Goal: Task Accomplishment & Management: Manage account settings

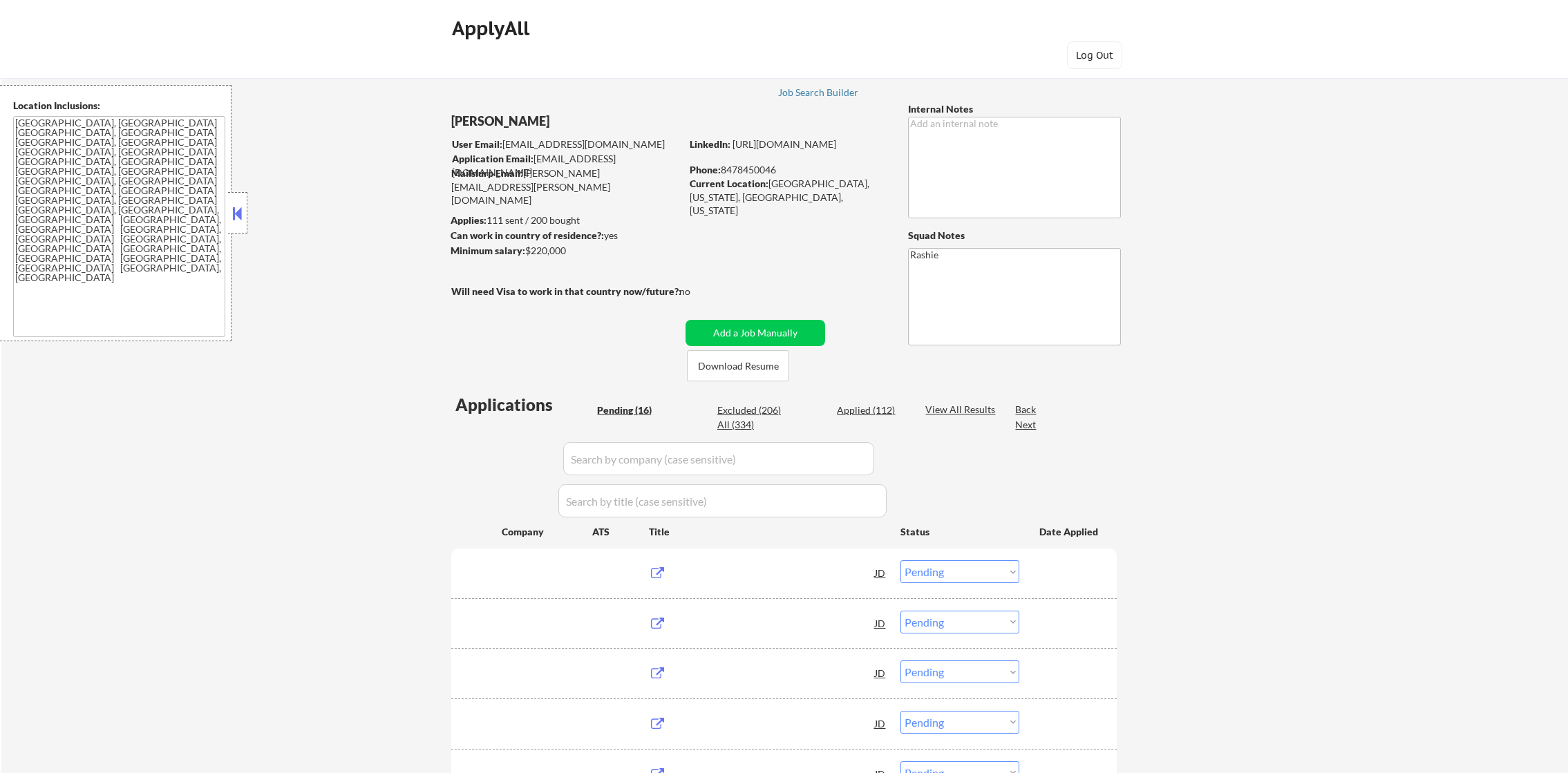
select select ""pending""
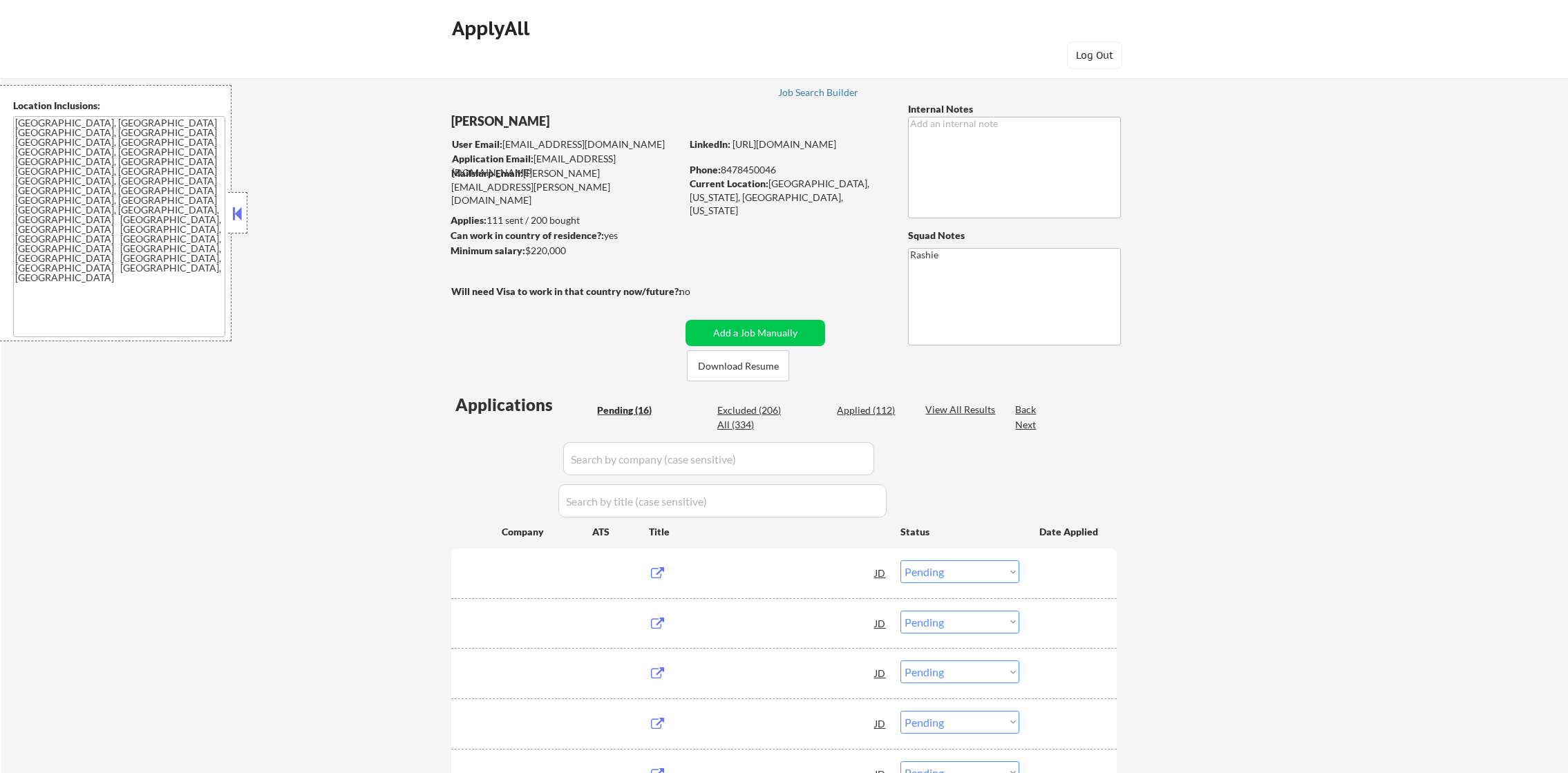
select select ""pending""
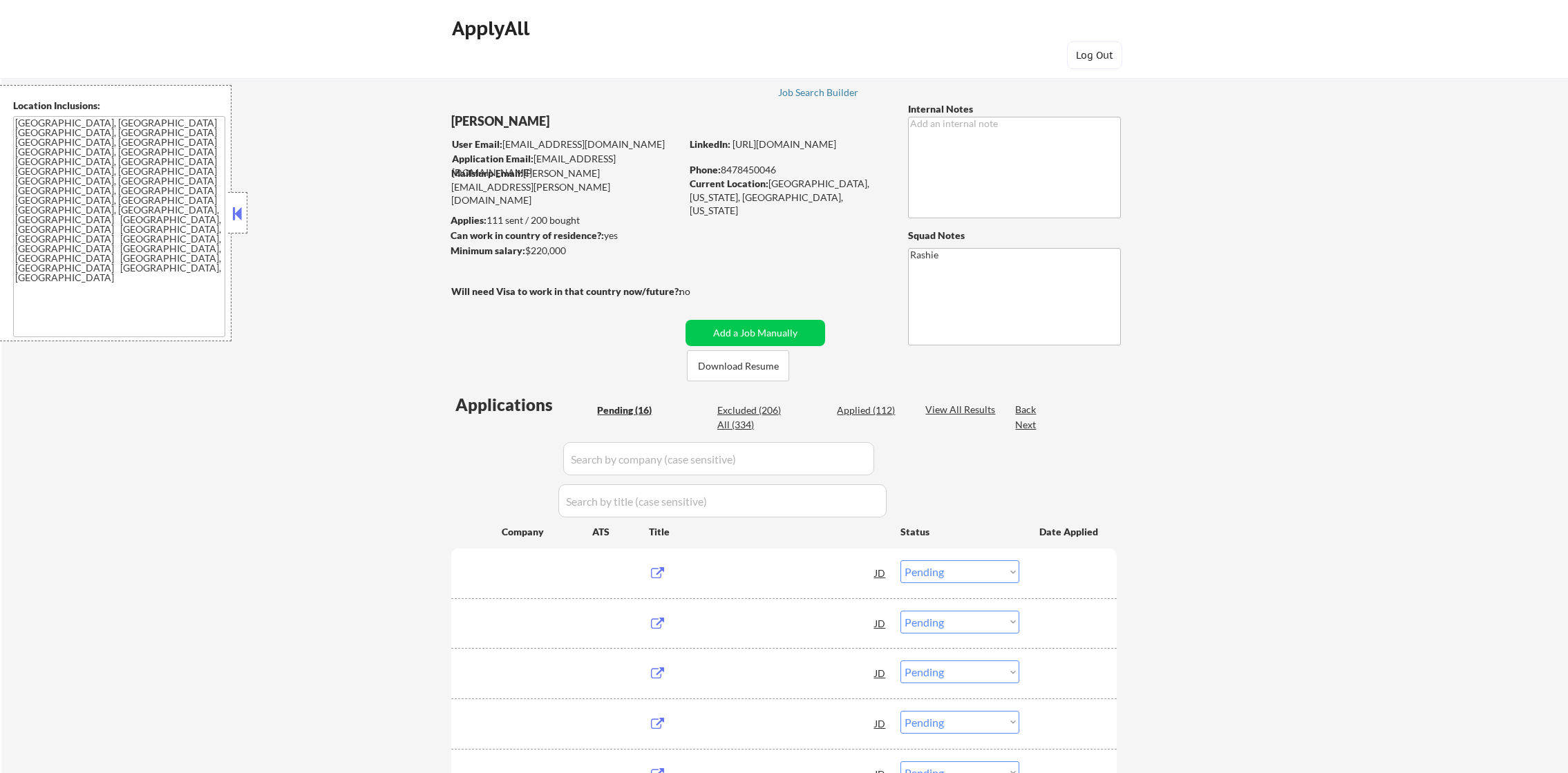
select select ""pending""
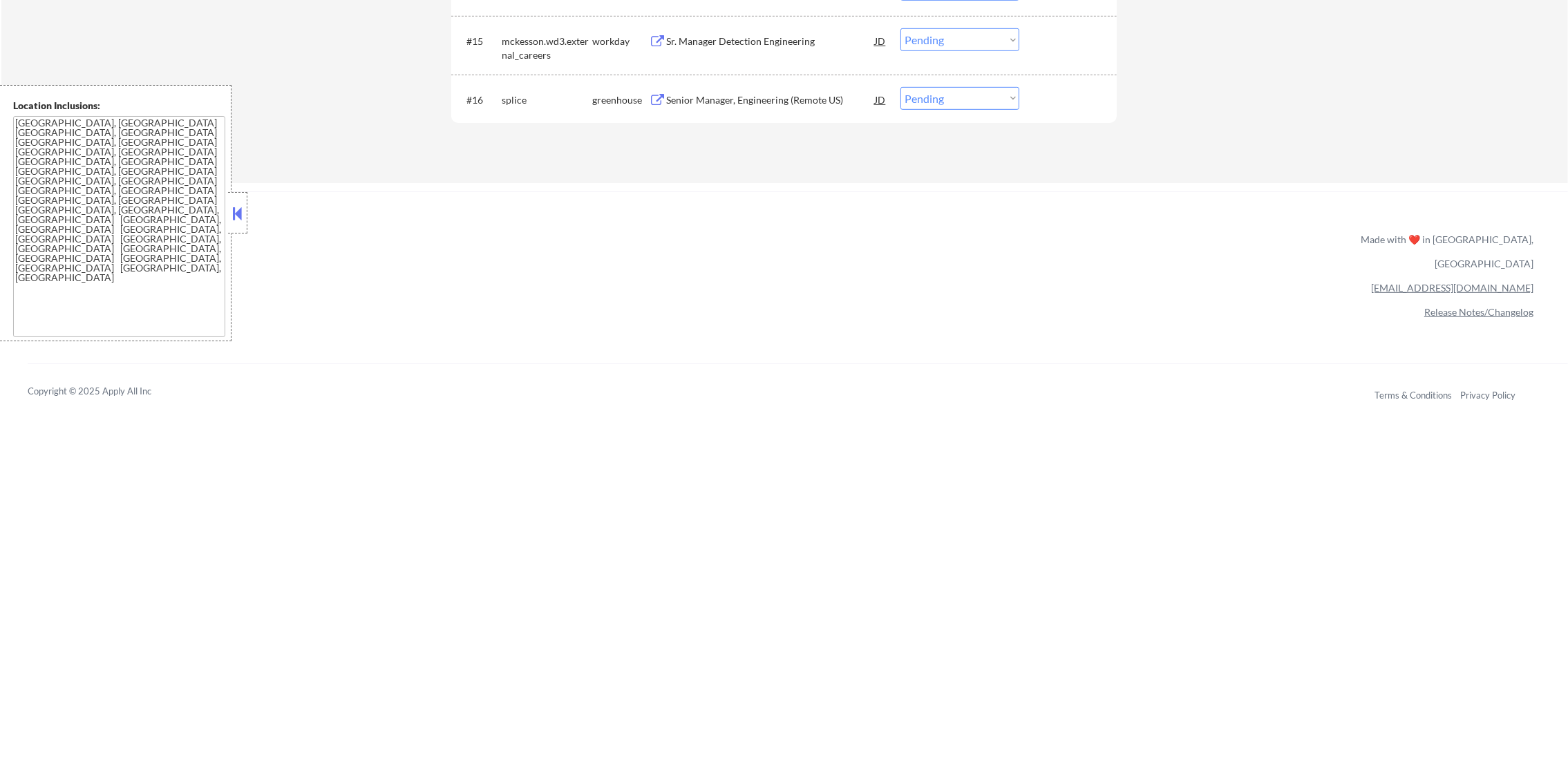
scroll to position [1257, 0]
click at [756, 89] on div "Senior Manager, Engineering (Remote US)" at bounding box center [771, 102] width 209 height 25
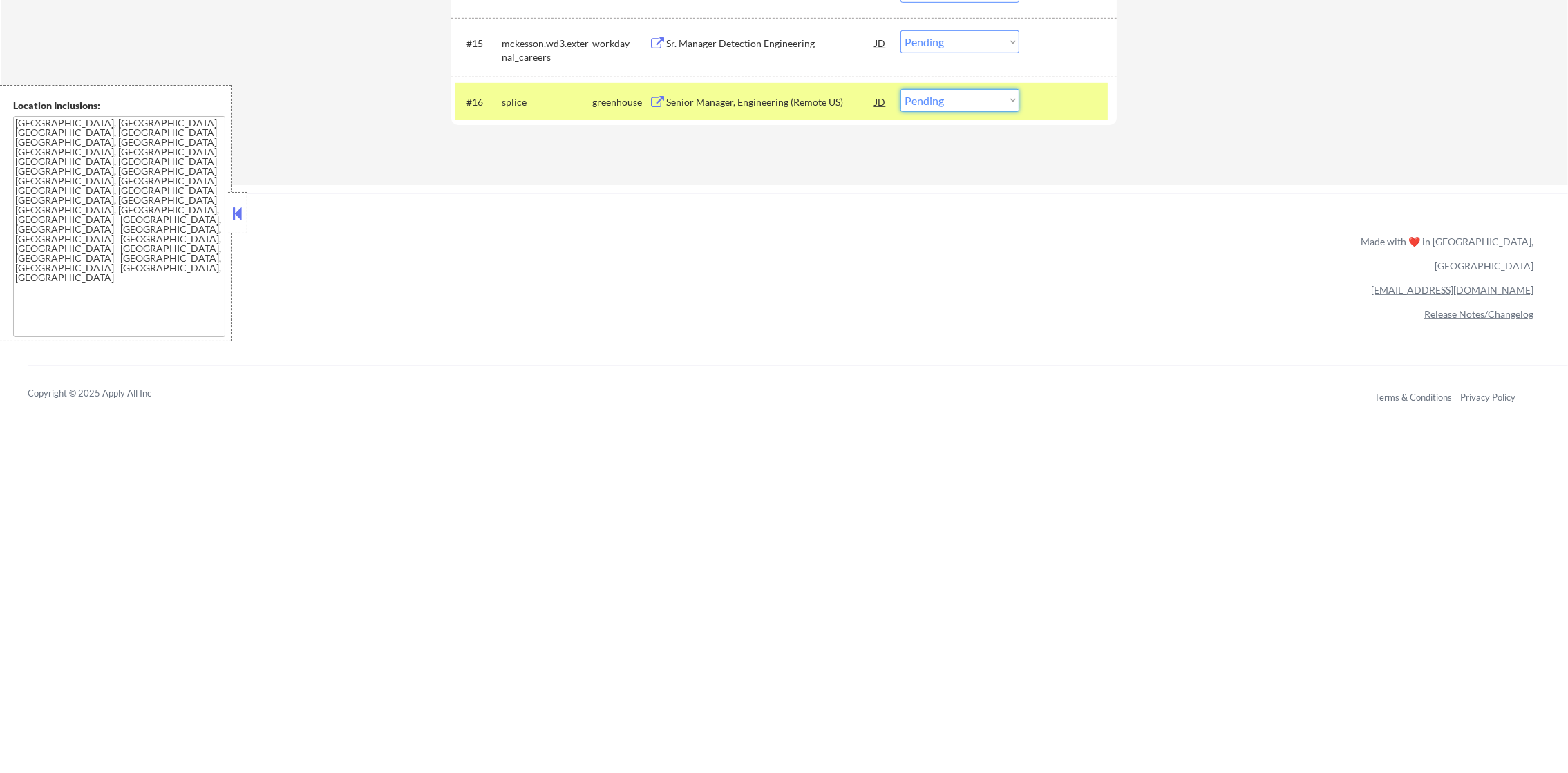
click at [957, 104] on select "Choose an option... Pending Applied Excluded (Questions) Excluded (Expired) Exc…" at bounding box center [960, 101] width 119 height 23
select select ""excluded""
click at [901, 89] on select "Choose an option... Pending Applied Excluded (Questions) Excluded (Expired) Exc…" at bounding box center [960, 101] width 119 height 23
click at [537, 101] on div "splice" at bounding box center [547, 103] width 90 height 14
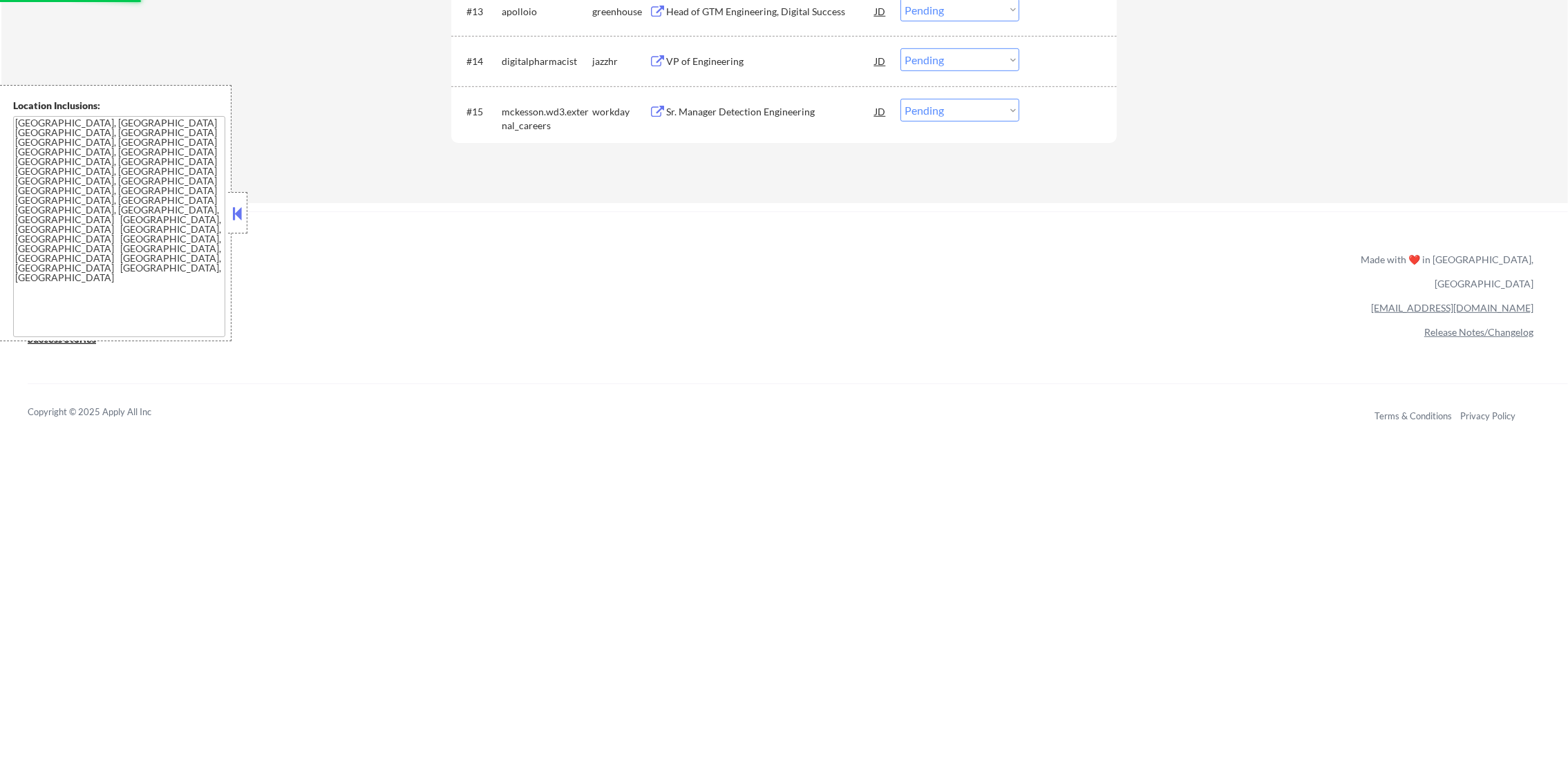
scroll to position [1187, 0]
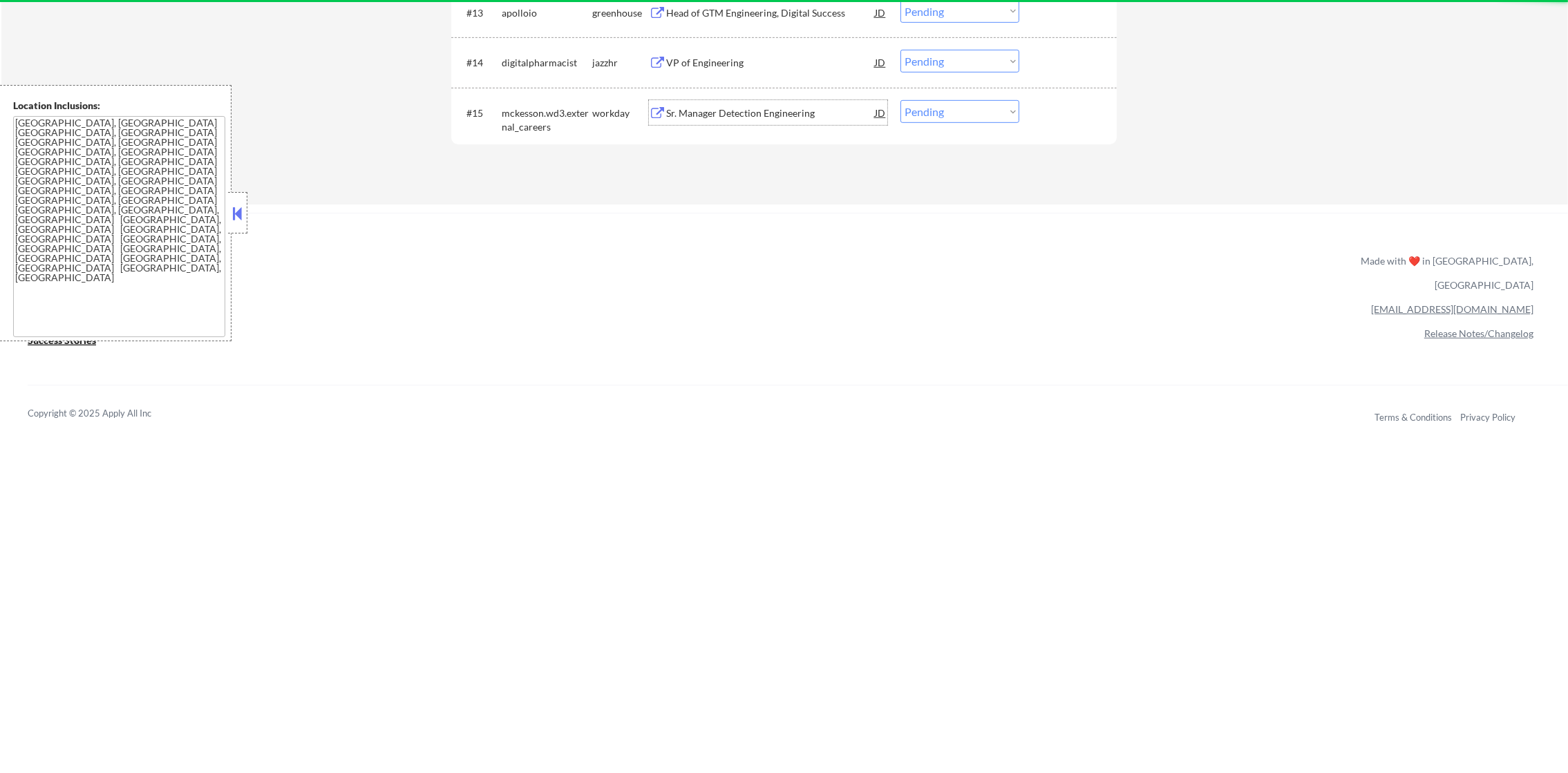
click at [763, 115] on div "Sr. Manager Detection Engineering" at bounding box center [771, 113] width 209 height 14
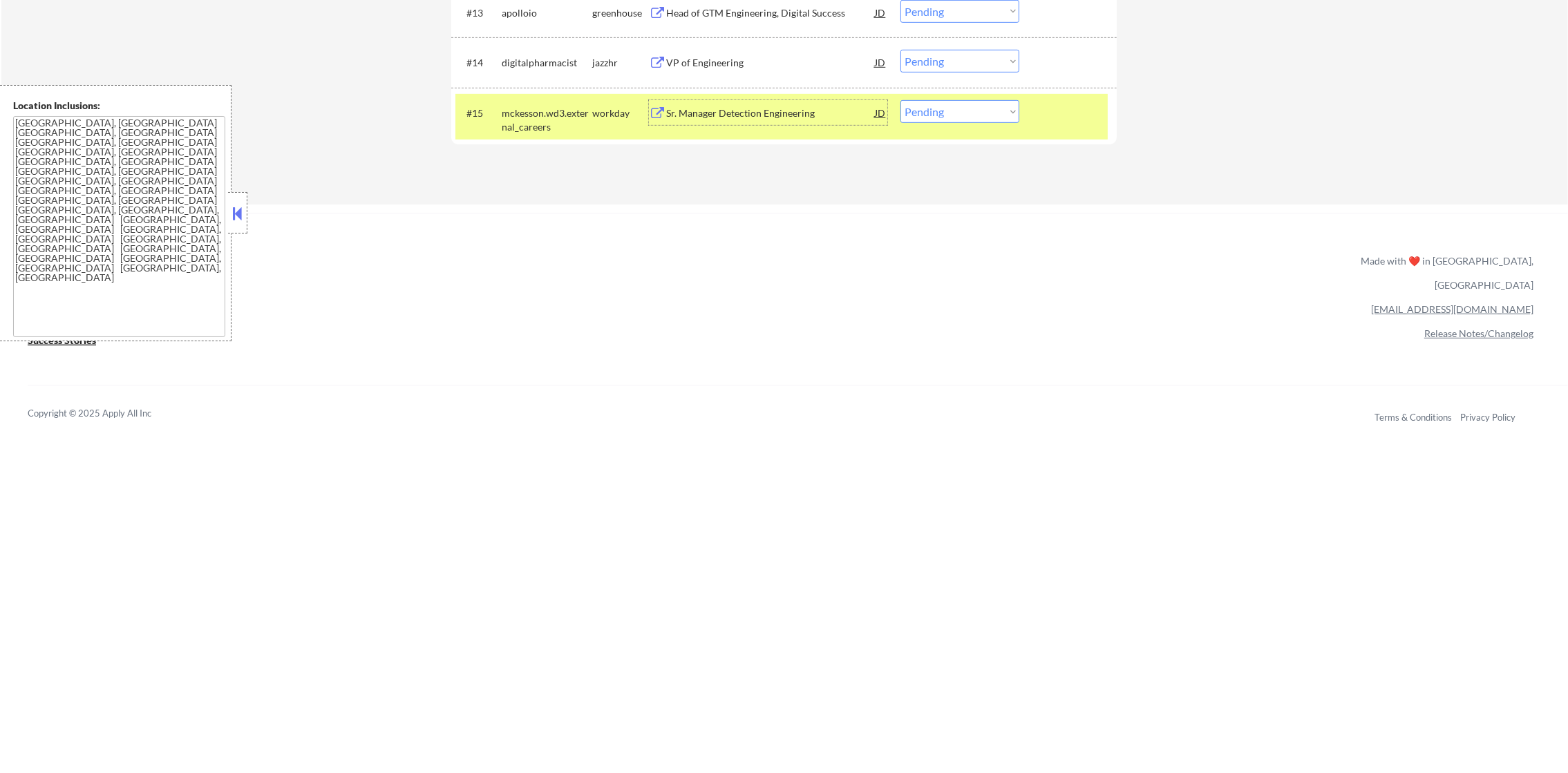
drag, startPoint x: 924, startPoint y: 108, endPoint x: 928, endPoint y: 120, distance: 12.6
click at [924, 108] on select "Choose an option... Pending Applied Excluded (Questions) Excluded (Expired) Exc…" at bounding box center [960, 112] width 119 height 23
select select ""excluded__salary_""
click at [901, 100] on select "Choose an option... Pending Applied Excluded (Questions) Excluded (Expired) Exc…" at bounding box center [960, 112] width 119 height 23
click at [555, 113] on div "mckesson.wd3.external_careers" at bounding box center [547, 120] width 90 height 27
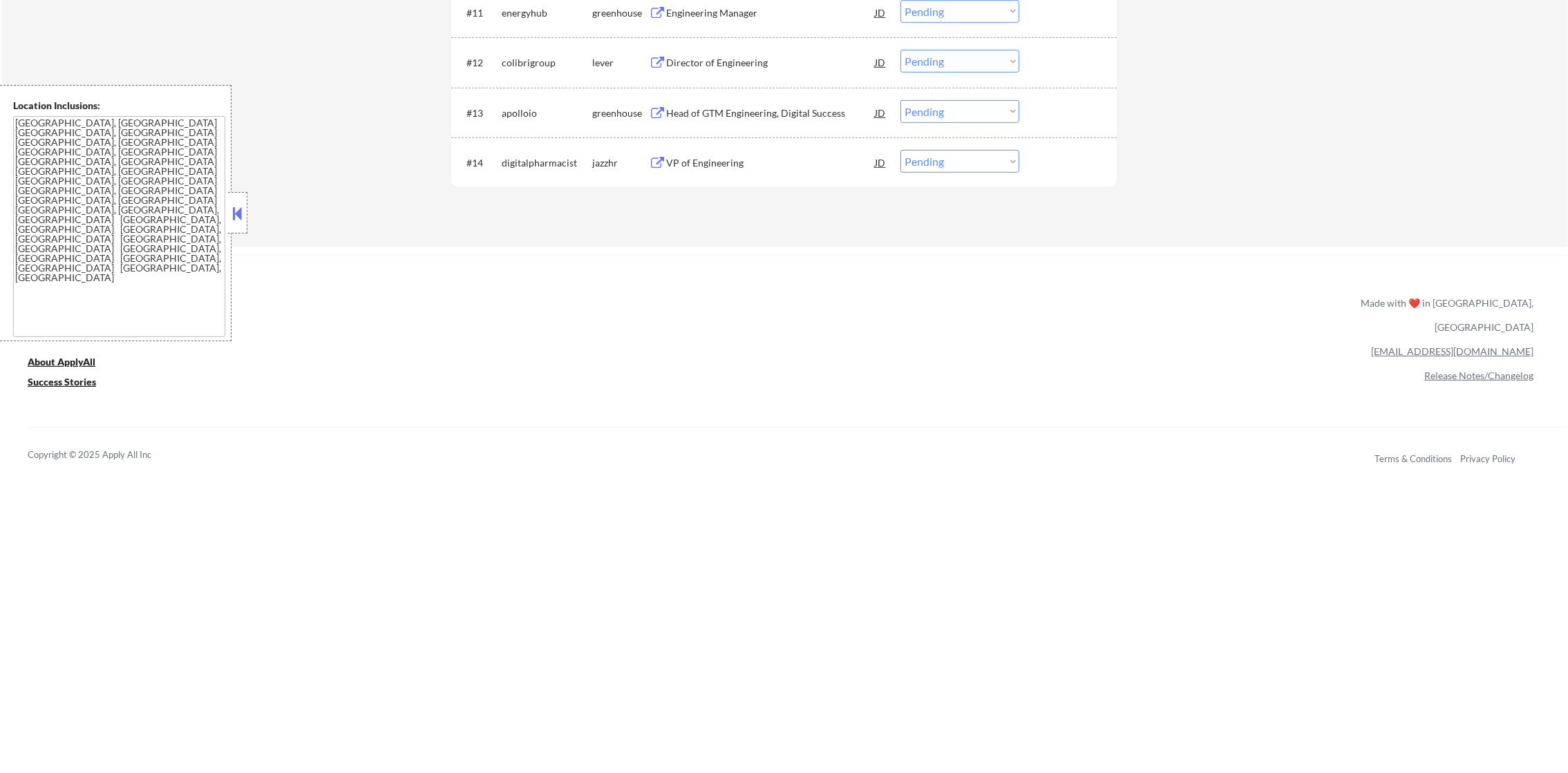
scroll to position [1084, 0]
click at [749, 167] on div "VP of Engineering" at bounding box center [771, 166] width 209 height 14
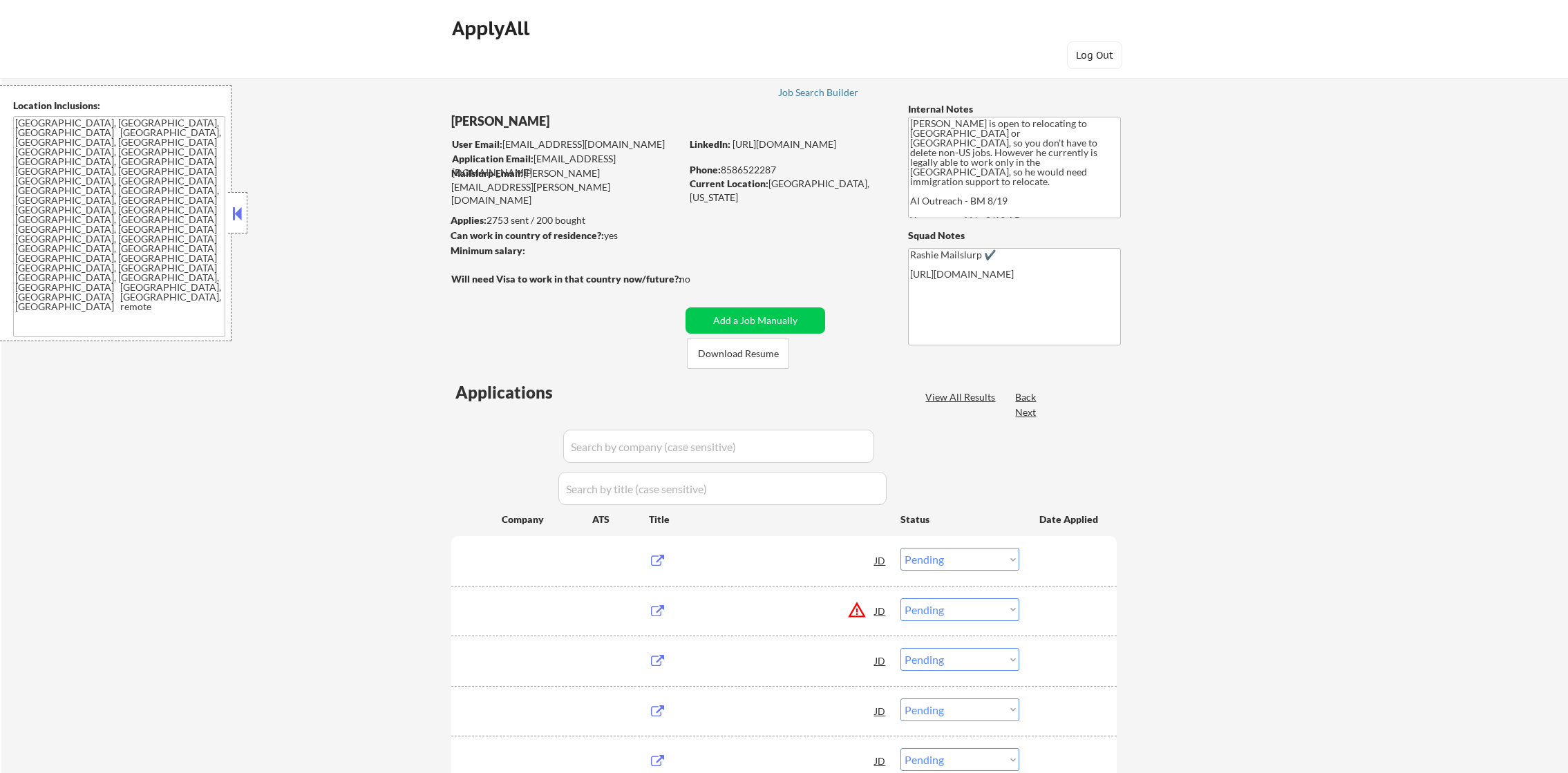
select select ""pending""
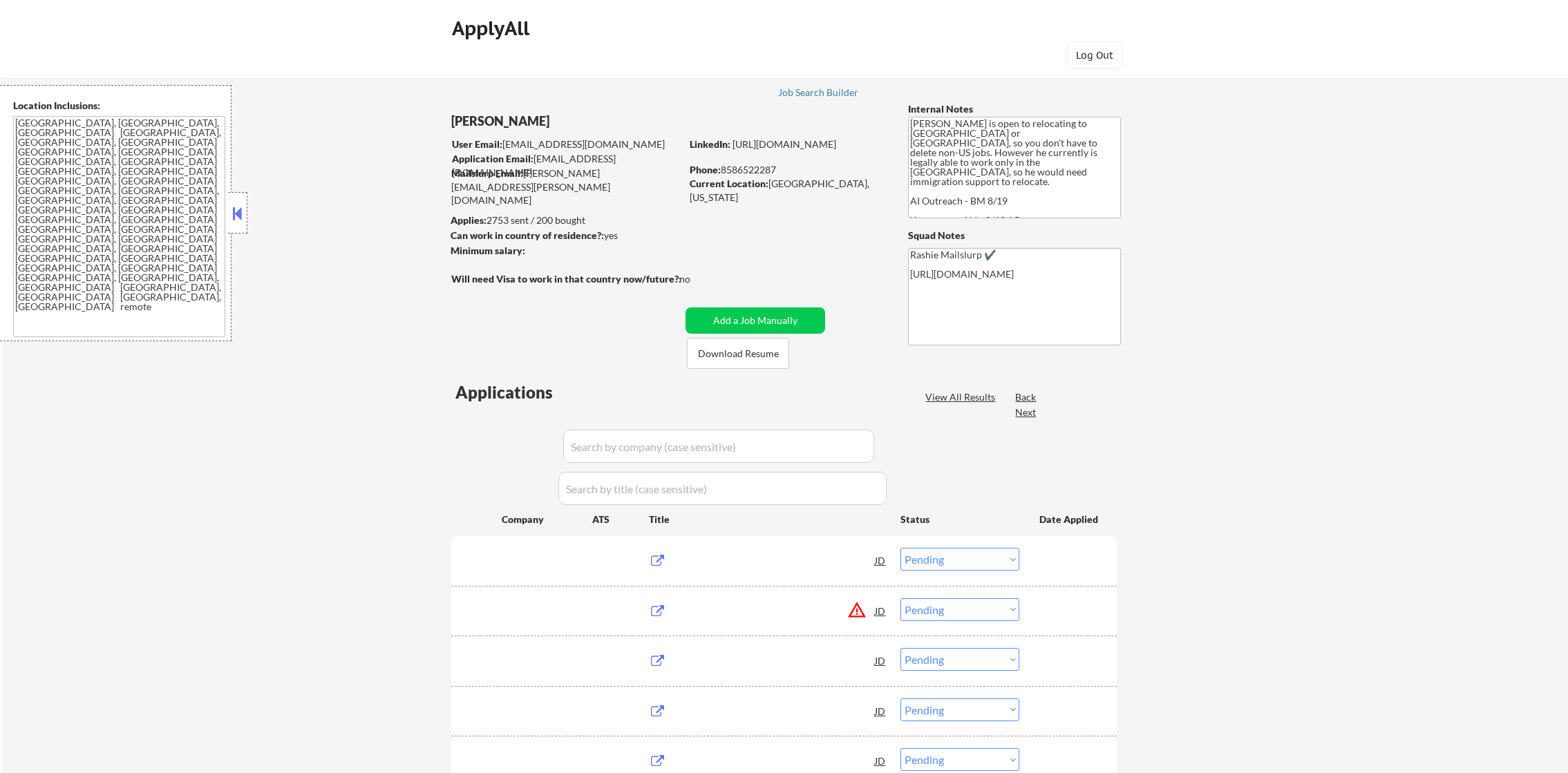
select select ""pending""
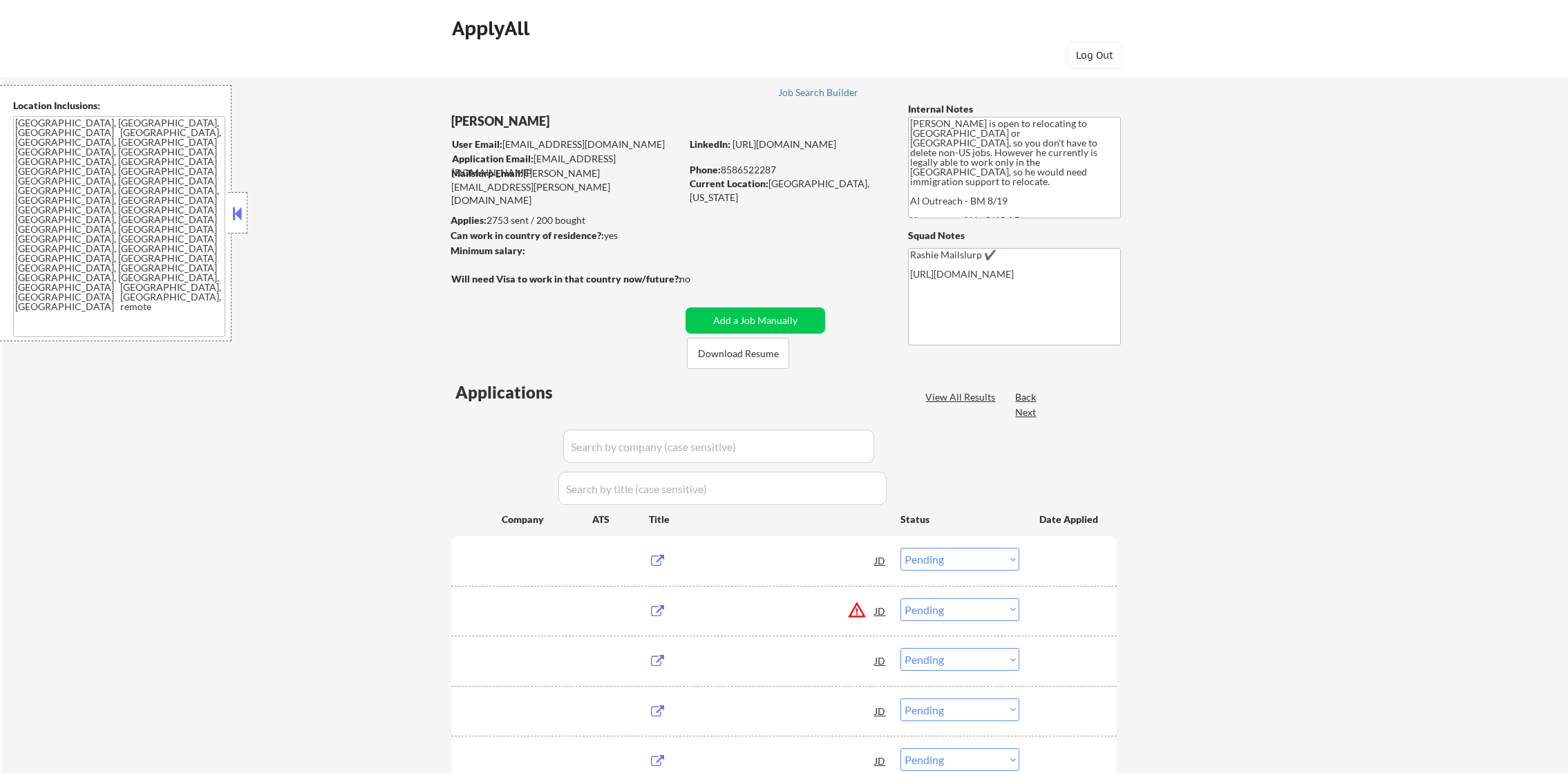
select select ""pending""
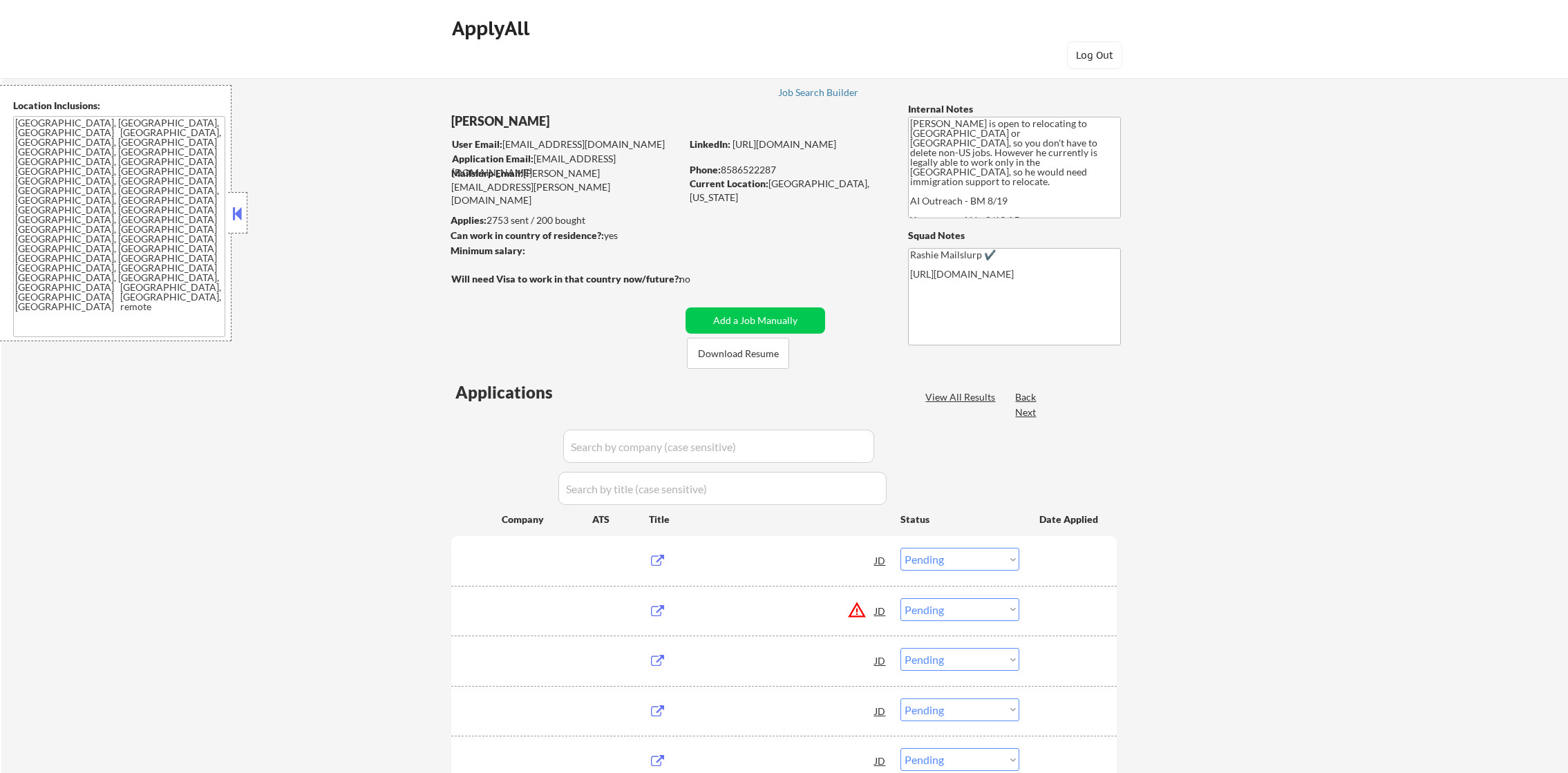
select select ""pending""
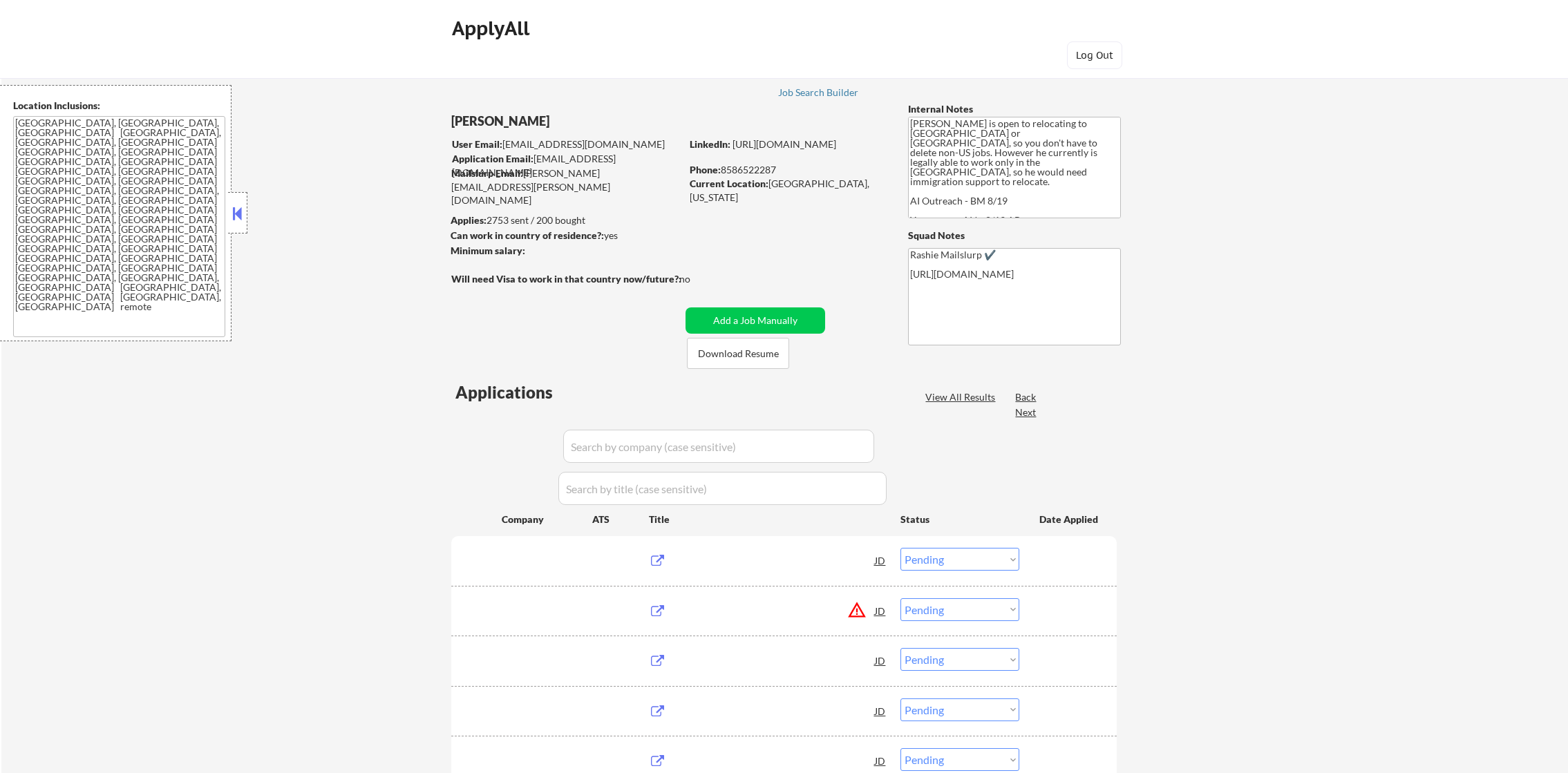
select select ""pending""
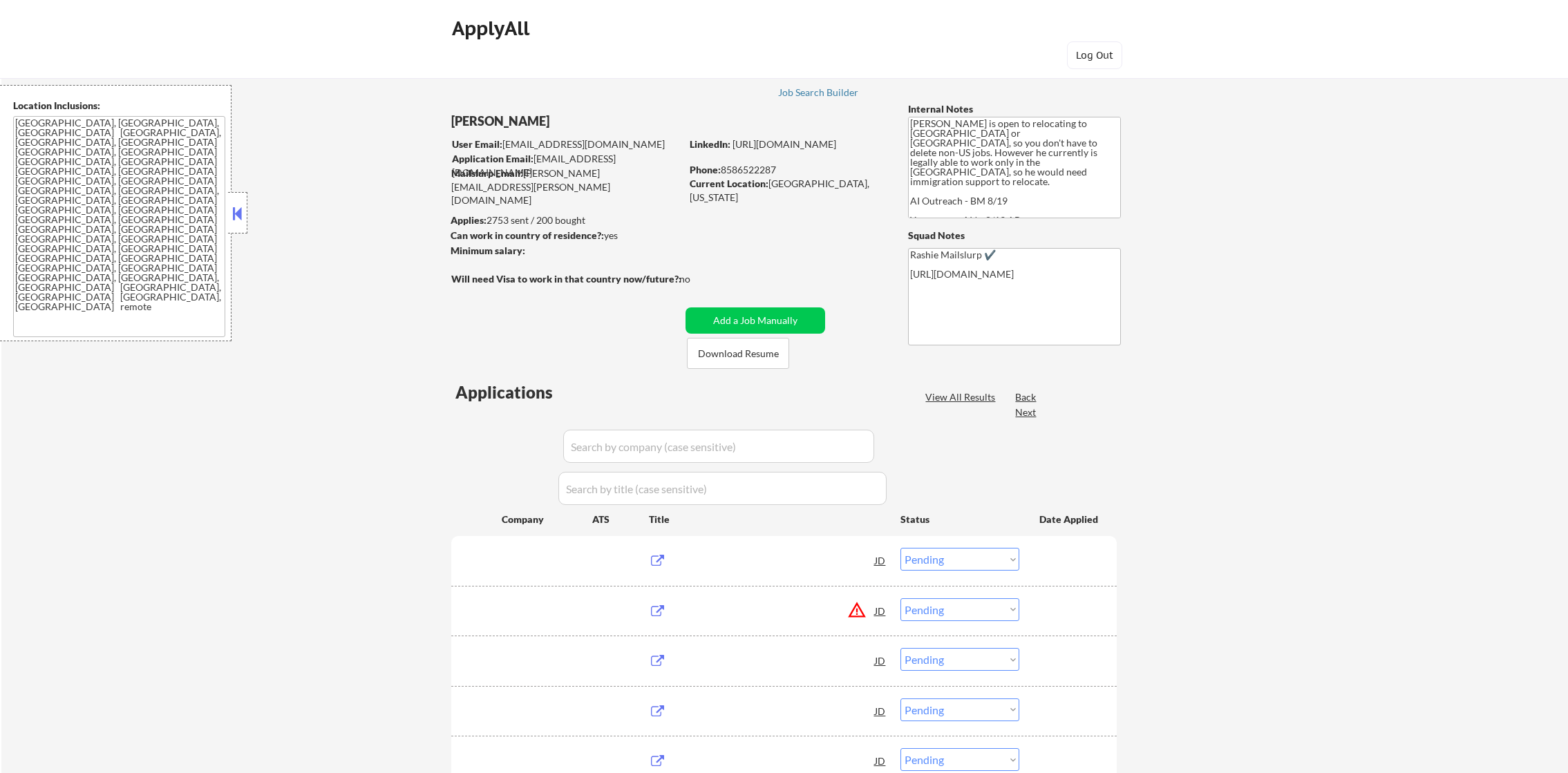
select select ""pending""
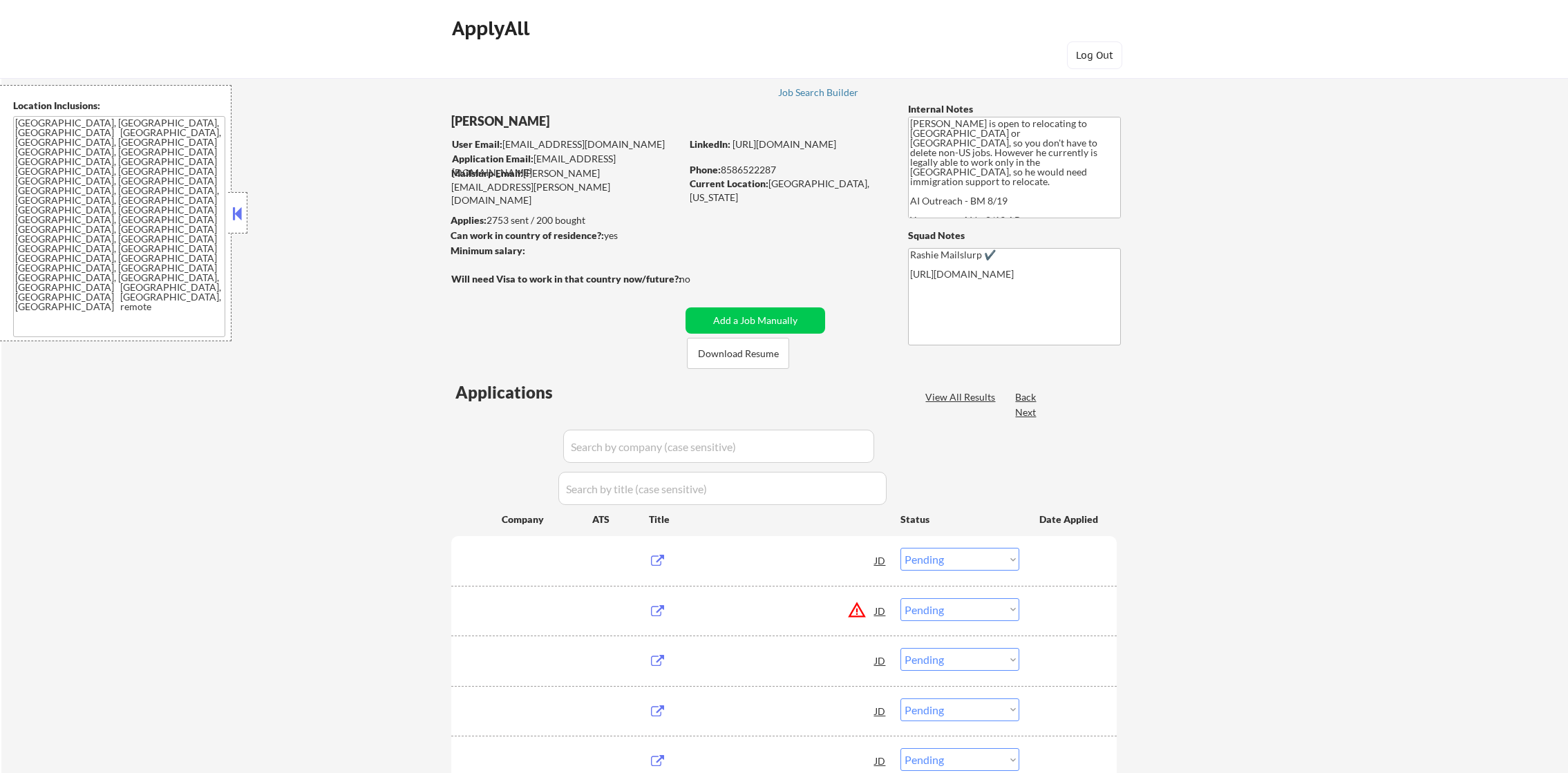
select select ""pending""
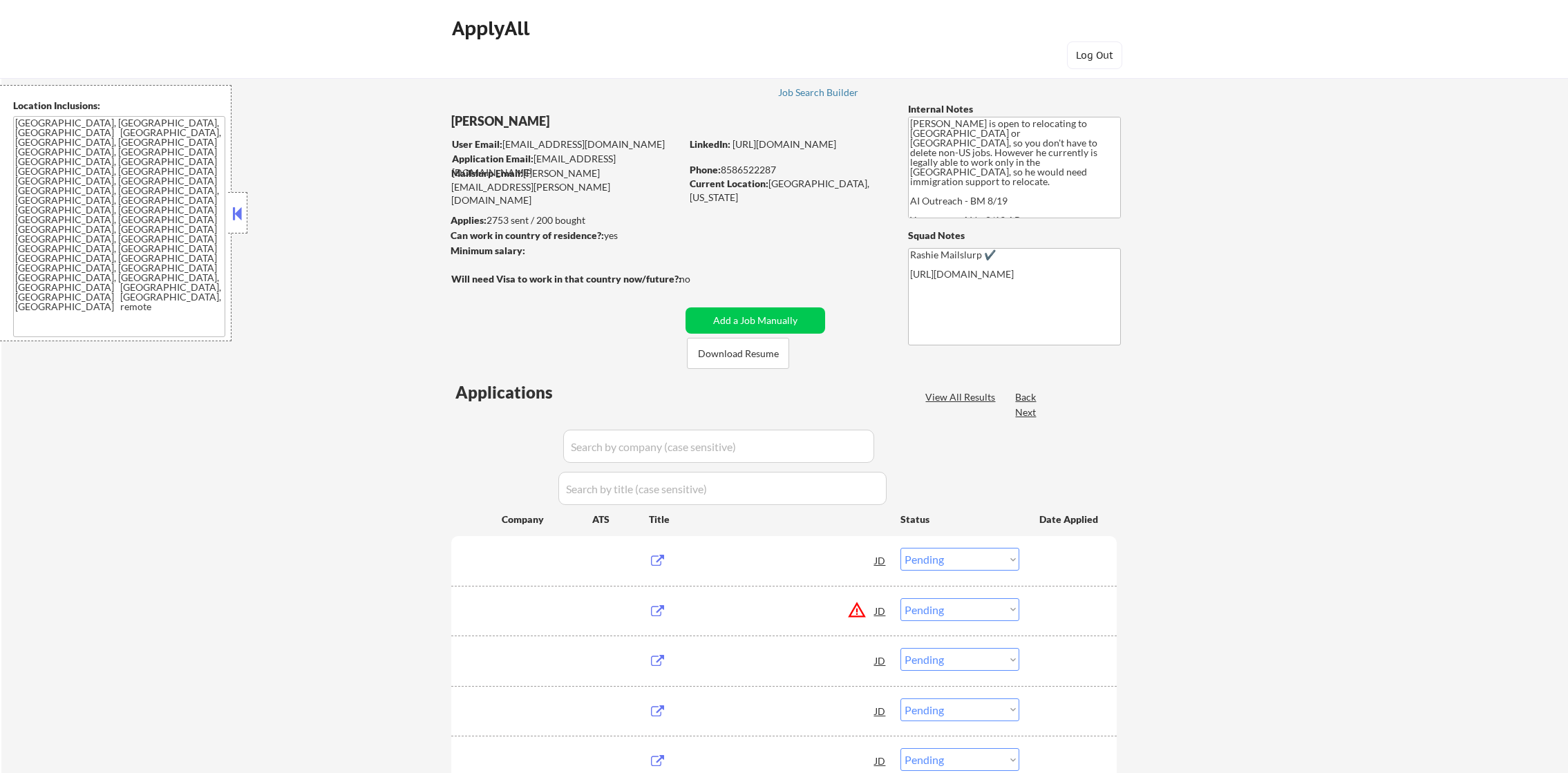
select select ""pending""
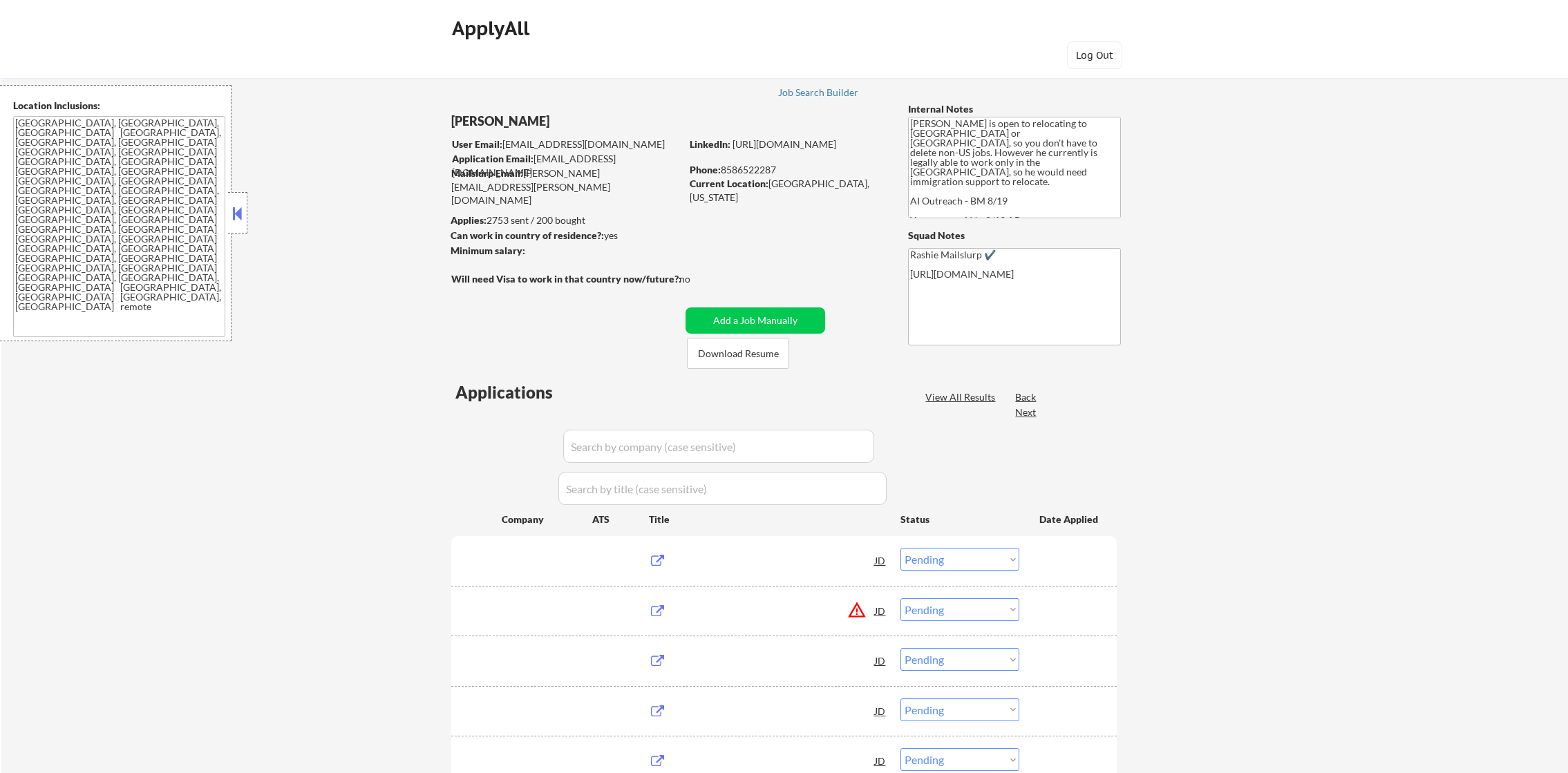
select select ""pending""
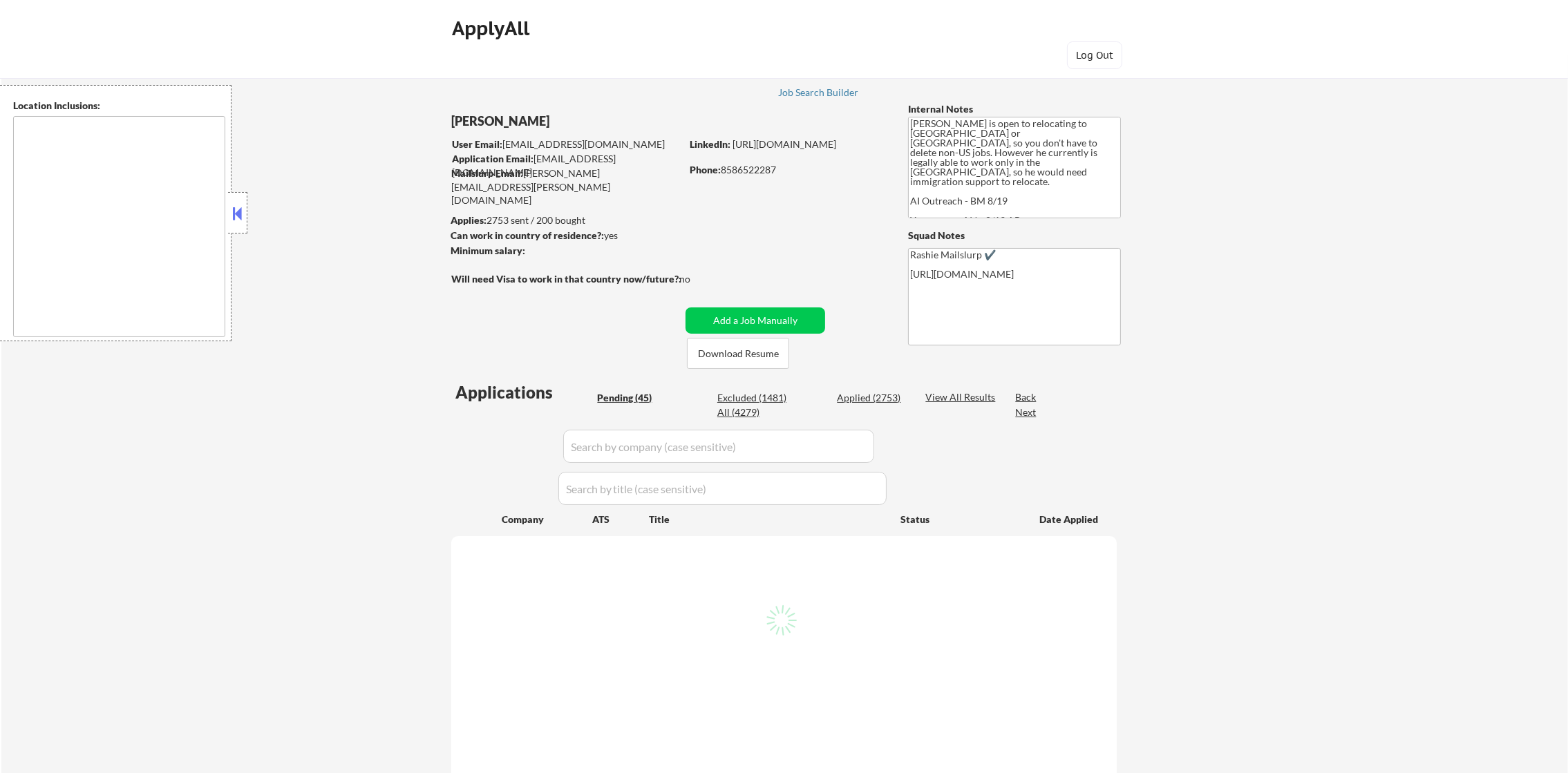
select select ""pending""
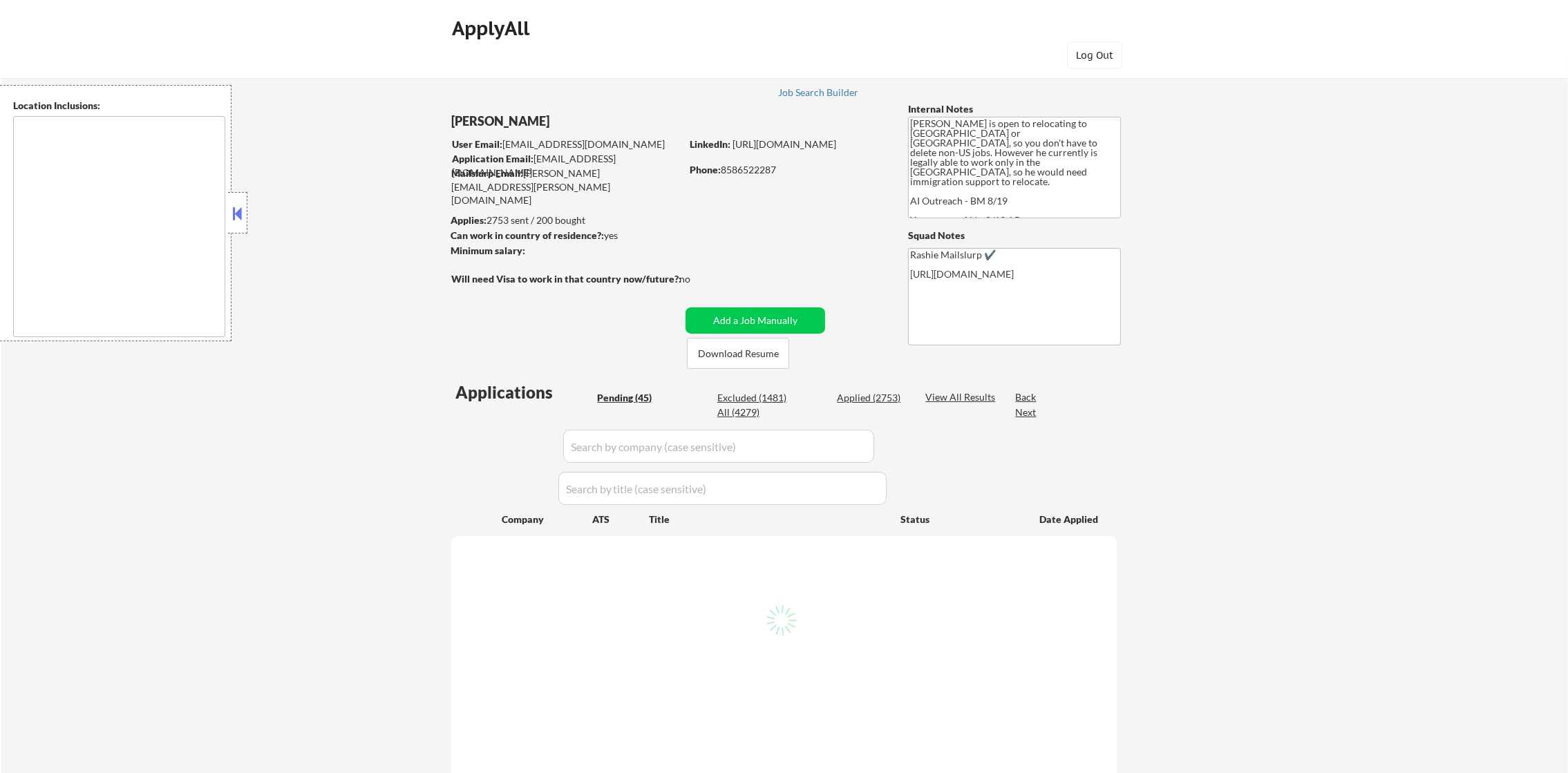
select select ""pending""
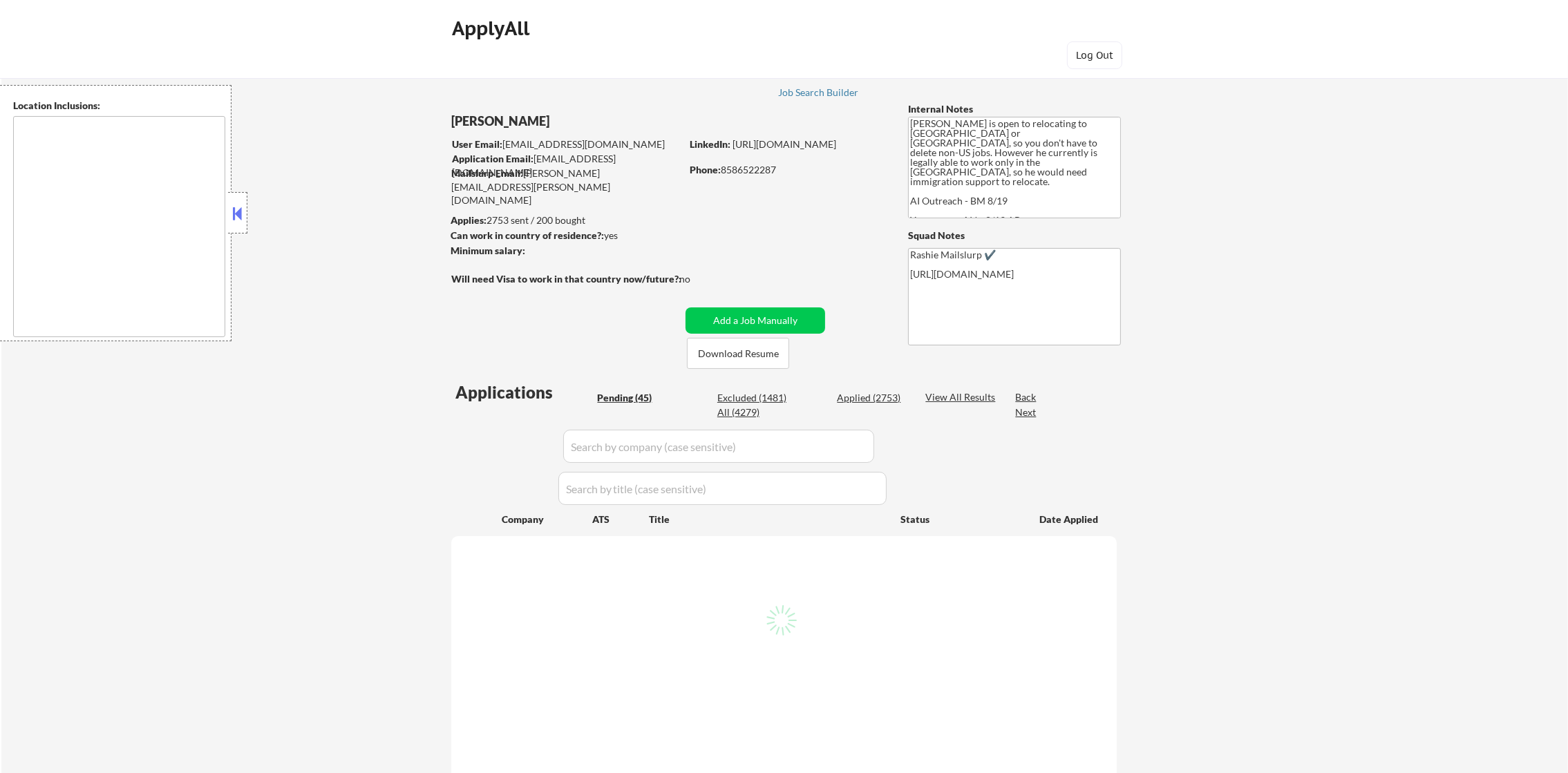
select select ""pending""
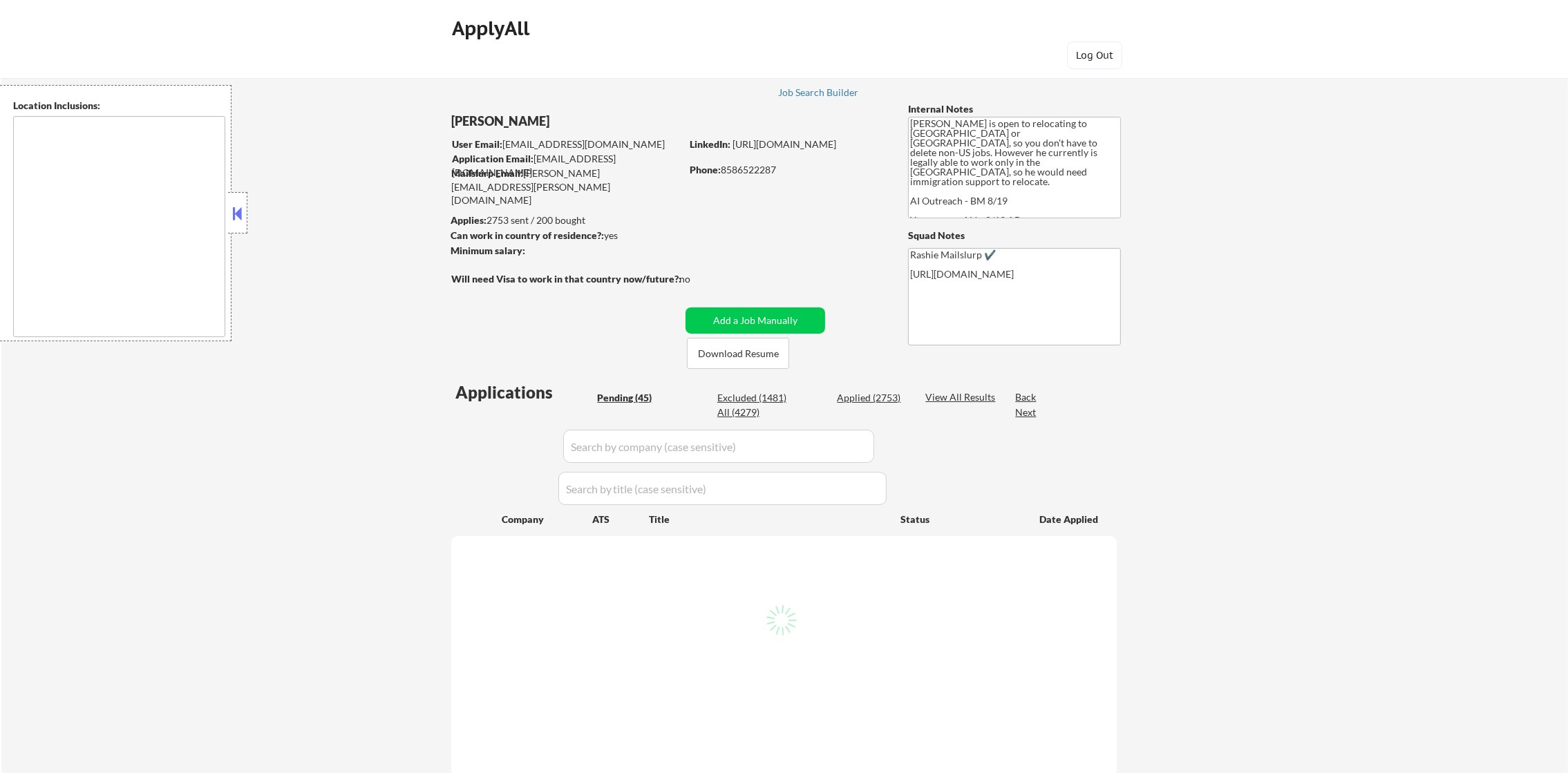
select select ""pending""
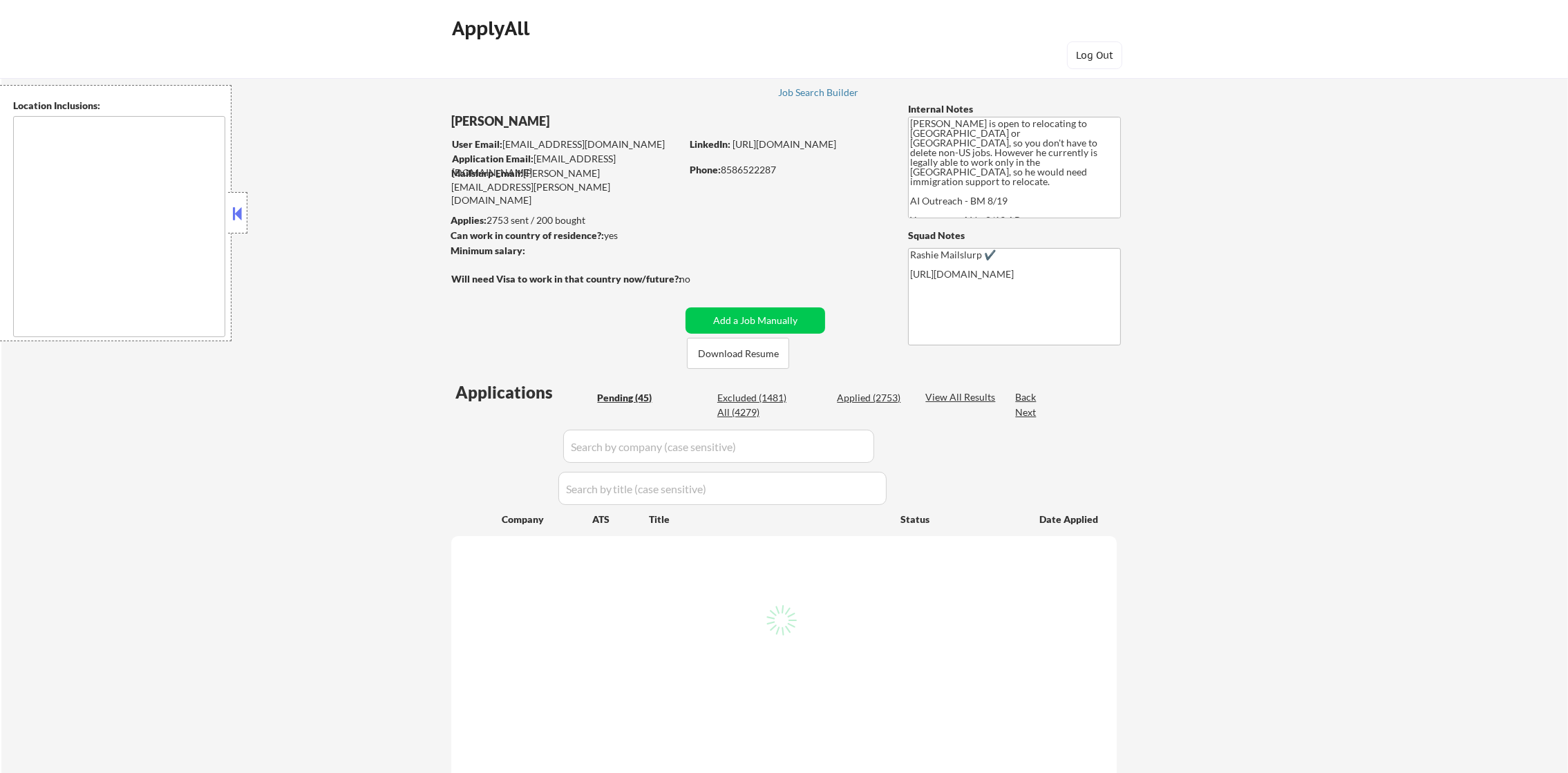
select select ""pending""
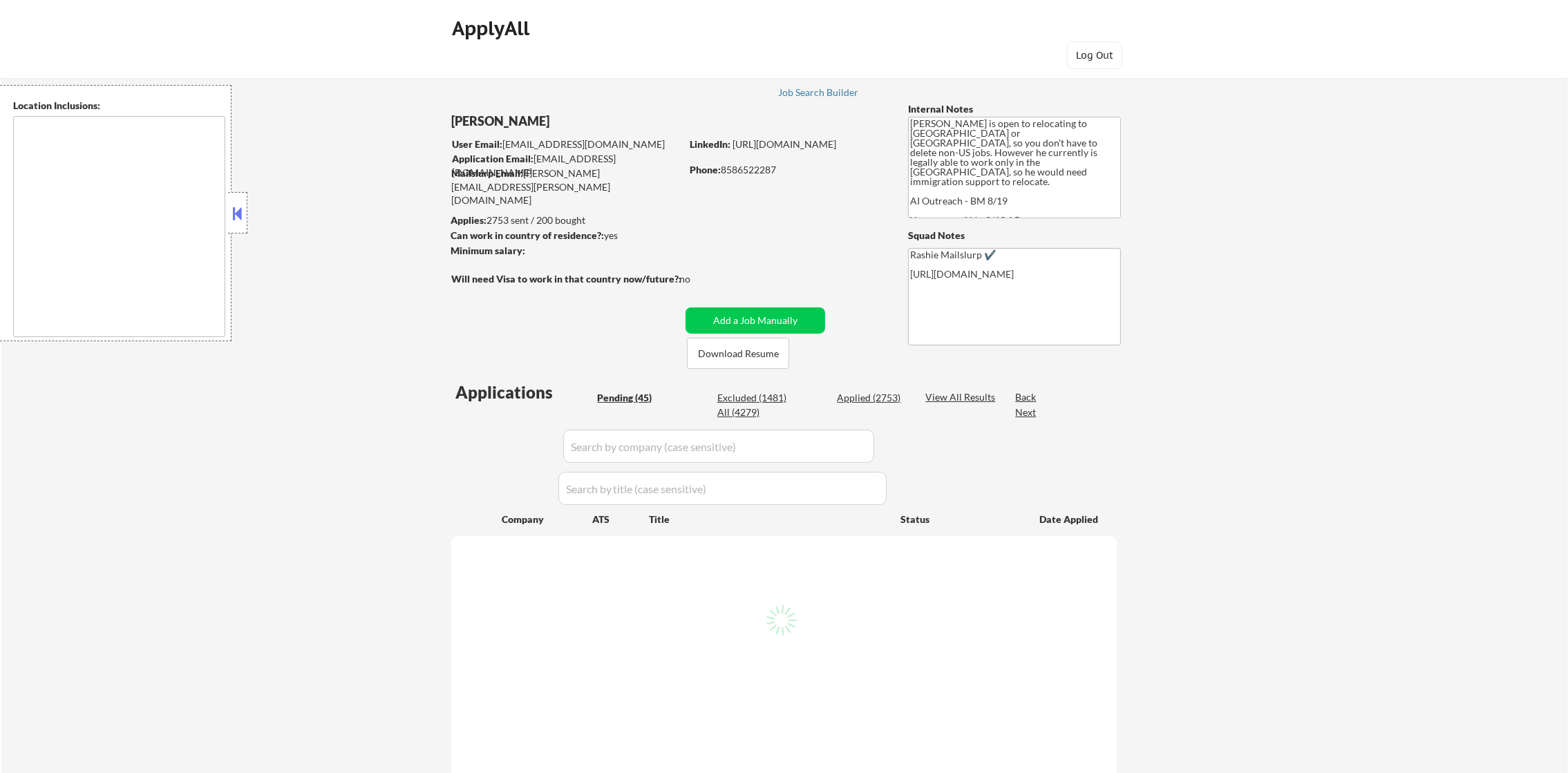
select select ""pending""
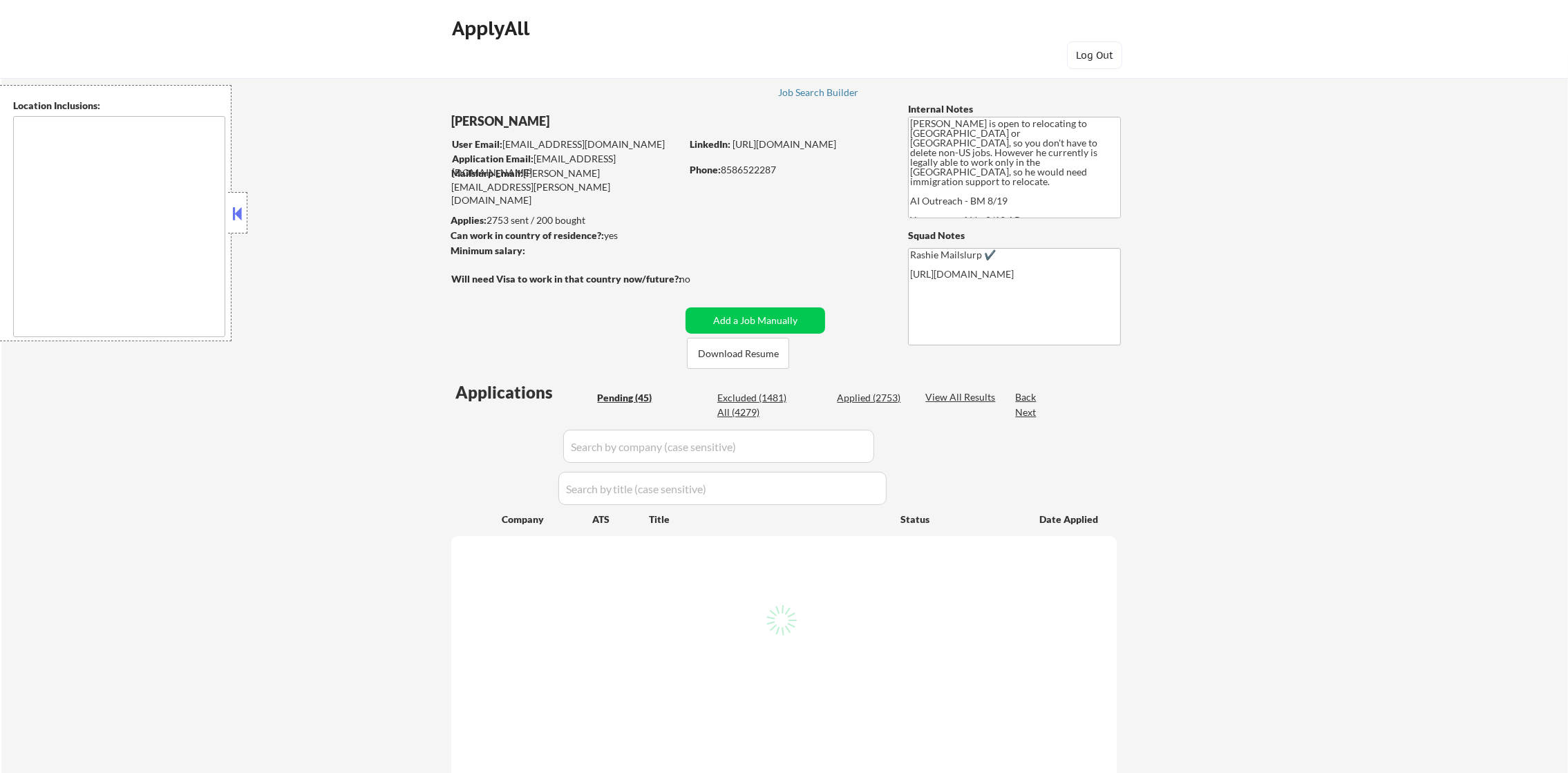
select select ""pending""
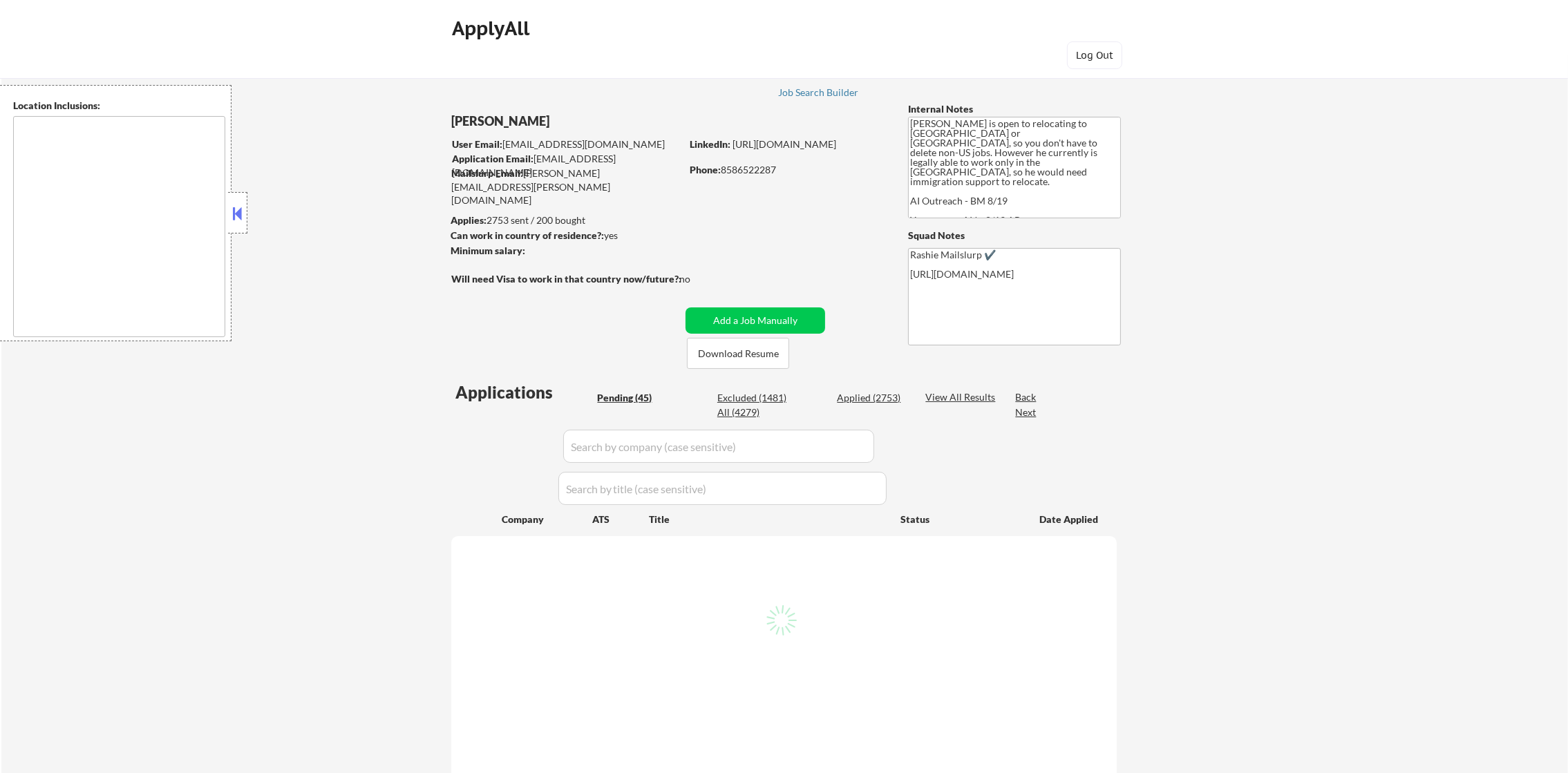
select select ""pending""
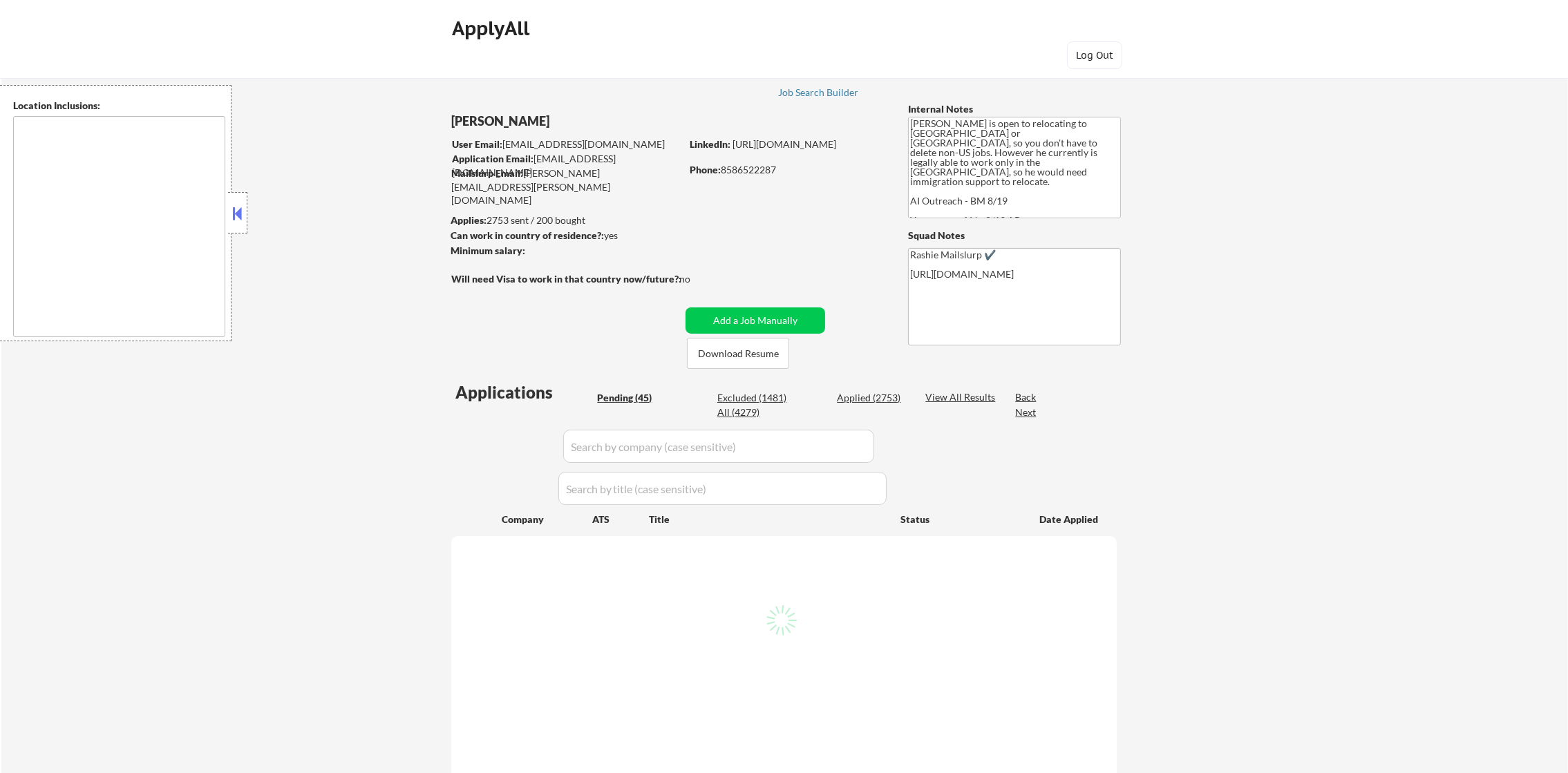
select select ""pending""
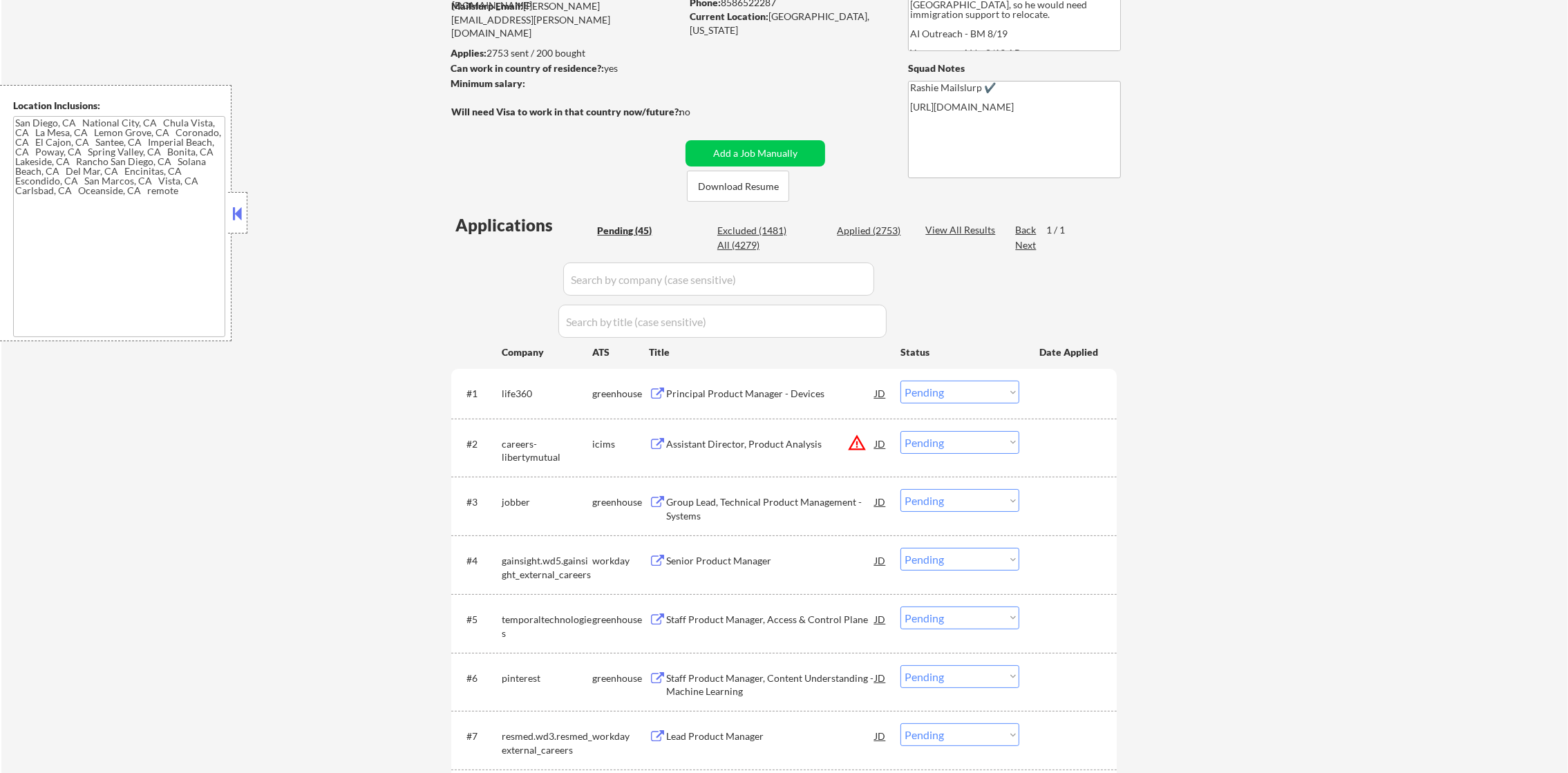
scroll to position [172, 0]
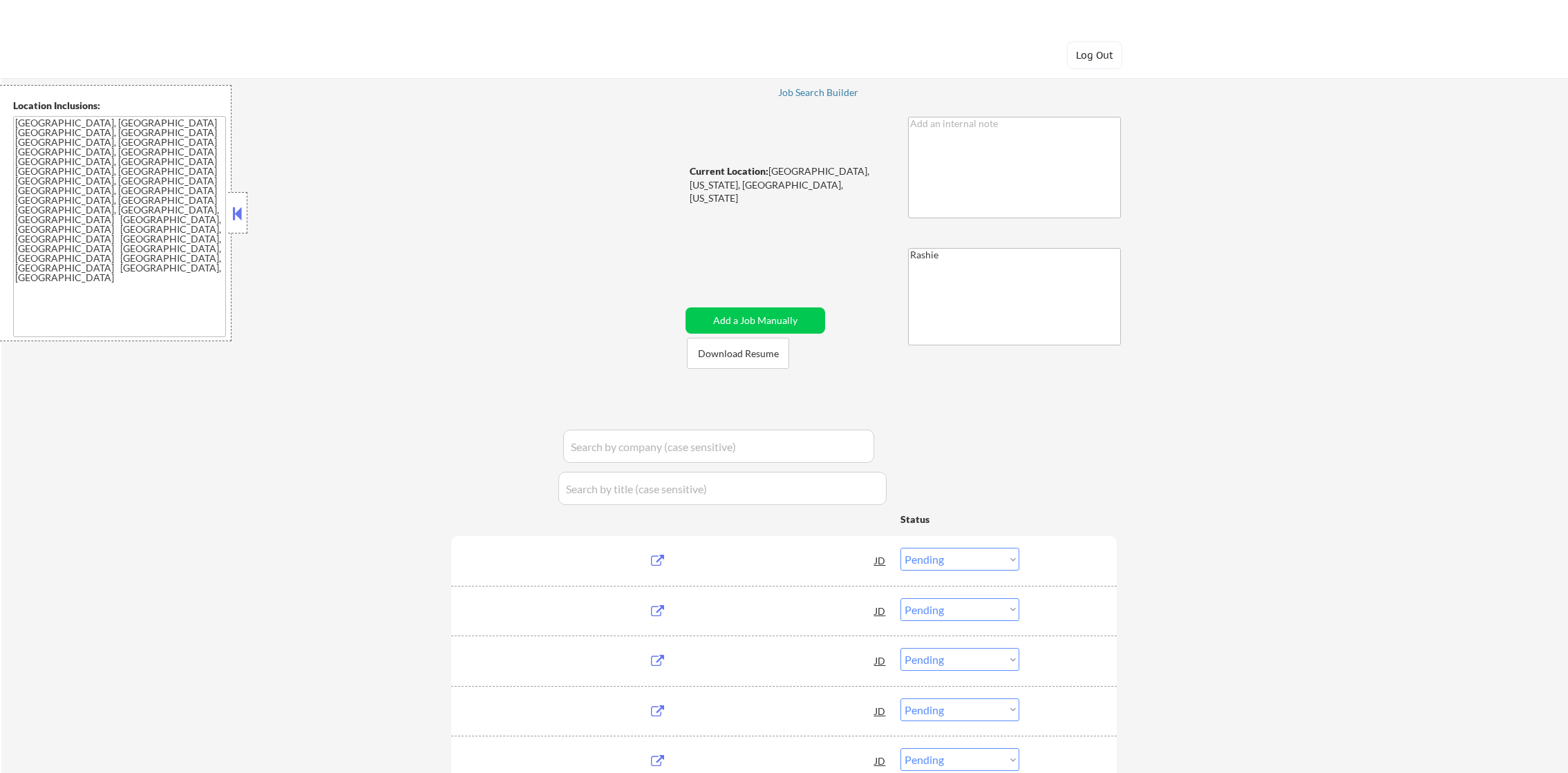
select select ""pending""
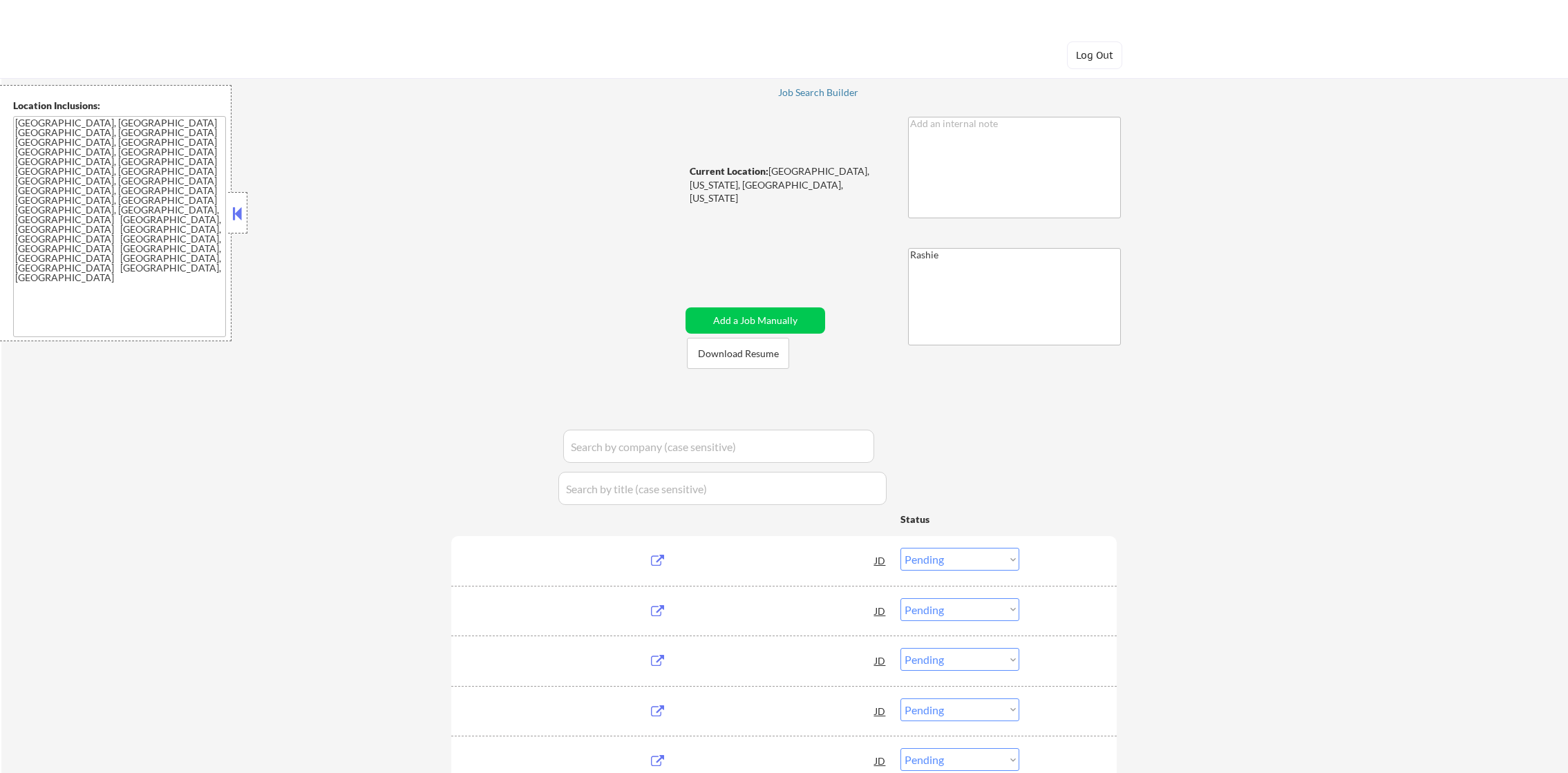
select select ""pending""
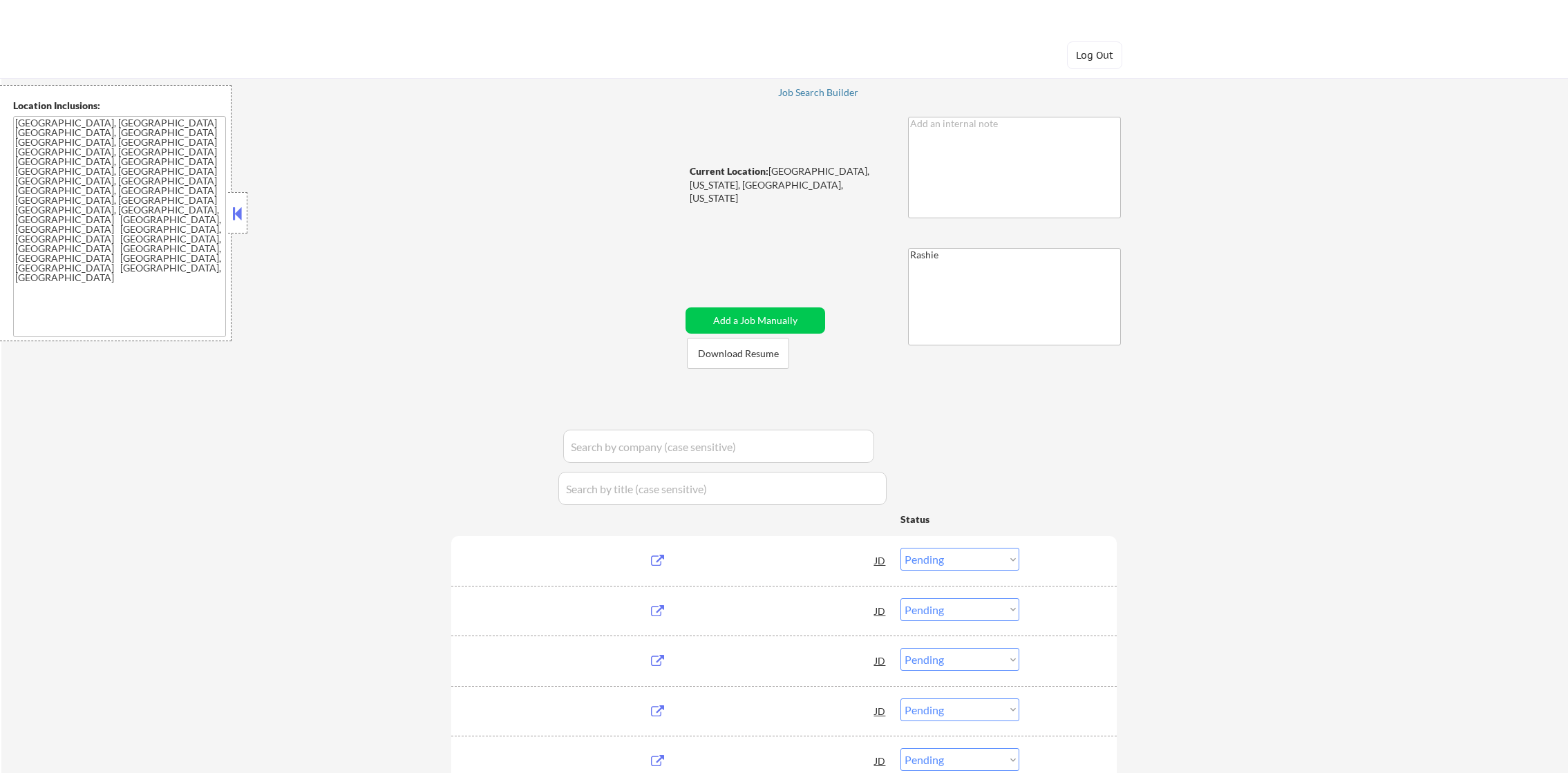
select select ""pending""
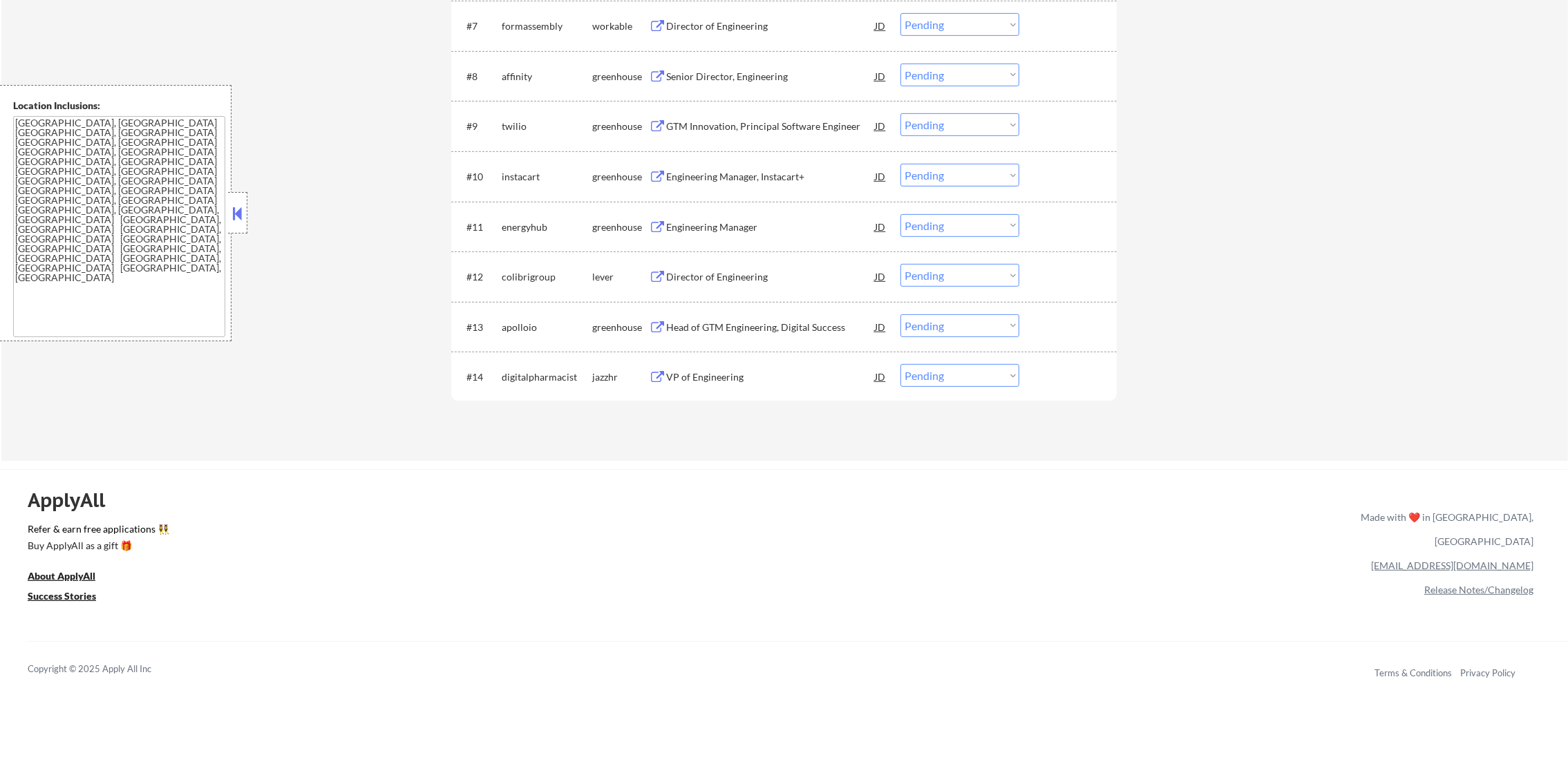
scroll to position [898, 0]
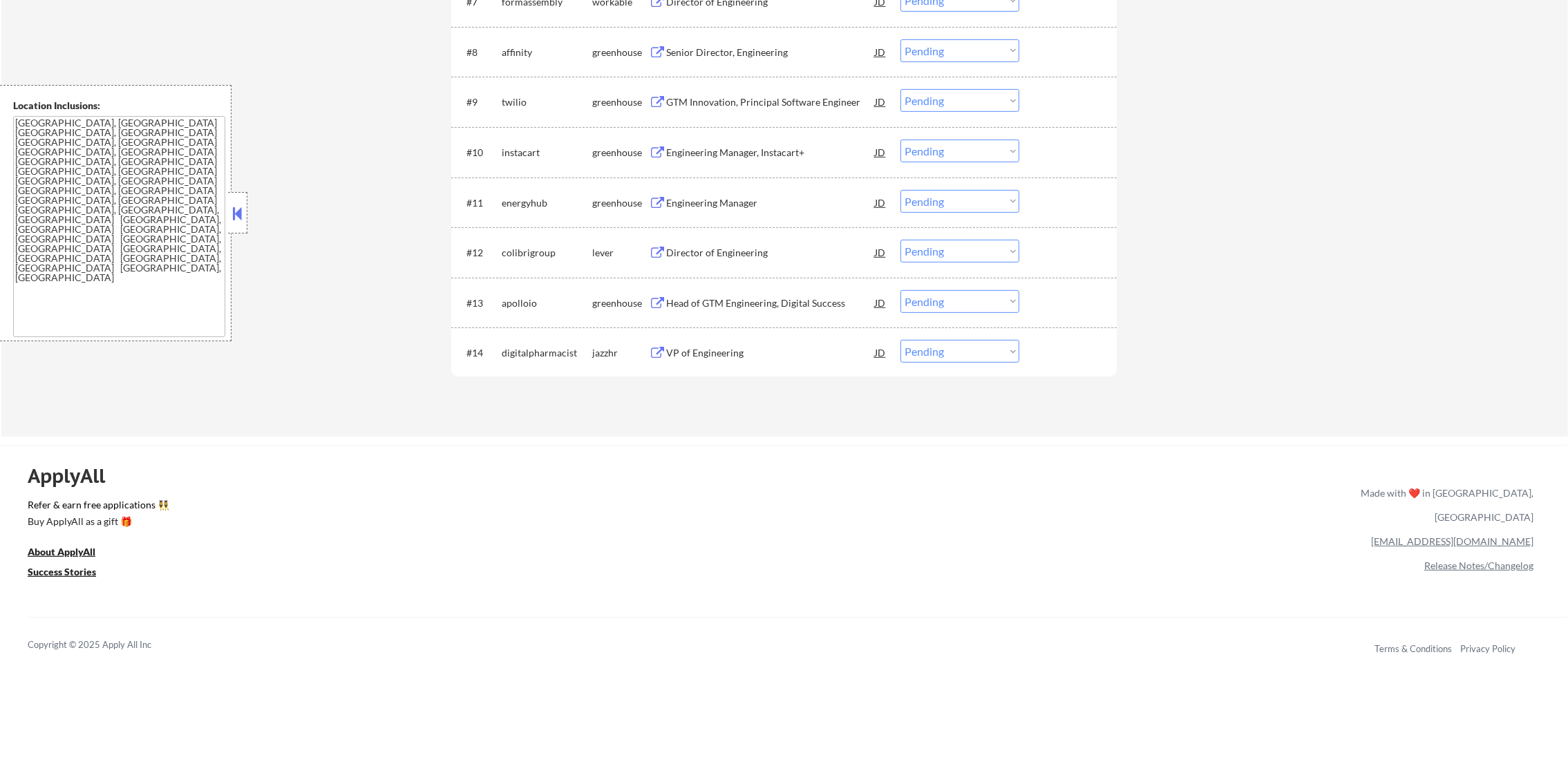
click at [716, 353] on div "VP of Engineering" at bounding box center [771, 353] width 209 height 14
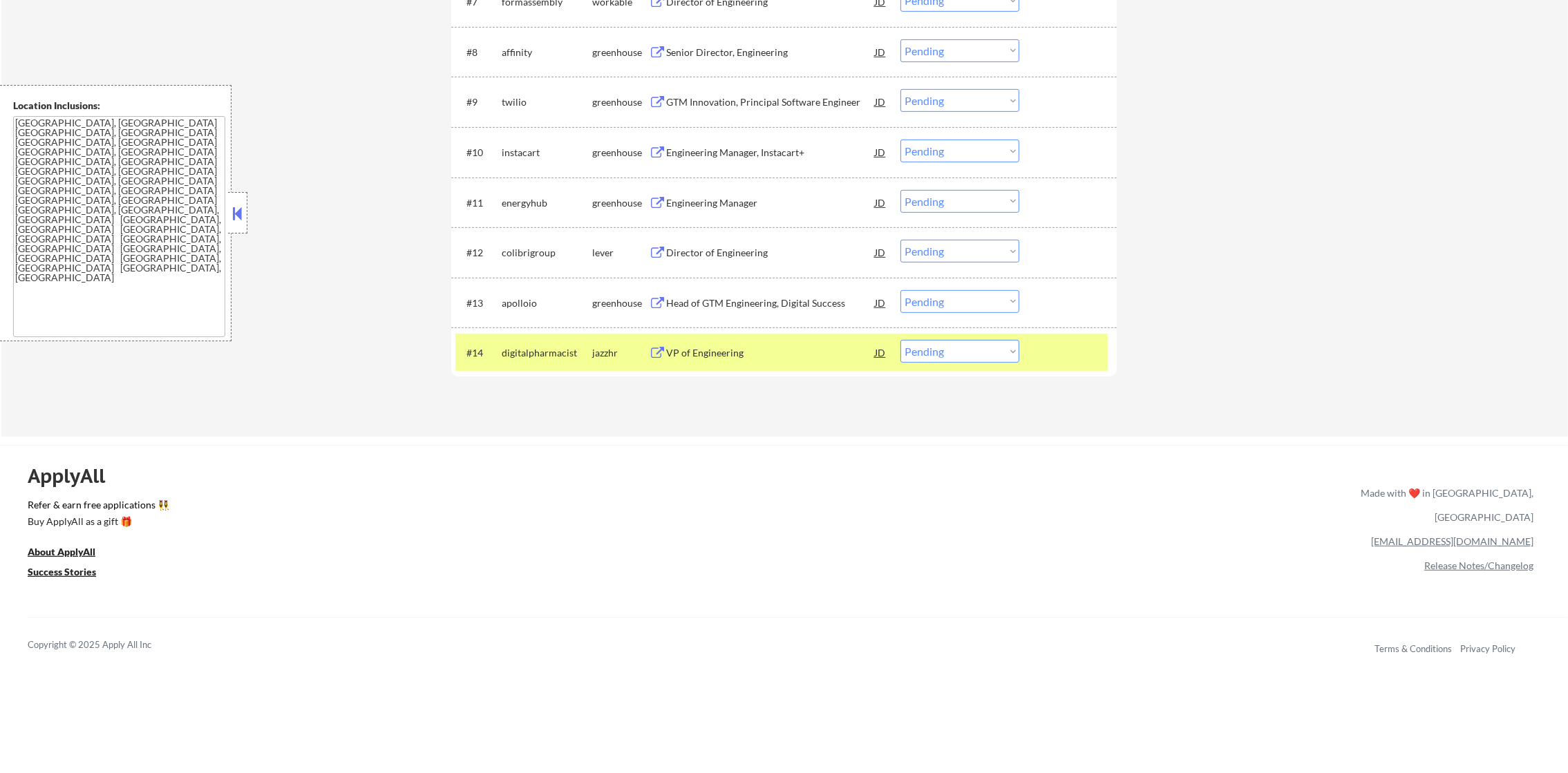
click at [936, 361] on select "Choose an option... Pending Applied Excluded (Questions) Excluded (Expired) Exc…" at bounding box center [960, 352] width 119 height 23
select select ""applied""
click at [901, 340] on select "Choose an option... Pending Applied Excluded (Questions) Excluded (Expired) Exc…" at bounding box center [960, 352] width 119 height 23
click at [571, 340] on div "digitalpharmacist" at bounding box center [547, 352] width 90 height 25
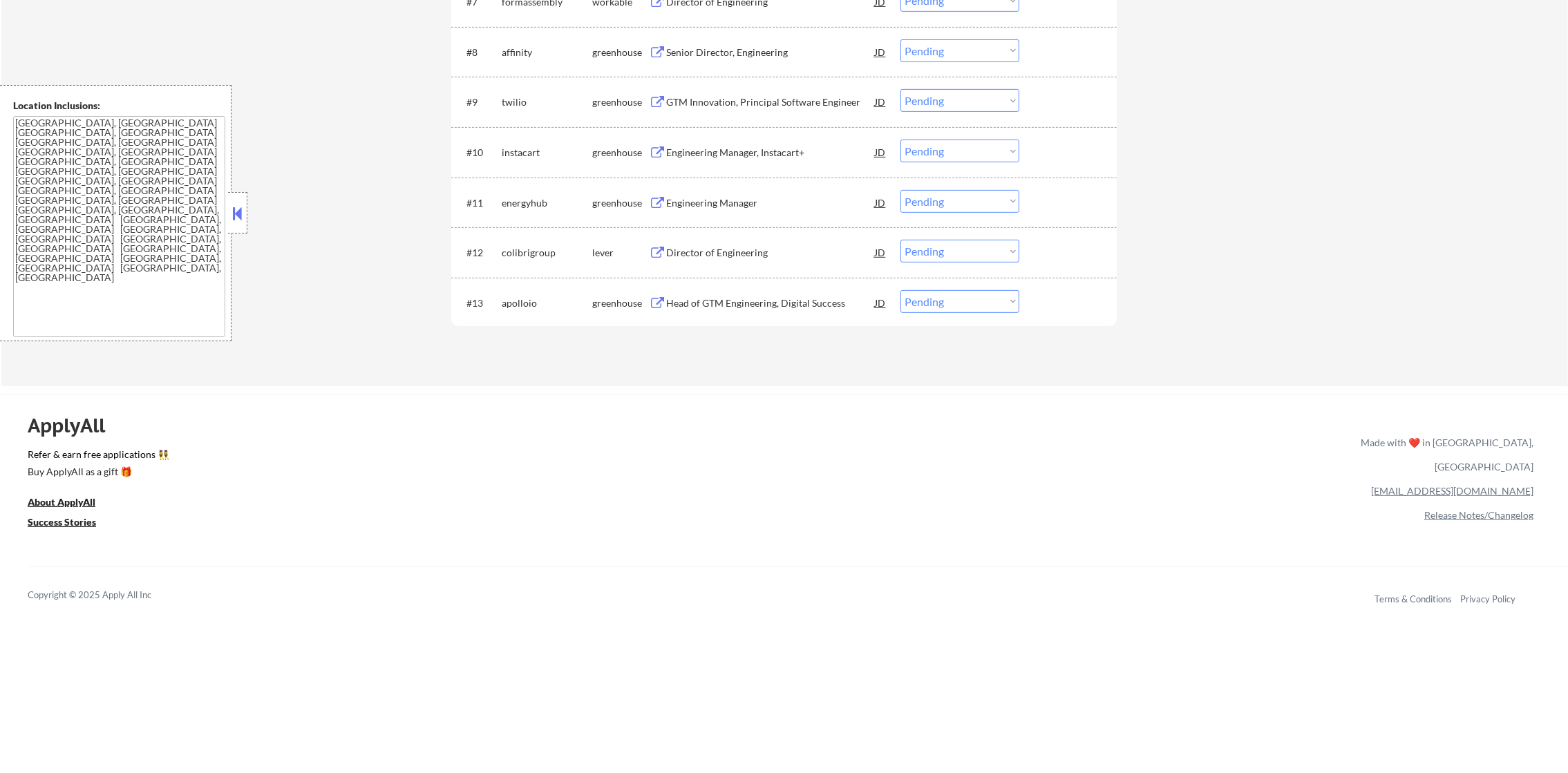
click at [778, 304] on div "Head of GTM Engineering, Digital Success" at bounding box center [771, 304] width 209 height 14
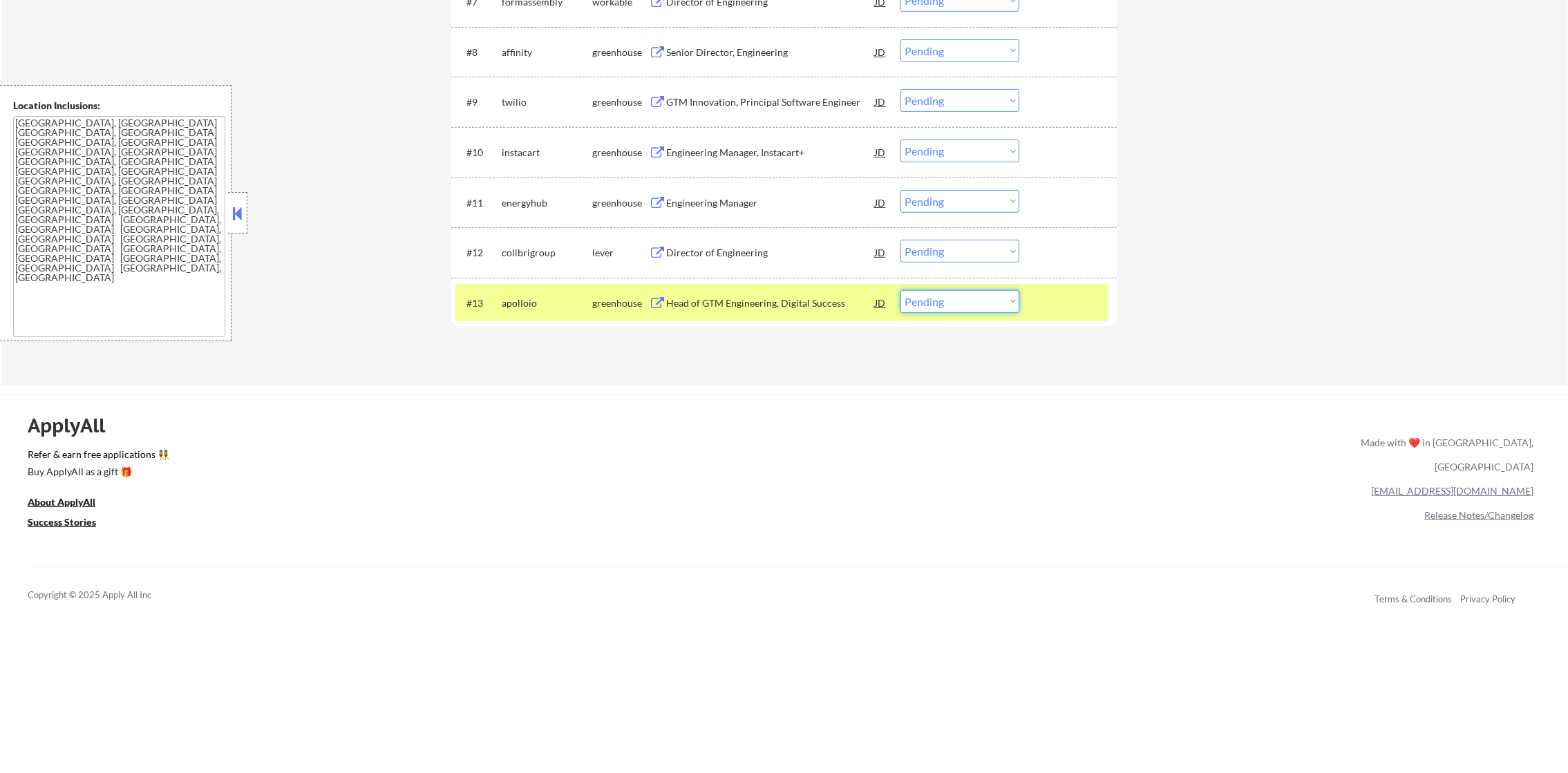
click at [941, 304] on select "Choose an option... Pending Applied Excluded (Questions) Excluded (Expired) Exc…" at bounding box center [960, 302] width 119 height 23
select select ""excluded__bad_match_""
click at [901, 290] on select "Choose an option... Pending Applied Excluded (Questions) Excluded (Expired) Exc…" at bounding box center [960, 302] width 119 height 23
click at [532, 298] on div "apolloio" at bounding box center [547, 304] width 90 height 14
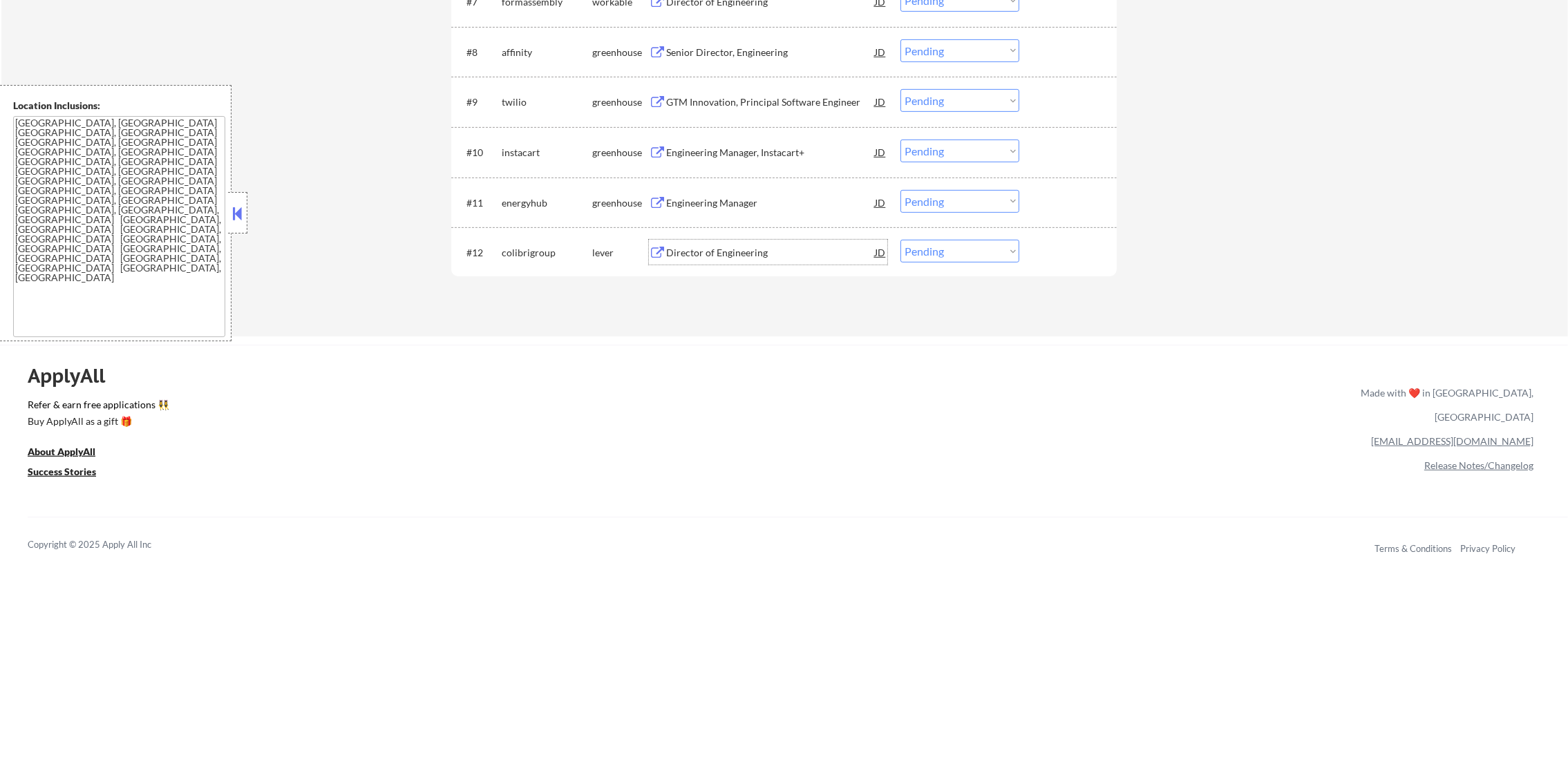
click at [745, 243] on div "Director of Engineering" at bounding box center [771, 252] width 209 height 25
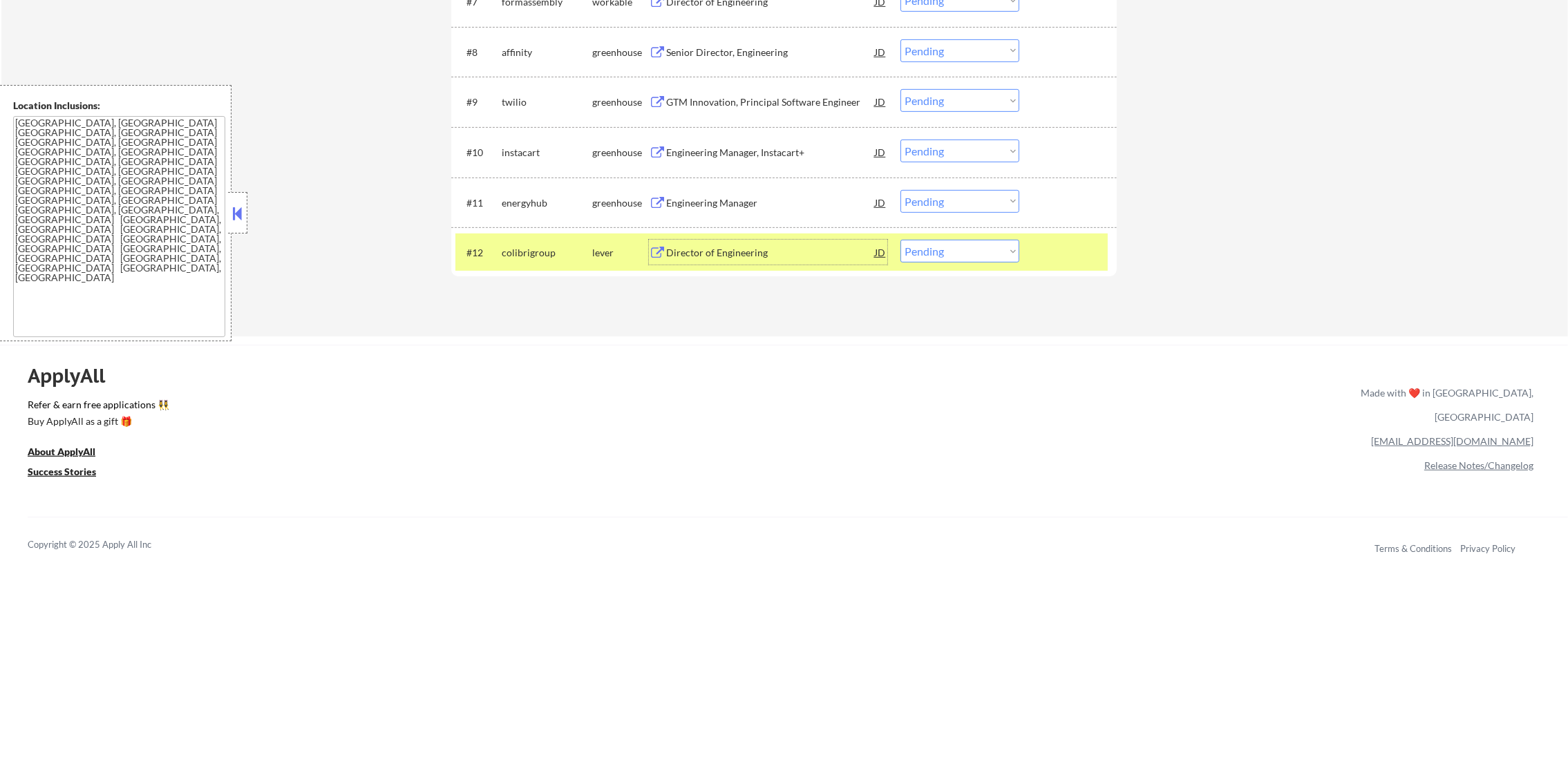
click at [963, 245] on div "#12 colibrigroup lever Director of Engineering JD Choose an option... Pending A…" at bounding box center [781, 252] width 653 height 37
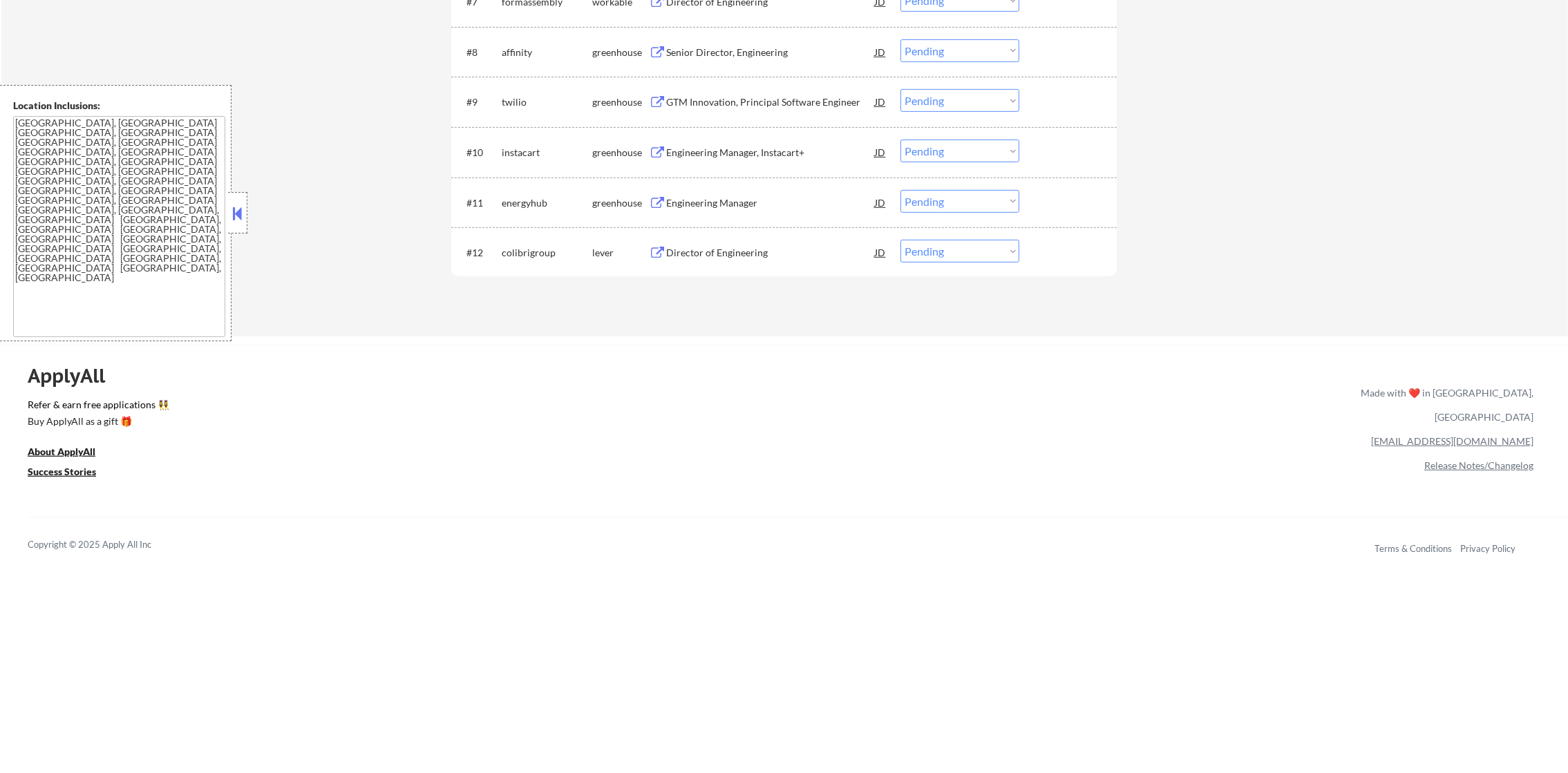
click at [959, 257] on select "Choose an option... Pending Applied Excluded (Questions) Excluded (Expired) Exc…" at bounding box center [960, 251] width 119 height 23
select select ""excluded__bad_match_""
click at [901, 240] on select "Choose an option... Pending Applied Excluded (Questions) Excluded (Expired) Exc…" at bounding box center [960, 251] width 119 height 23
click at [735, 207] on div "Engineering Manager" at bounding box center [771, 204] width 209 height 14
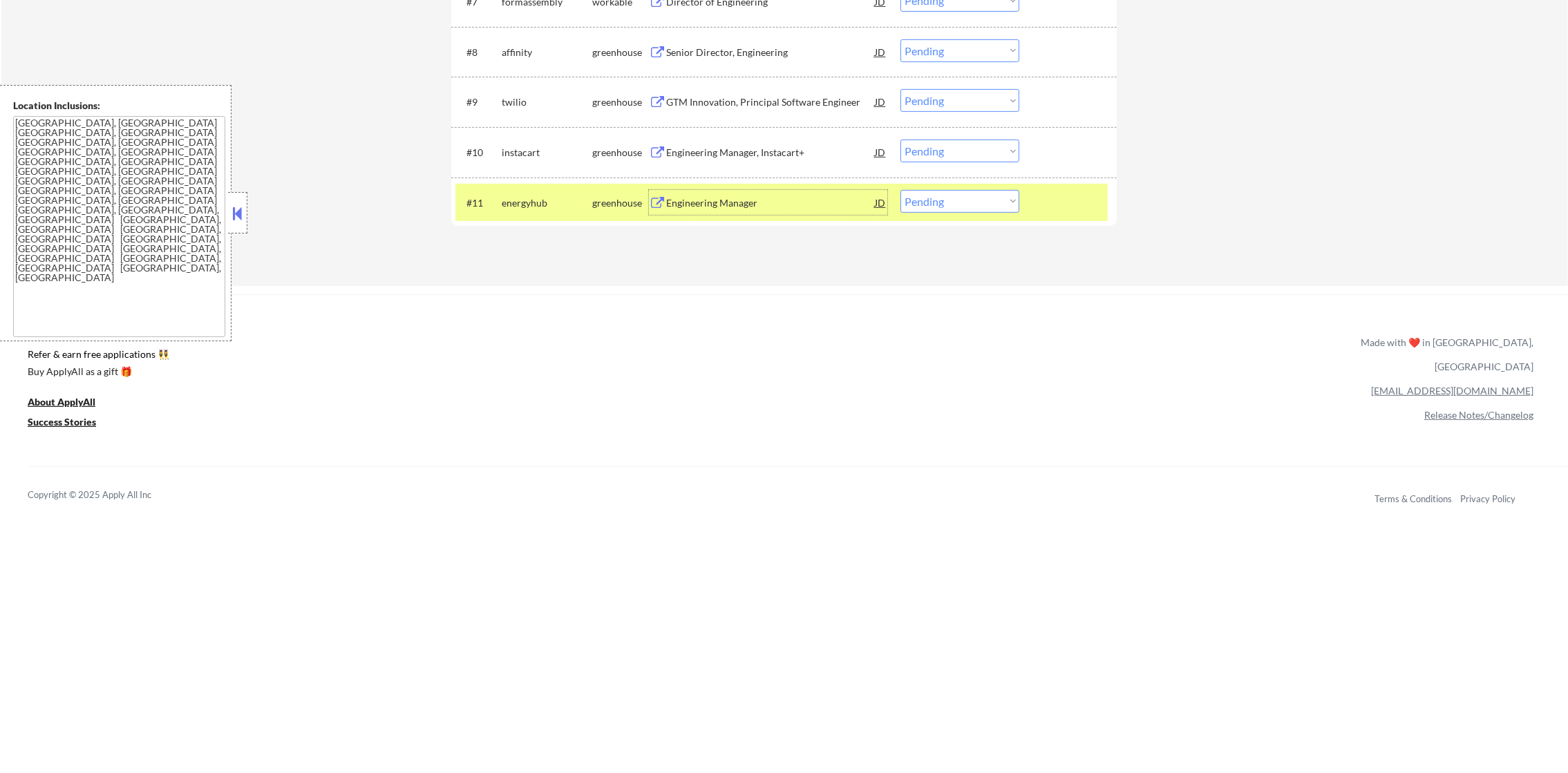
click at [935, 204] on select "Choose an option... Pending Applied Excluded (Questions) Excluded (Expired) Exc…" at bounding box center [960, 202] width 119 height 23
select select ""excluded__salary_""
click at [901, 190] on select "Choose an option... Pending Applied Excluded (Questions) Excluded (Expired) Exc…" at bounding box center [960, 202] width 119 height 23
click at [537, 203] on div "energyhub" at bounding box center [547, 204] width 90 height 14
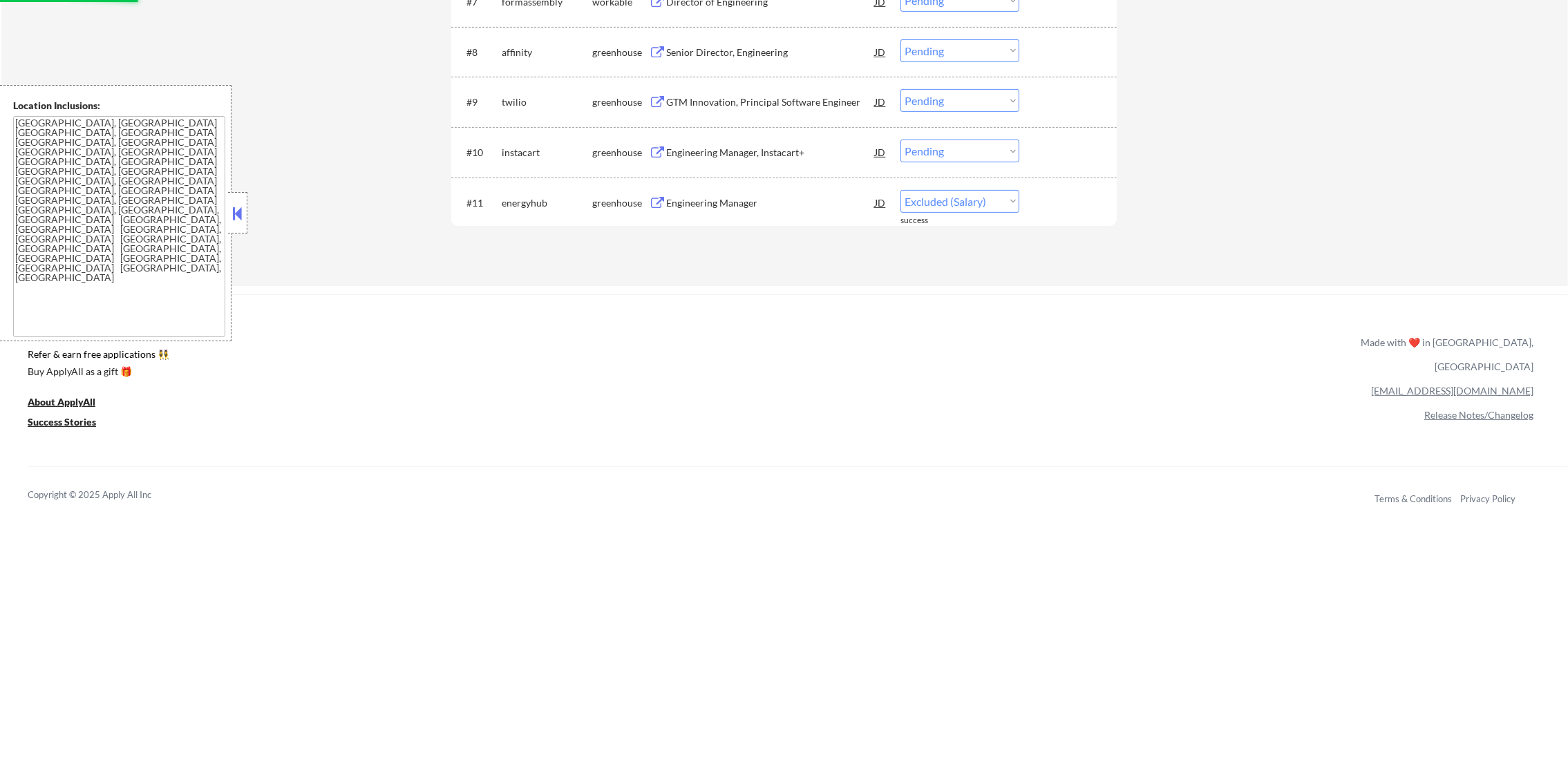
click at [721, 158] on div "Engineering Manager, Instacart+" at bounding box center [771, 153] width 209 height 14
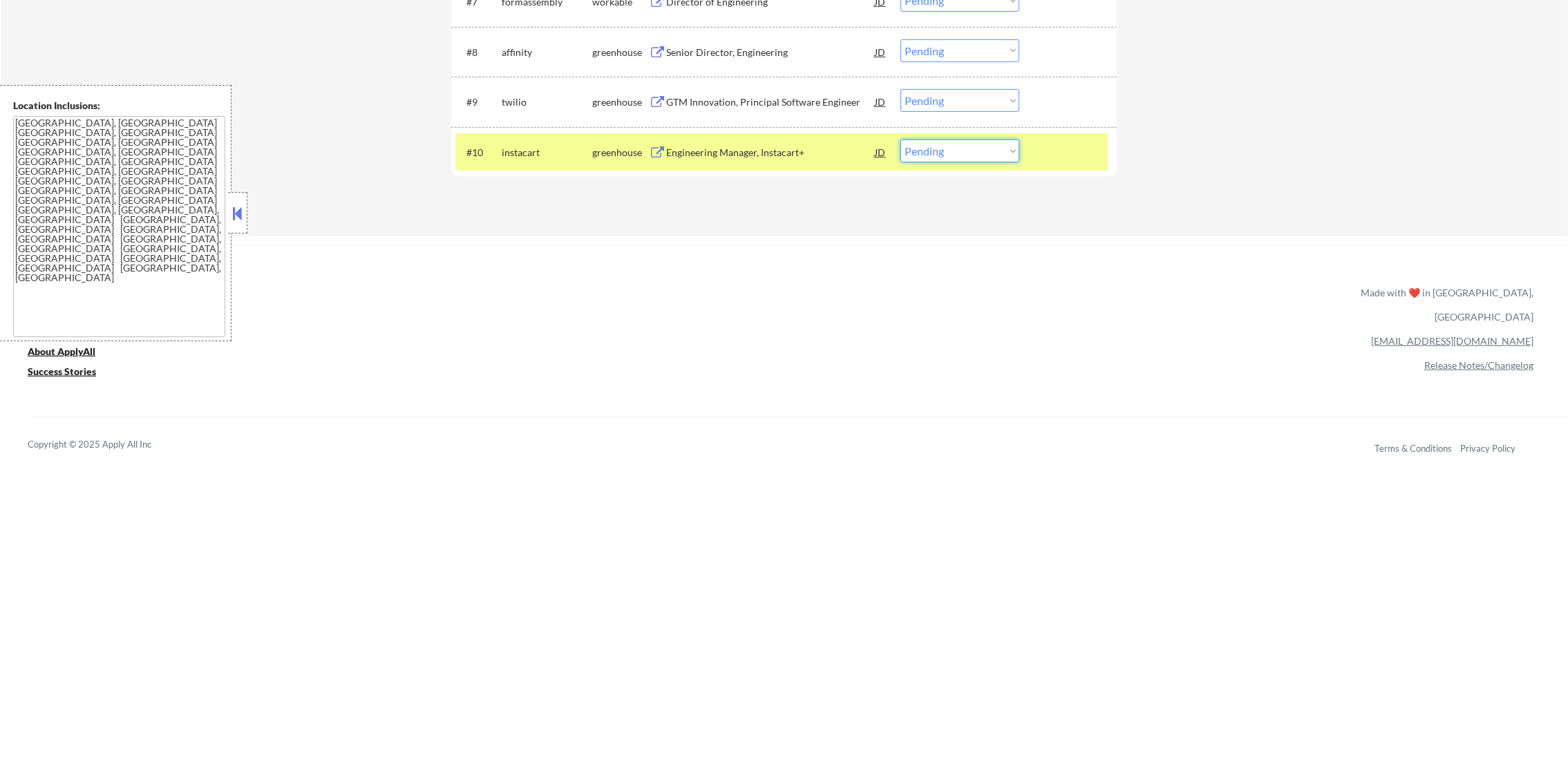
click at [904, 152] on select "Choose an option... Pending Applied Excluded (Questions) Excluded (Expired) Exc…" at bounding box center [960, 151] width 119 height 23
select select ""applied""
click at [901, 140] on select "Choose an option... Pending Applied Excluded (Questions) Excluded (Expired) Exc…" at bounding box center [960, 151] width 119 height 23
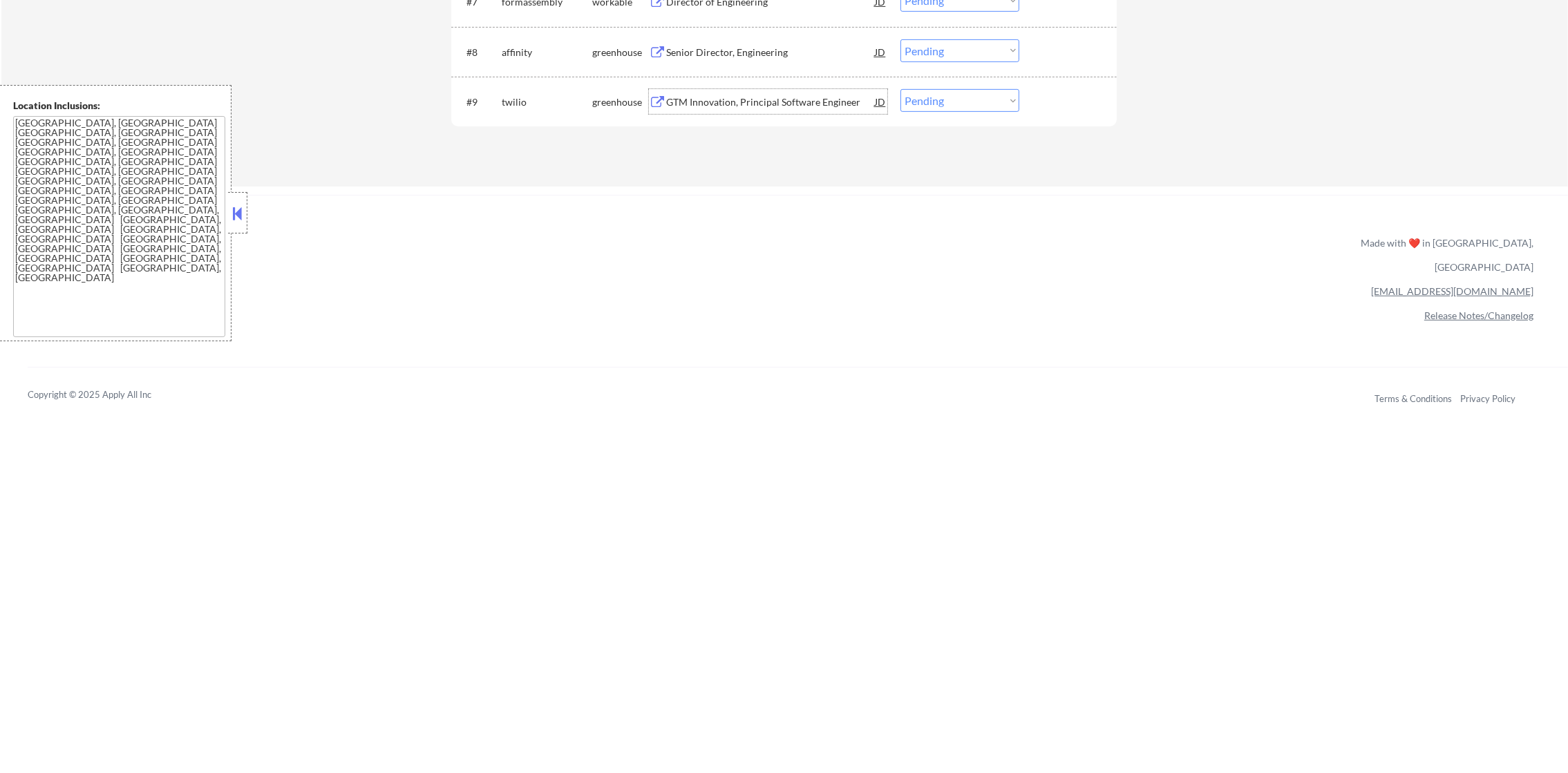
click at [744, 102] on div "GTM Innovation, Principal Software Engineer" at bounding box center [771, 103] width 209 height 14
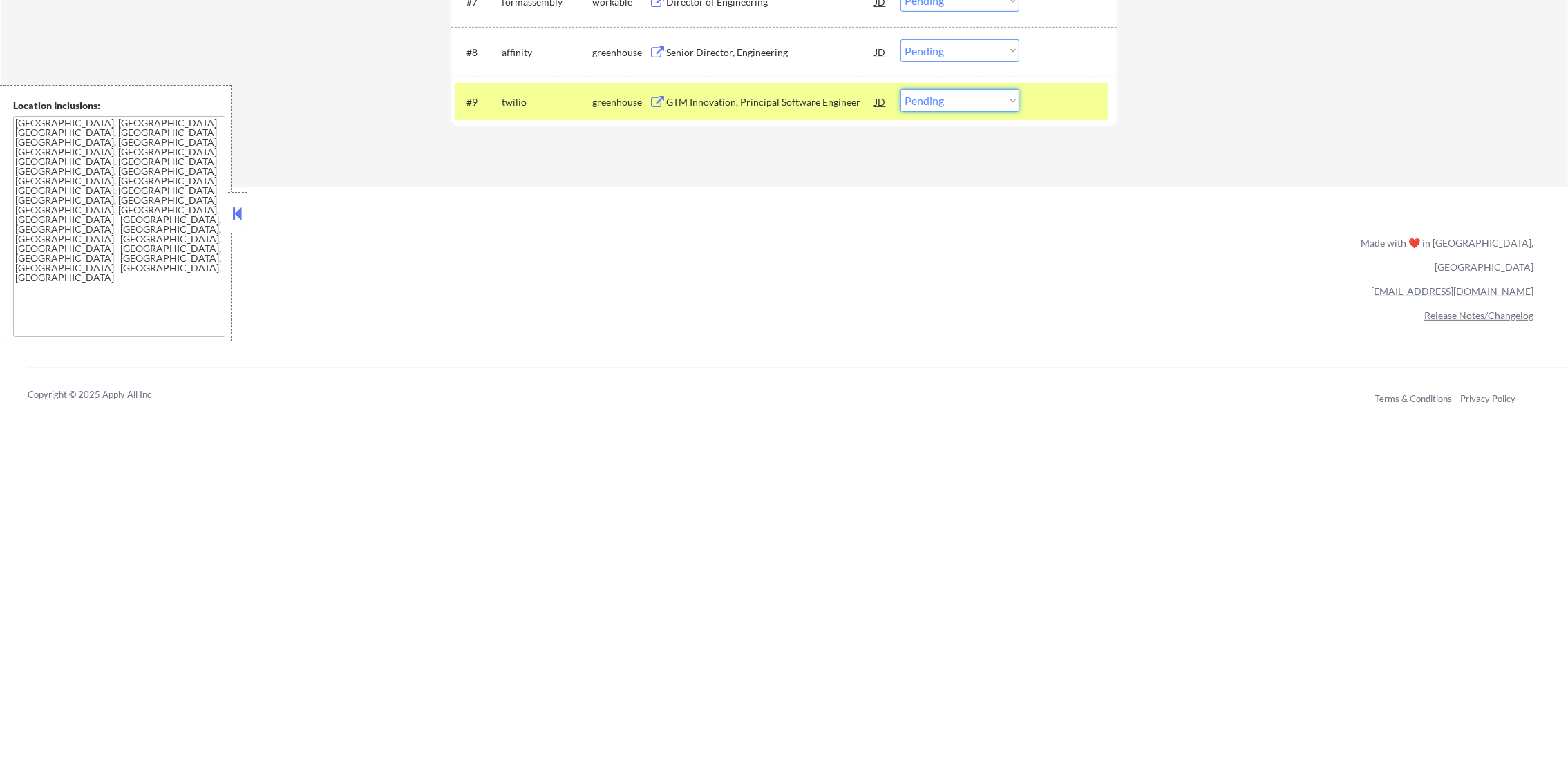
click at [980, 107] on select "Choose an option... Pending Applied Excluded (Questions) Excluded (Expired) Exc…" at bounding box center [960, 101] width 119 height 23
select select ""excluded__bad_match_""
click at [901, 89] on select "Choose an option... Pending Applied Excluded (Questions) Excluded (Expired) Exc…" at bounding box center [960, 101] width 119 height 23
click at [538, 93] on div "twilio" at bounding box center [547, 102] width 90 height 25
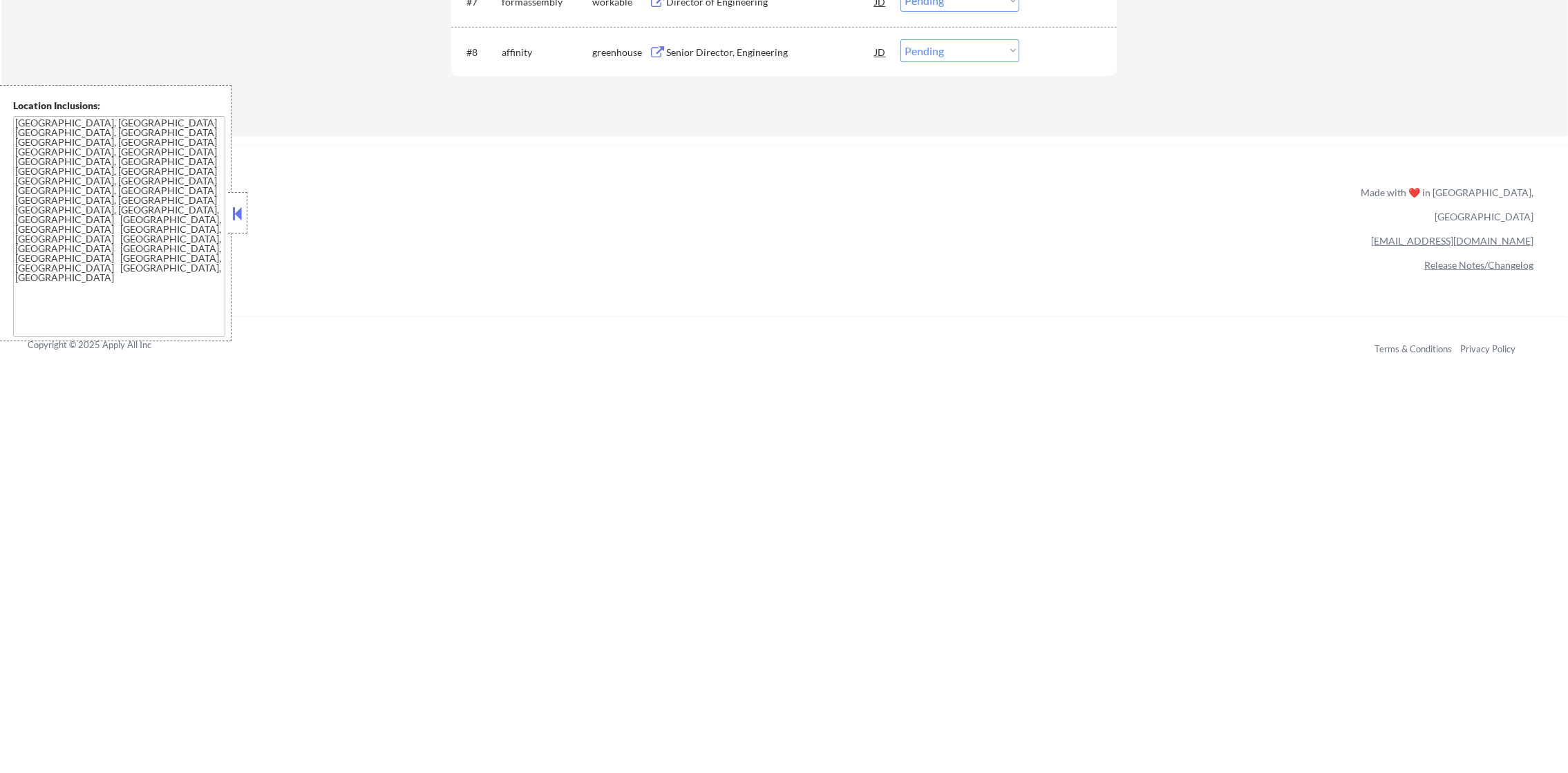
click at [748, 49] on div "Senior Director, Engineering" at bounding box center [771, 52] width 209 height 14
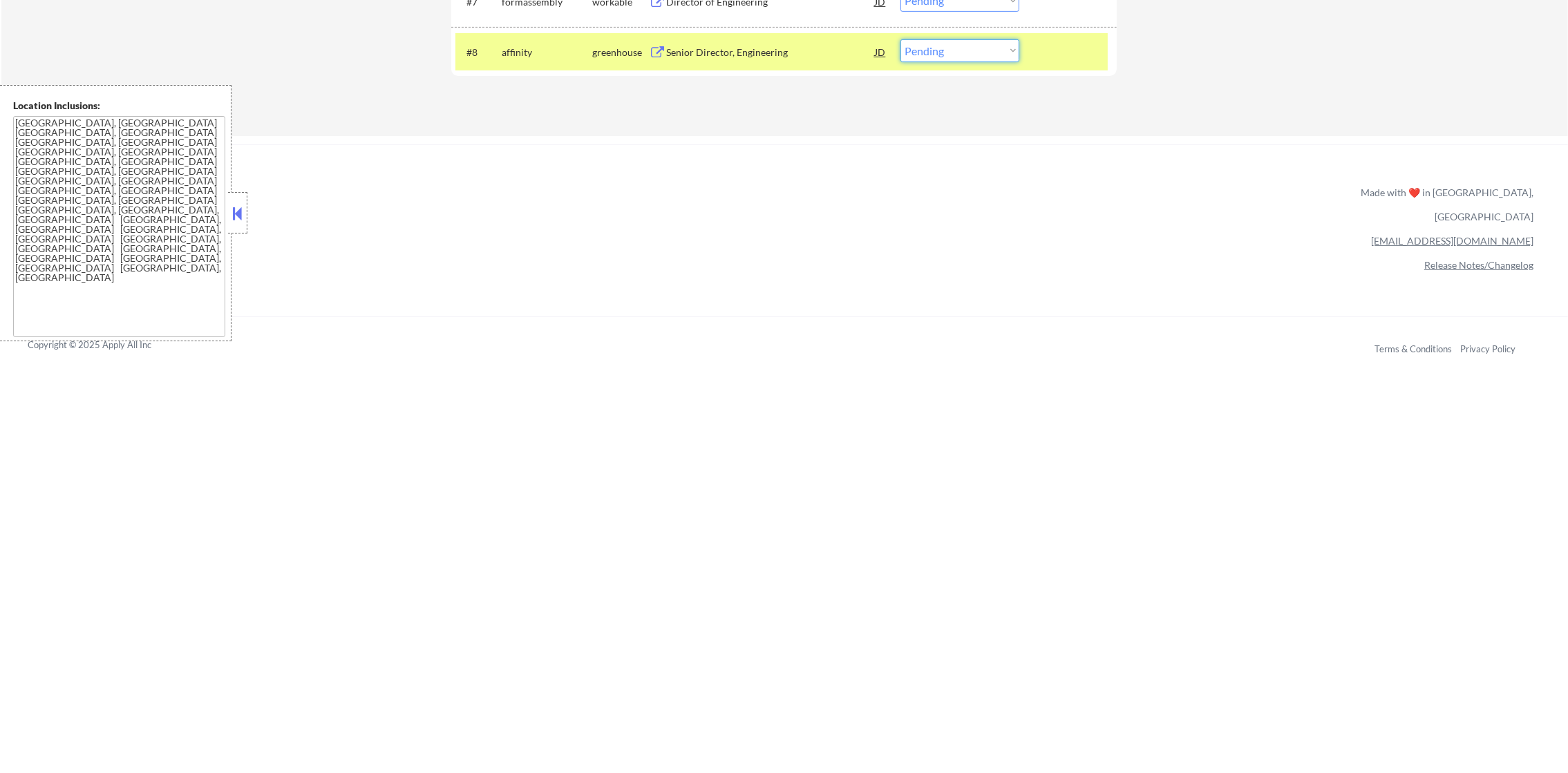
click at [933, 42] on select "Choose an option... Pending Applied Excluded (Questions) Excluded (Expired) Exc…" at bounding box center [960, 50] width 119 height 23
select select ""excluded__bad_match_""
click at [901, 39] on select "Choose an option... Pending Applied Excluded (Questions) Excluded (Expired) Exc…" at bounding box center [960, 50] width 119 height 23
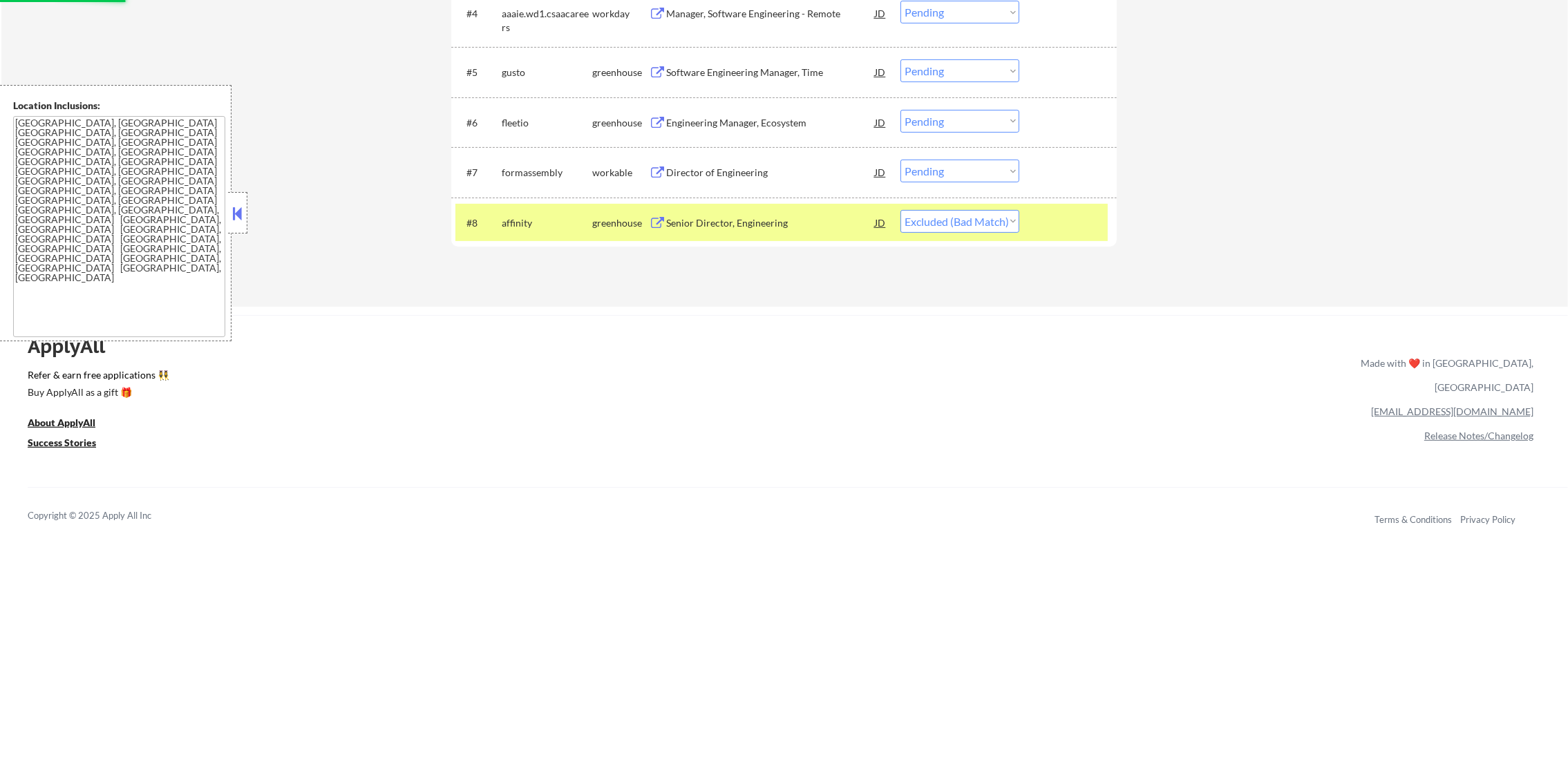
scroll to position [725, 0]
click at [524, 236] on div "affinity" at bounding box center [547, 224] width 90 height 25
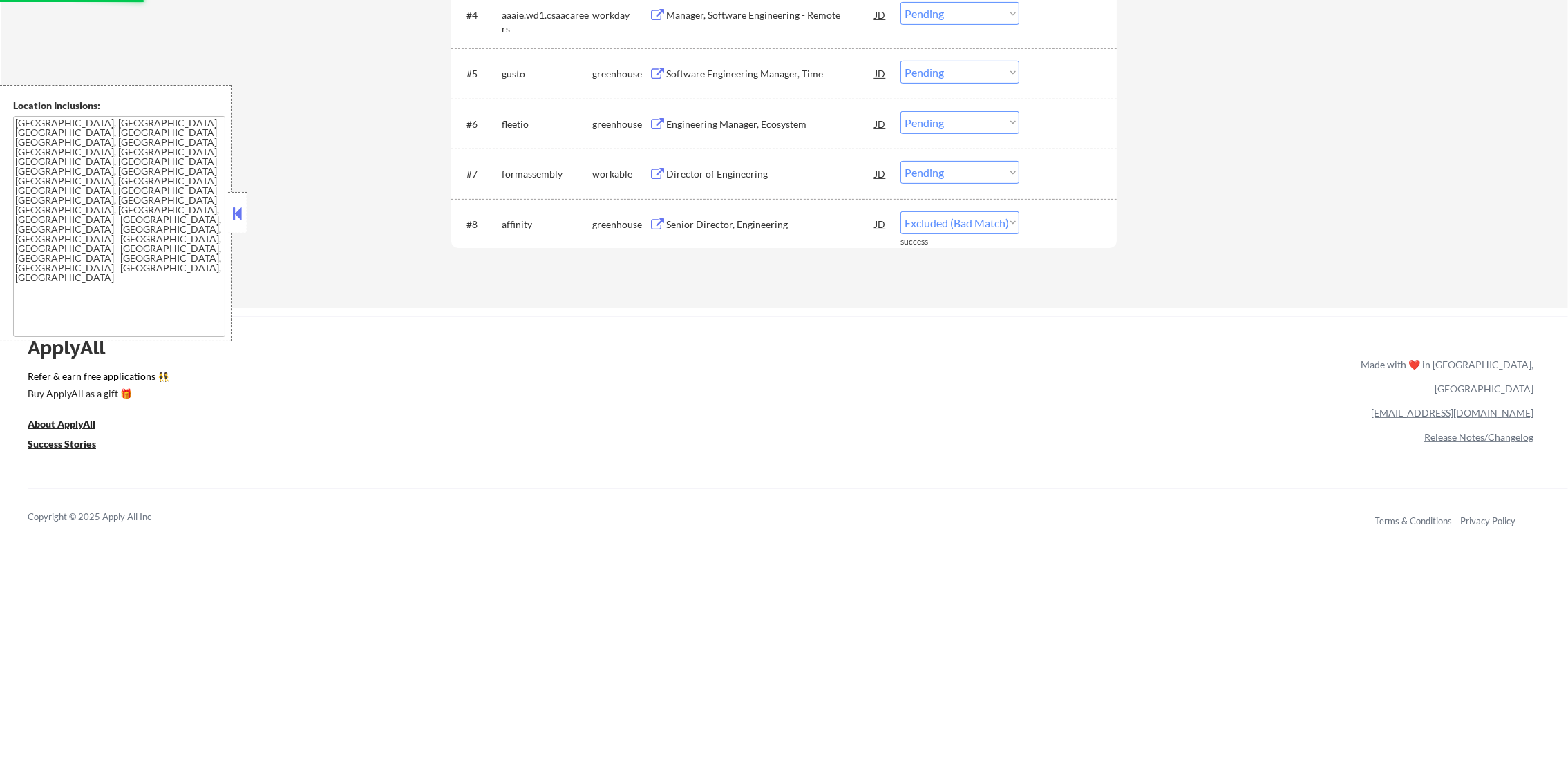
click at [759, 170] on div "Director of Engineering" at bounding box center [771, 174] width 209 height 14
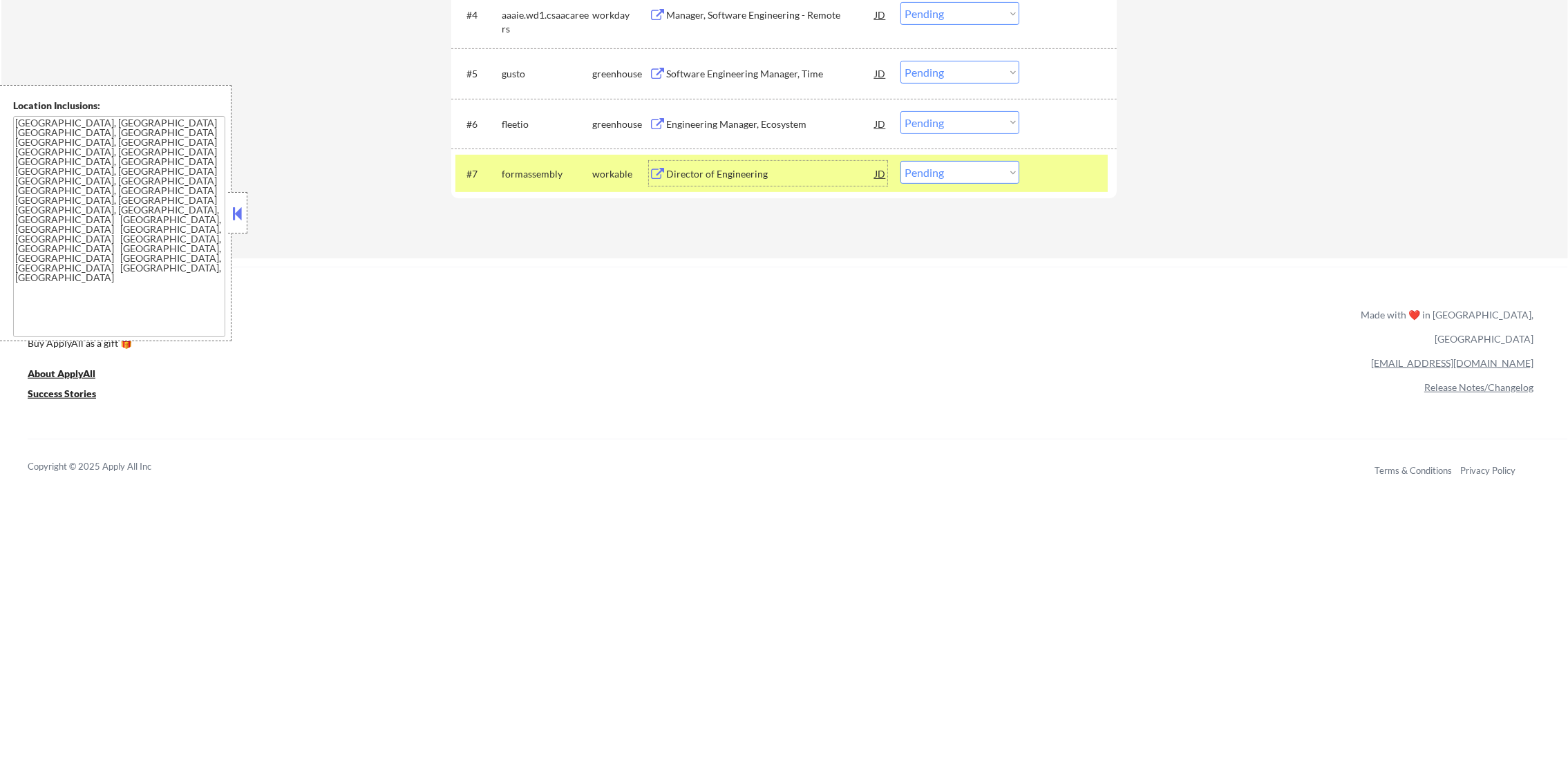
scroll to position [656, 0]
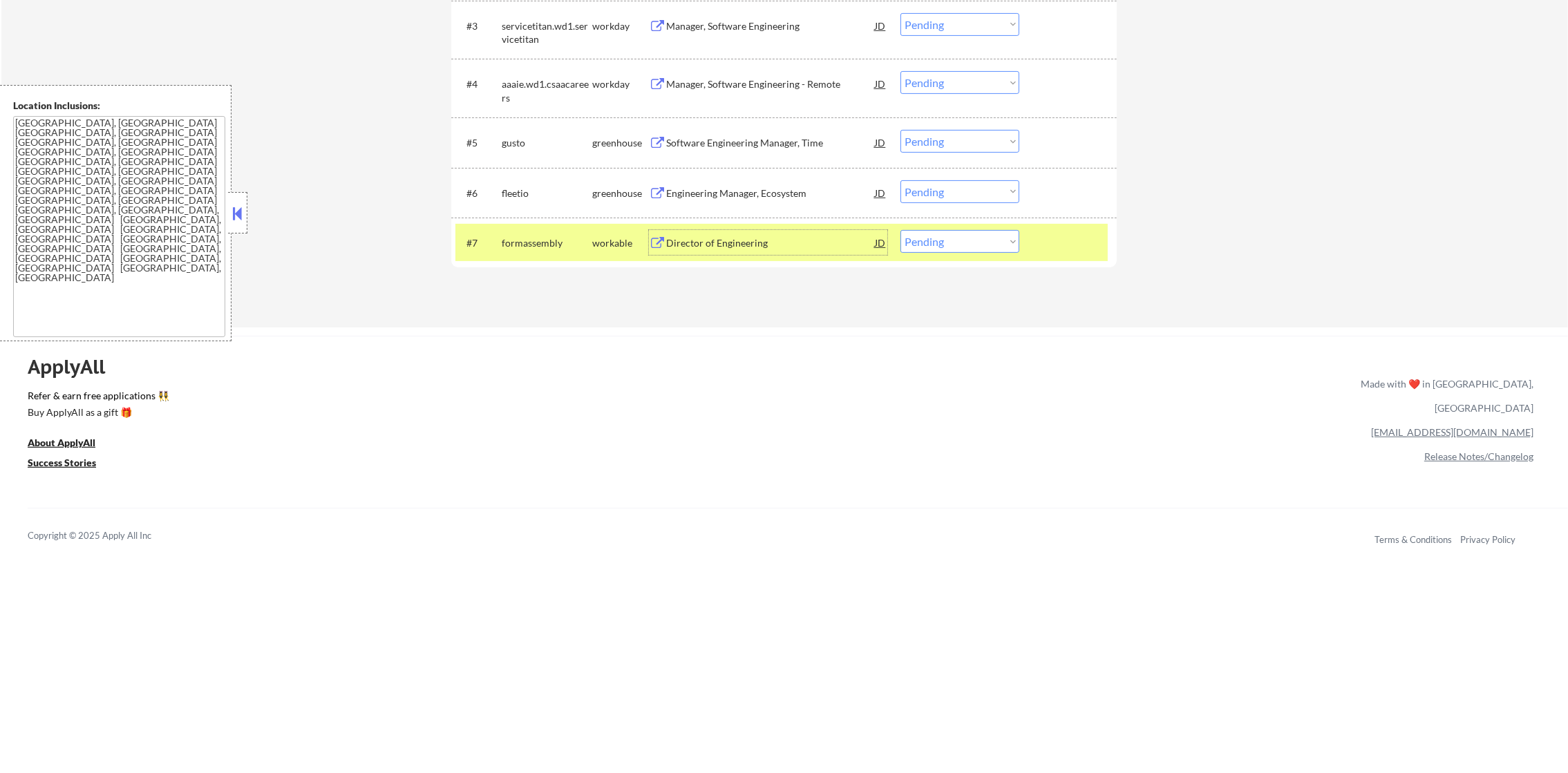
click at [939, 235] on select "Choose an option... Pending Applied Excluded (Questions) Excluded (Expired) Exc…" at bounding box center [960, 242] width 119 height 23
select select ""excluded__bad_match_""
click at [901, 230] on select "Choose an option... Pending Applied Excluded (Questions) Excluded (Expired) Exc…" at bounding box center [960, 242] width 119 height 23
click at [541, 250] on div "formassembly" at bounding box center [547, 243] width 90 height 25
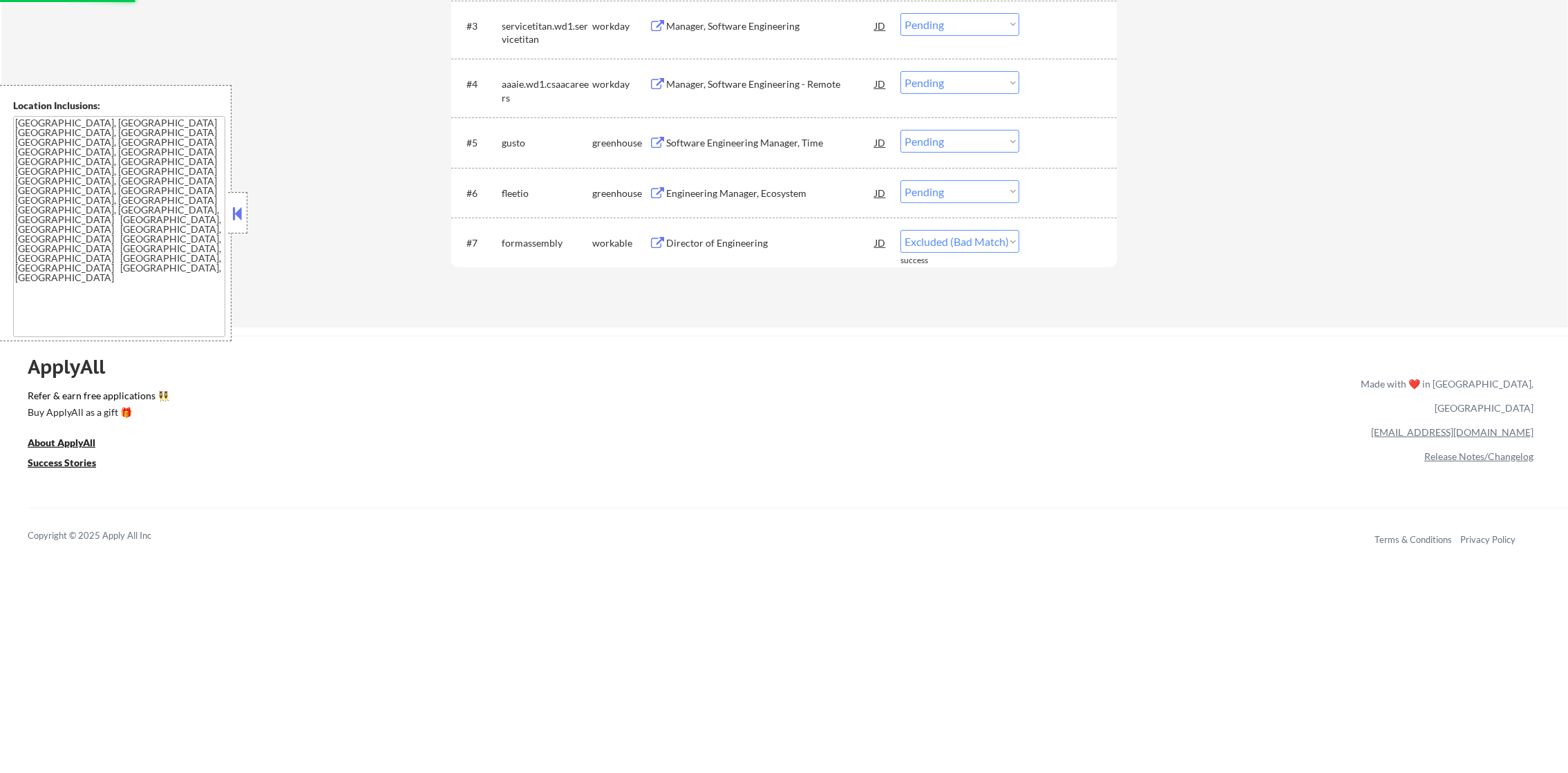
click at [763, 192] on div "Engineering Manager, Ecosystem" at bounding box center [771, 194] width 209 height 14
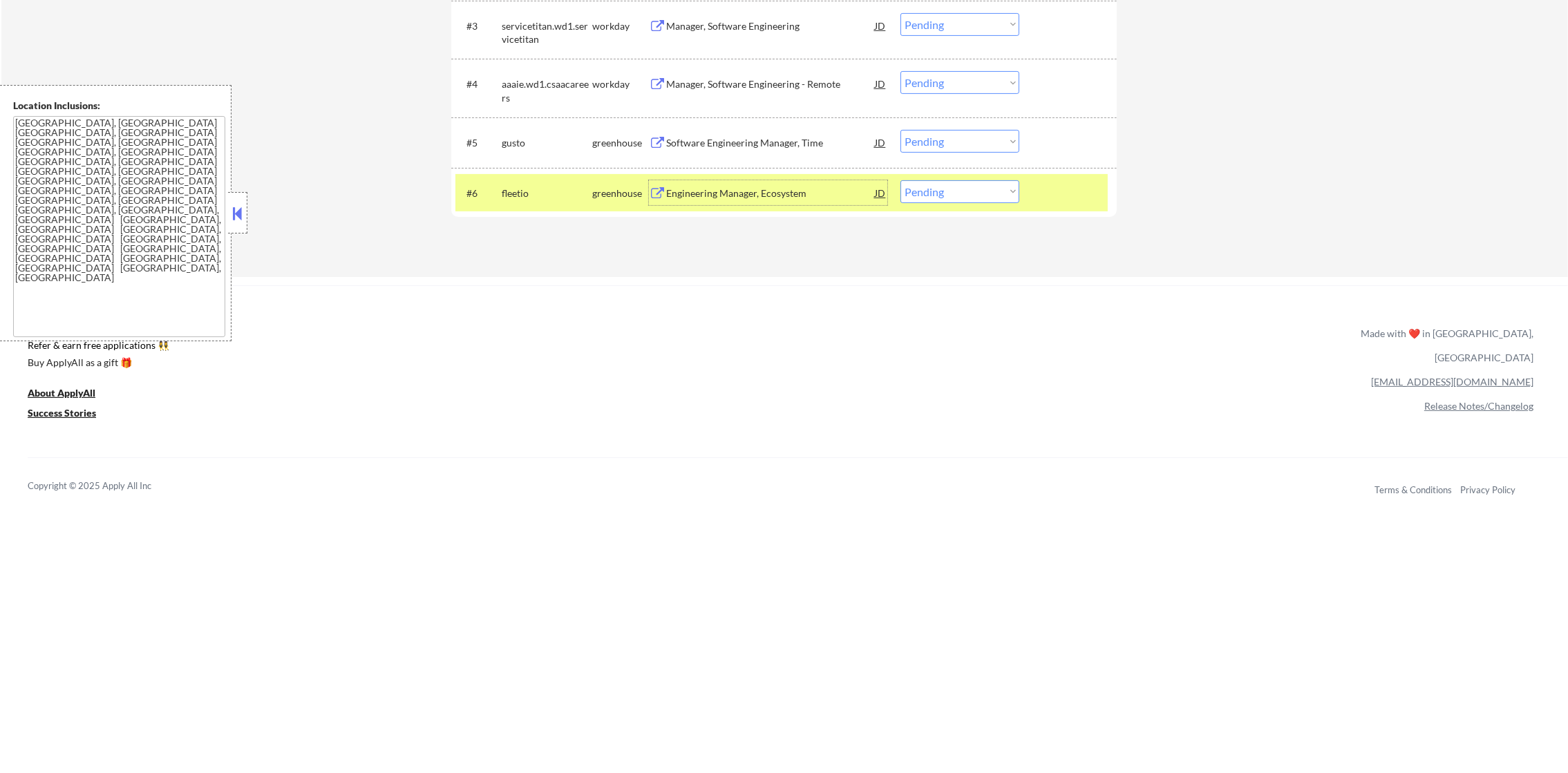
click at [920, 190] on select "Choose an option... Pending Applied Excluded (Questions) Excluded (Expired) Exc…" at bounding box center [960, 192] width 119 height 23
select select ""excluded""
click at [901, 181] on select "Choose an option... Pending Applied Excluded (Questions) Excluded (Expired) Exc…" at bounding box center [960, 192] width 119 height 23
click at [553, 189] on div "fleetio" at bounding box center [547, 194] width 90 height 14
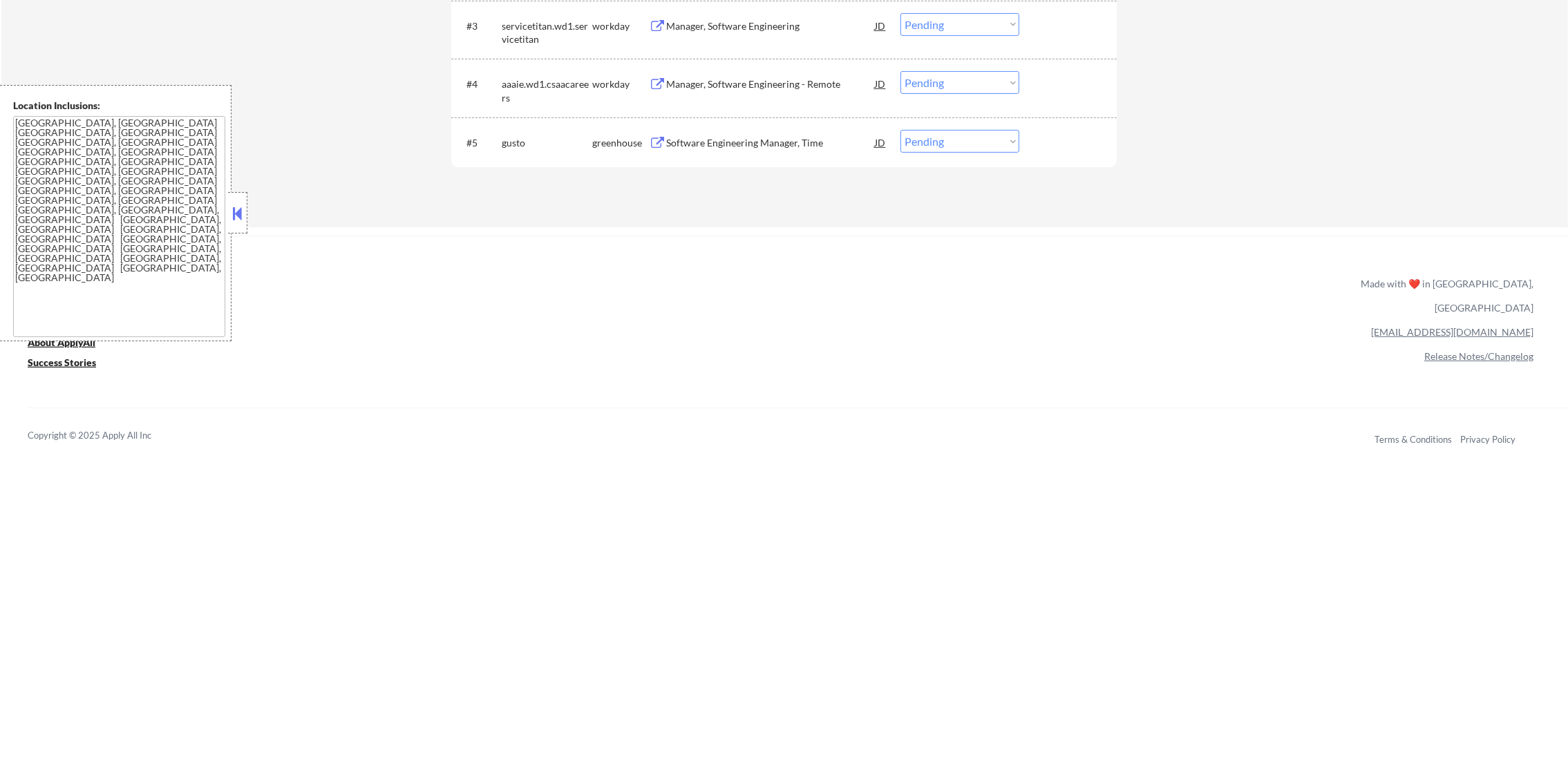
click at [939, 146] on select "Choose an option... Pending Applied Excluded (Questions) Excluded (Expired) Exc…" at bounding box center [960, 142] width 119 height 23
select select ""excluded__bad_match_""
click at [901, 130] on select "Choose an option... Pending Applied Excluded (Questions) Excluded (Expired) Exc…" at bounding box center [960, 142] width 119 height 23
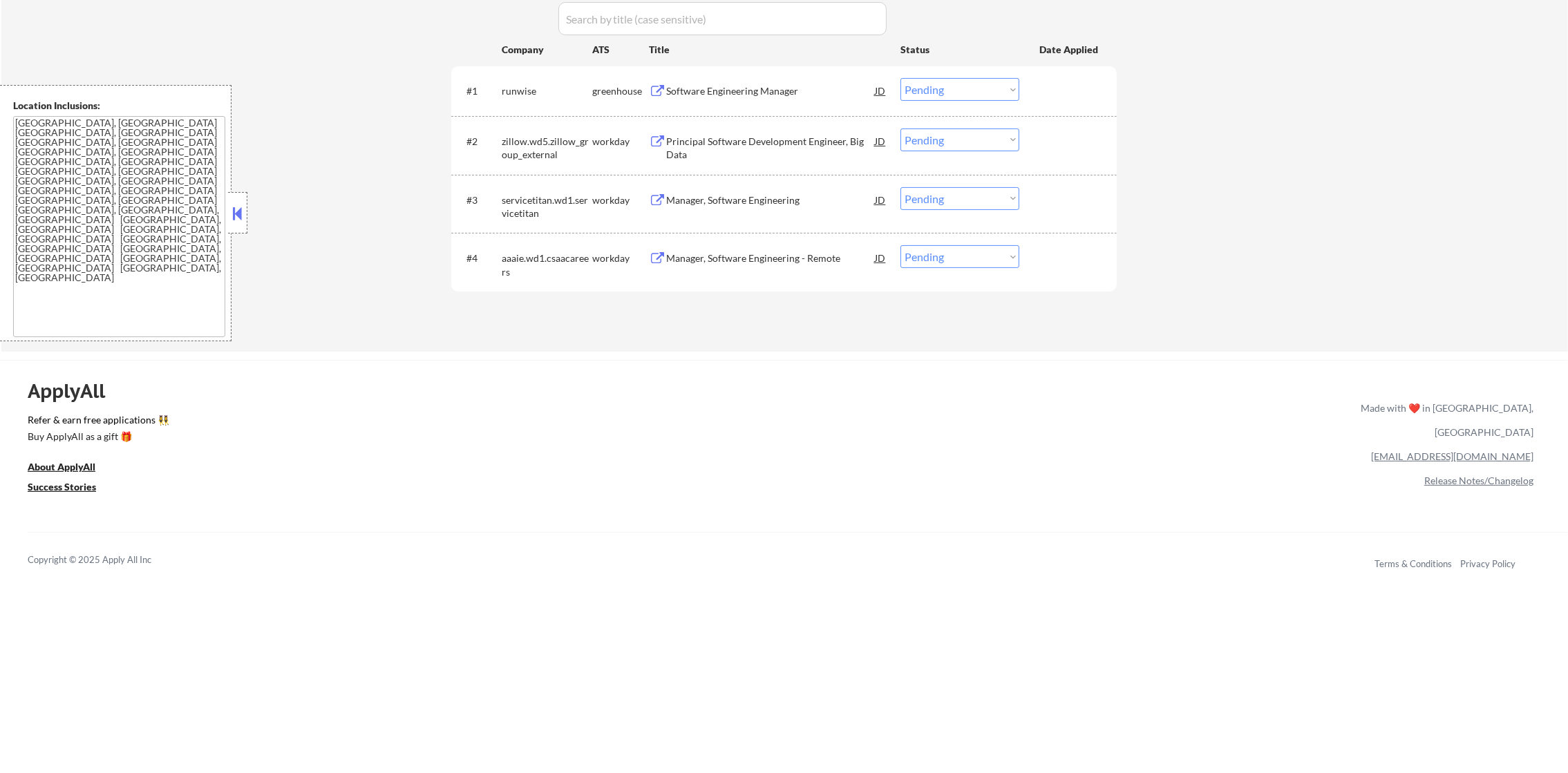
scroll to position [449, 0]
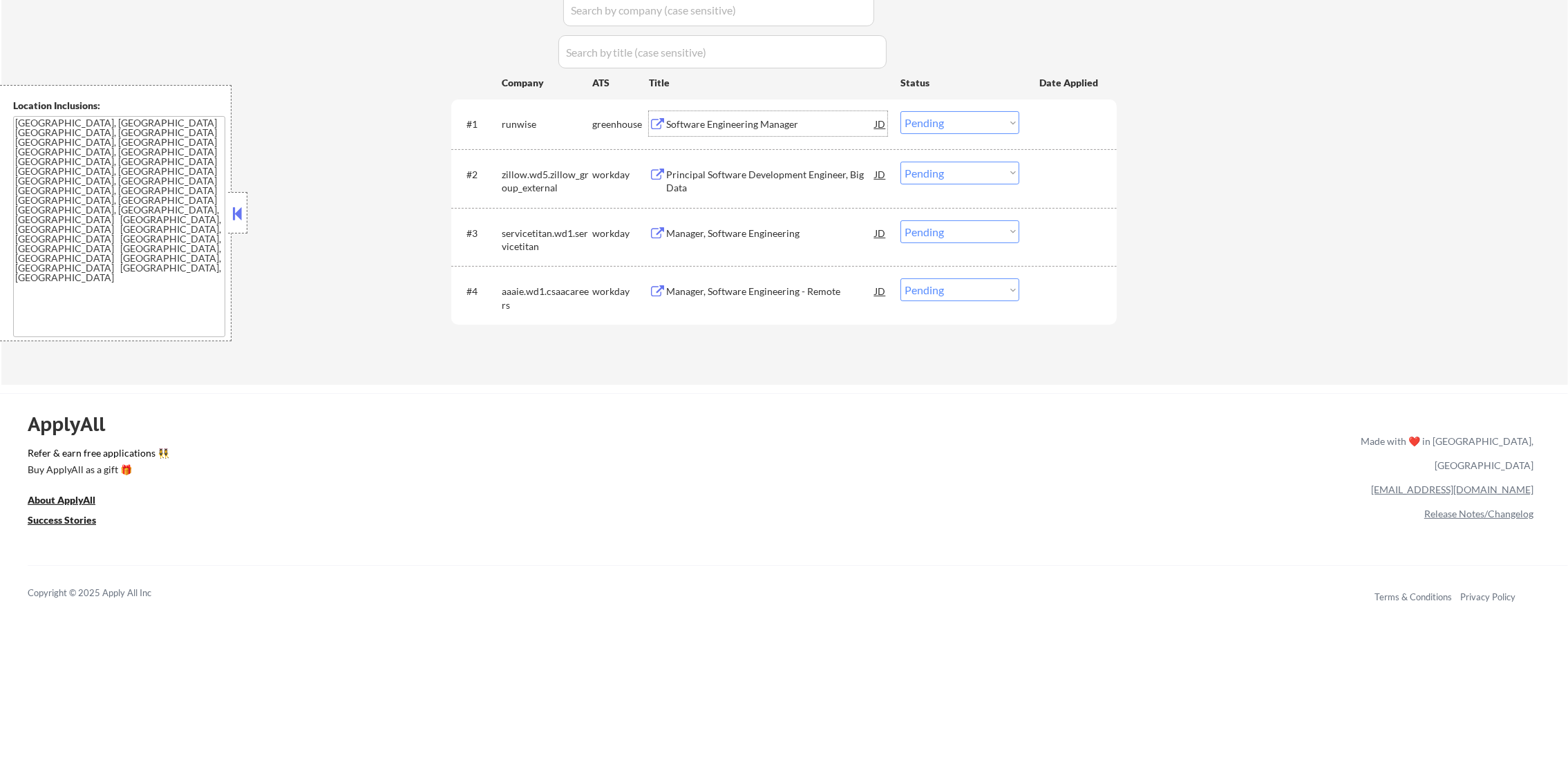
click at [772, 121] on div "Software Engineering Manager" at bounding box center [771, 125] width 209 height 14
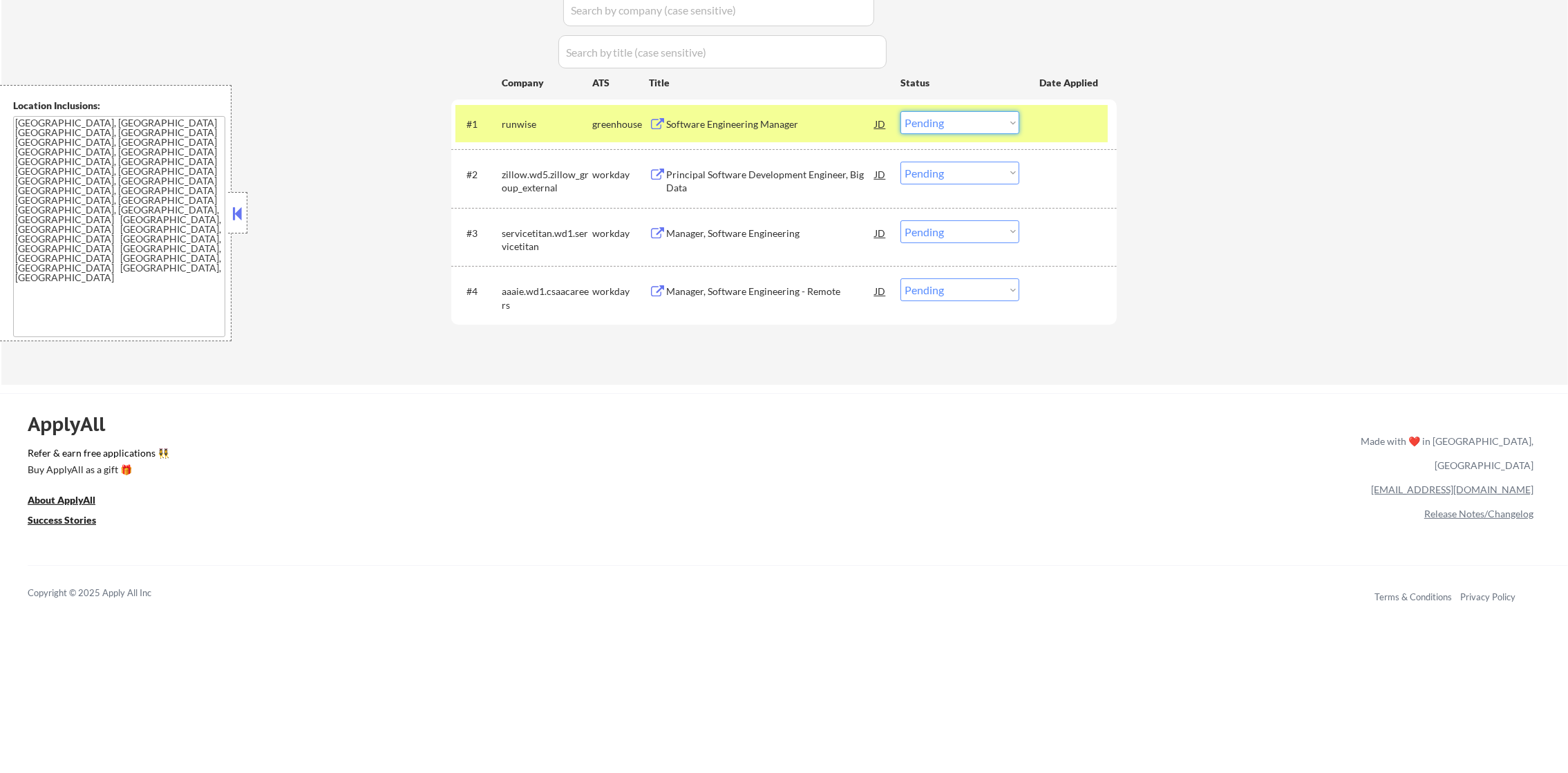
click at [943, 124] on select "Choose an option... Pending Applied Excluded (Questions) Excluded (Expired) Exc…" at bounding box center [960, 123] width 119 height 23
click at [901, 112] on select "Choose an option... Pending Applied Excluded (Questions) Excluded (Expired) Exc…" at bounding box center [960, 123] width 119 height 23
click at [549, 128] on div "runwise" at bounding box center [547, 125] width 90 height 14
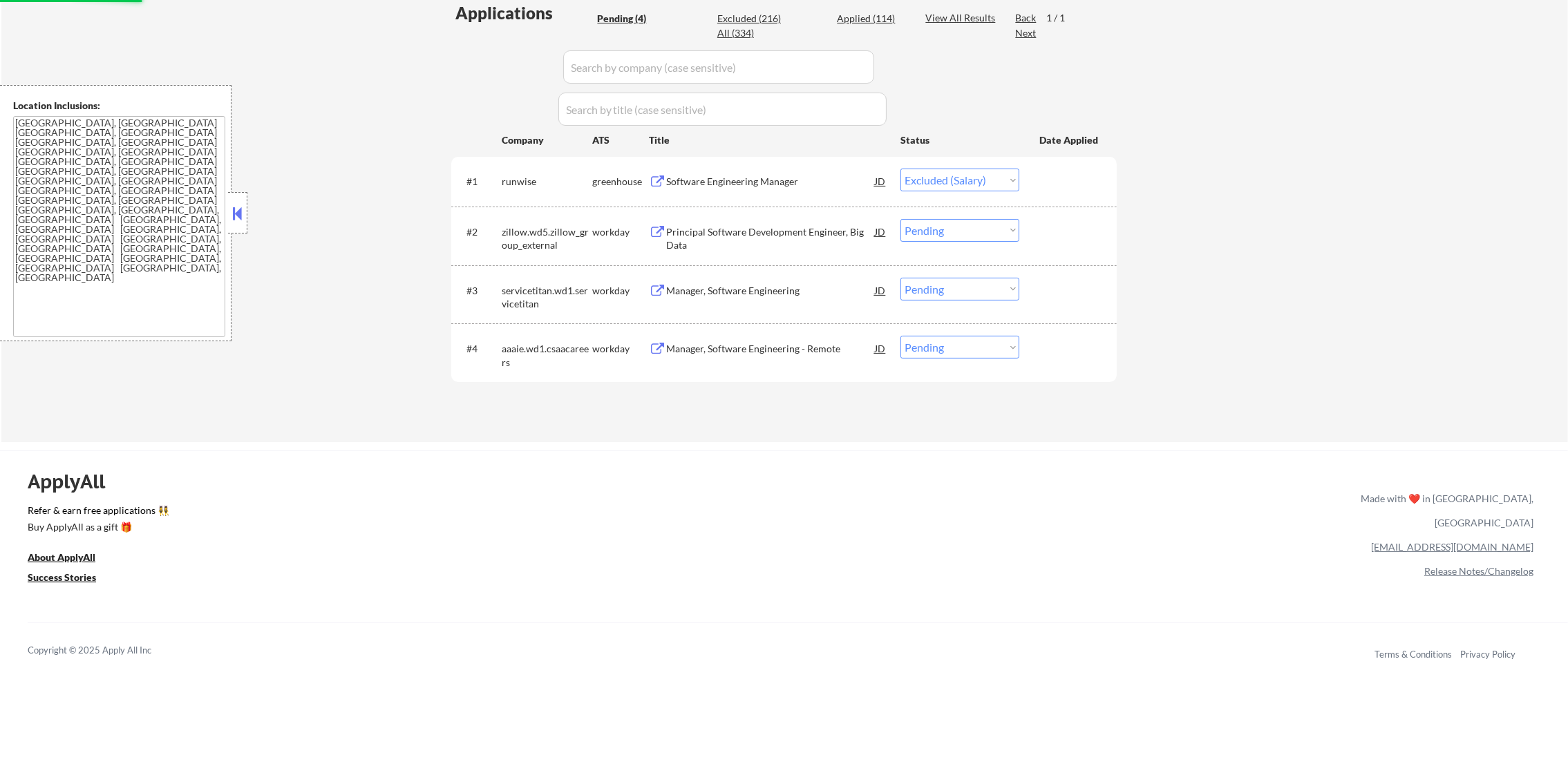
scroll to position [345, 0]
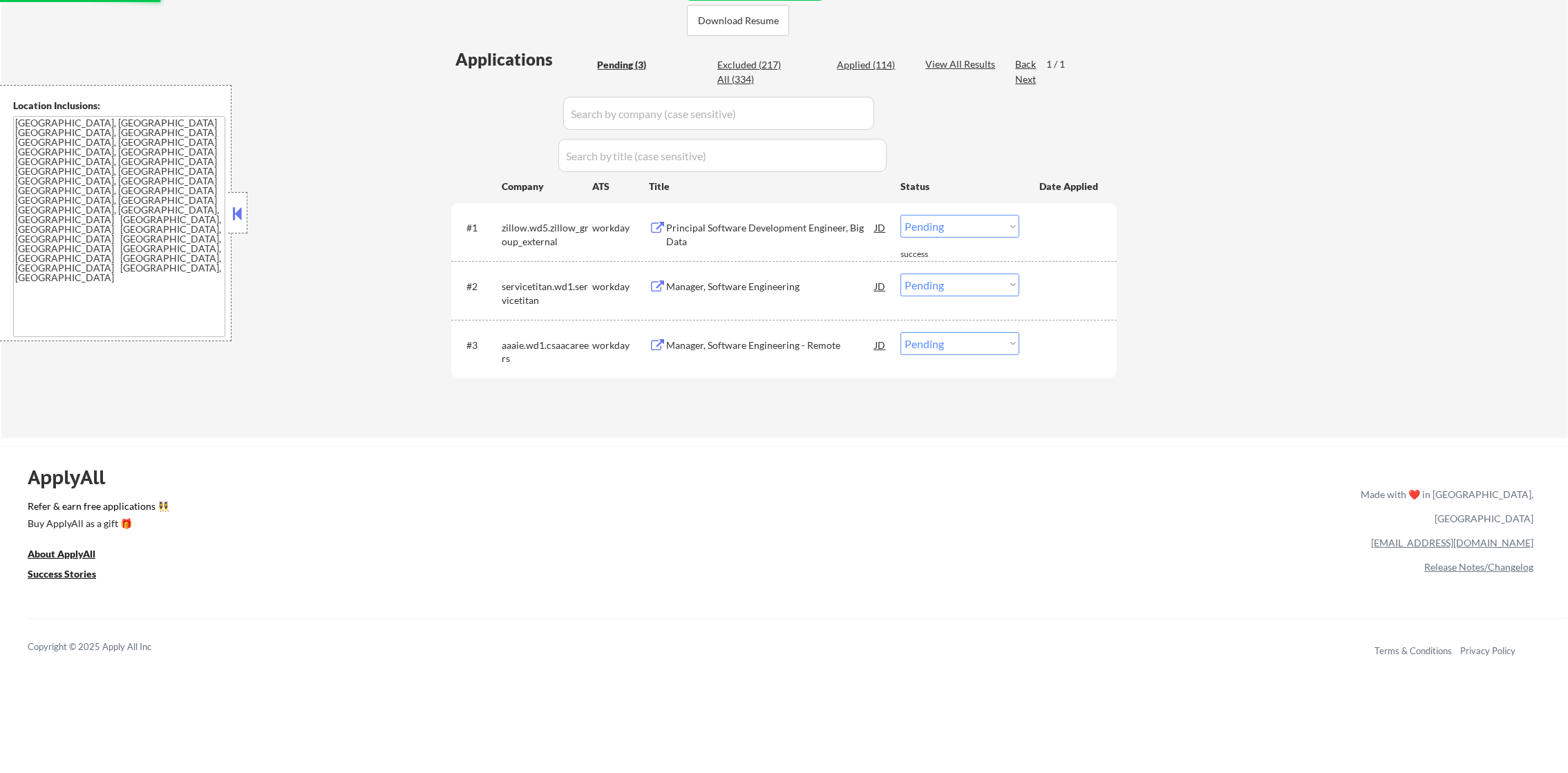
click at [741, 240] on div "Principal Software Development Engineer, Big Data" at bounding box center [771, 235] width 209 height 27
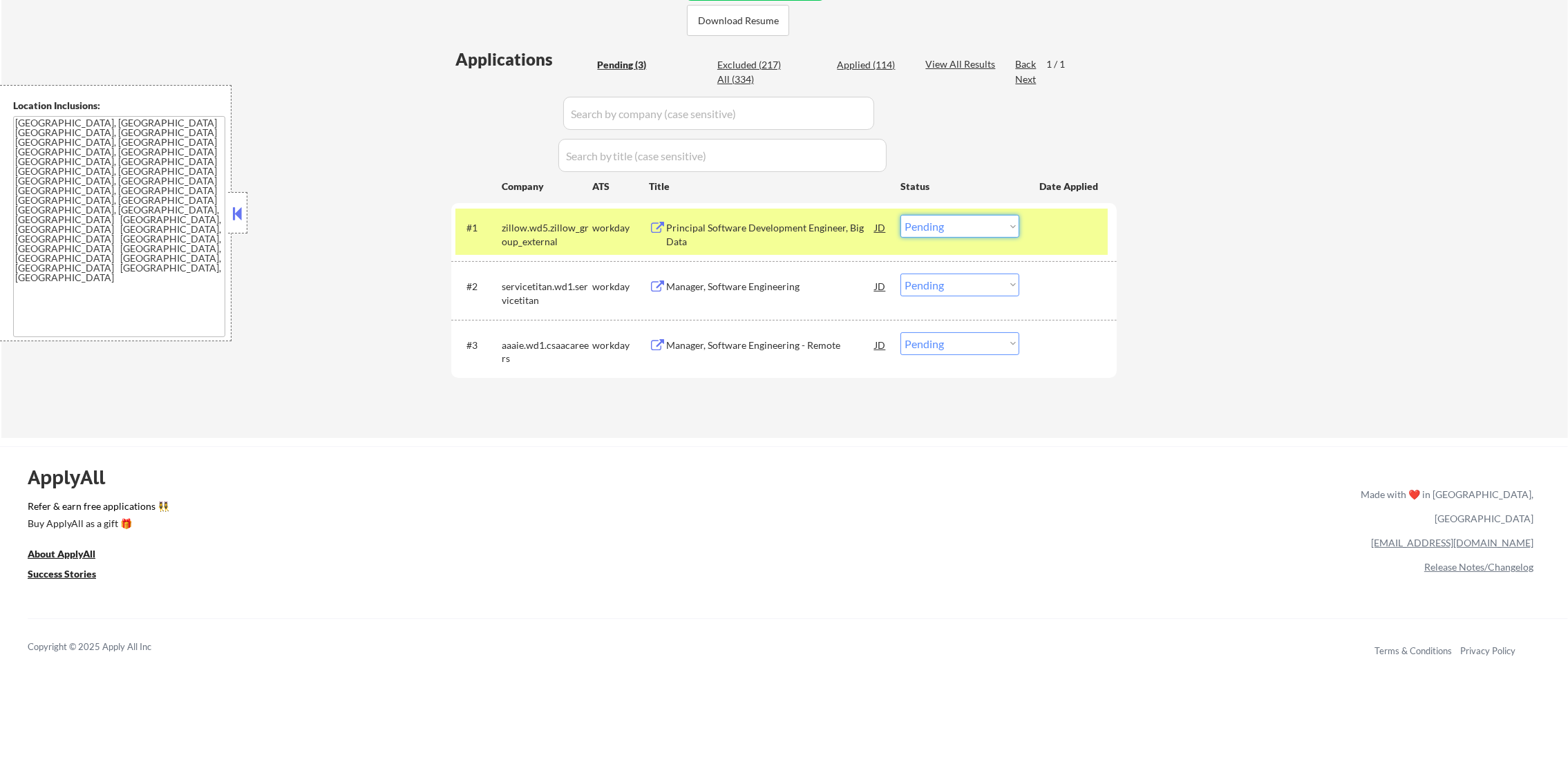
click at [969, 220] on select "Choose an option... Pending Applied Excluded (Questions) Excluded (Expired) Exc…" at bounding box center [960, 227] width 119 height 23
click at [901, 215] on select "Choose an option... Pending Applied Excluded (Questions) Excluded (Expired) Exc…" at bounding box center [960, 227] width 119 height 23
click at [483, 240] on div "#1 zillow.wd5.zillow_group_external workday Principal Software Development Engi…" at bounding box center [781, 231] width 653 height 45
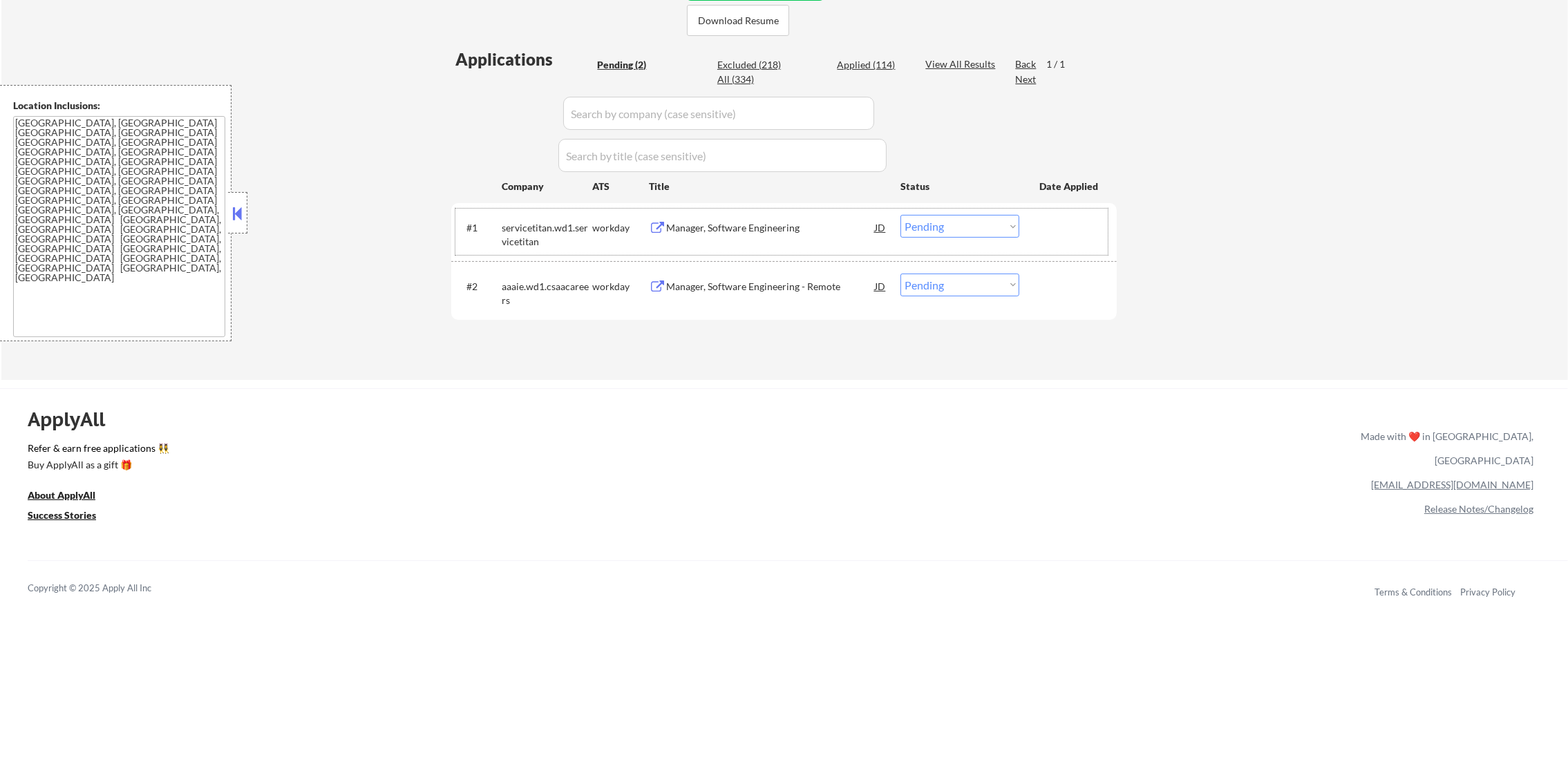
click at [780, 213] on div "#1 servicetitan.wd1.servicetitan workday Manager, Software Engineering JD Choos…" at bounding box center [781, 231] width 653 height 45
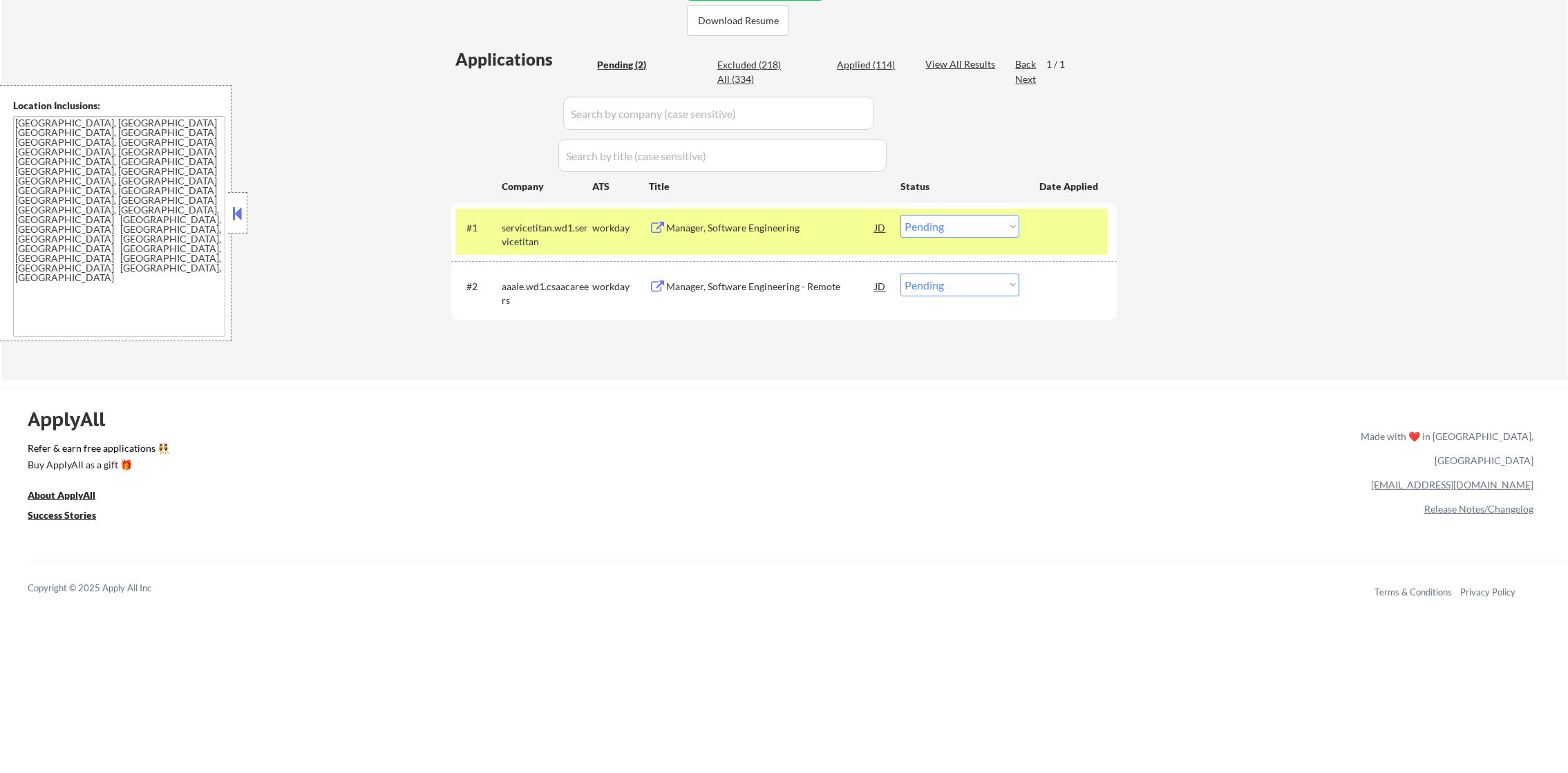
click at [774, 237] on div "Manager, Software Engineering" at bounding box center [771, 228] width 209 height 25
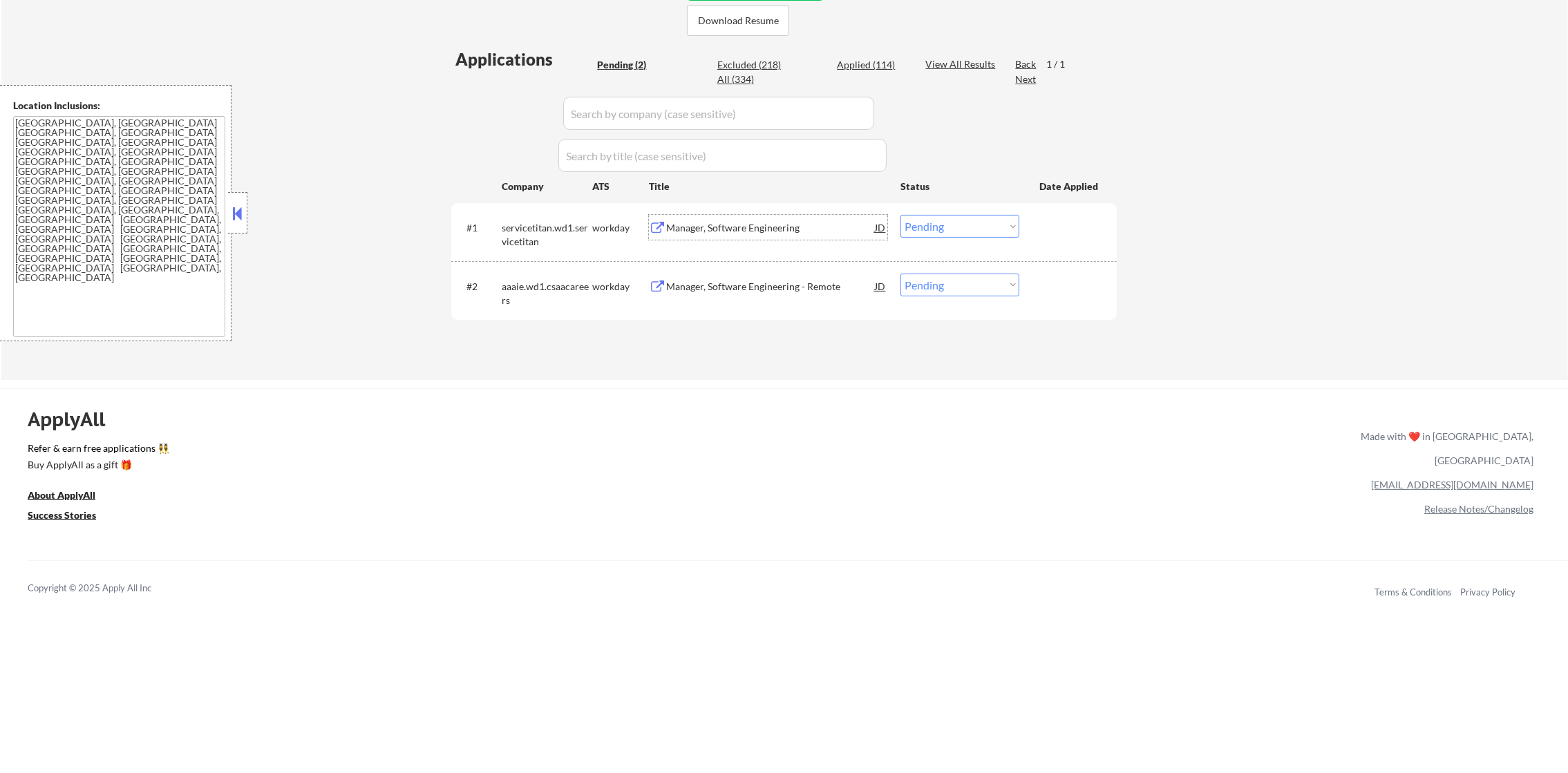
drag, startPoint x: 997, startPoint y: 220, endPoint x: 997, endPoint y: 231, distance: 11.0
click at [997, 220] on select "Choose an option... Pending Applied Excluded (Questions) Excluded (Expired) Exc…" at bounding box center [960, 227] width 119 height 23
click at [901, 215] on select "Choose an option... Pending Applied Excluded (Questions) Excluded (Expired) Exc…" at bounding box center [960, 227] width 119 height 23
click at [814, 290] on div "Manager, Software Engineering - Remote" at bounding box center [771, 287] width 209 height 14
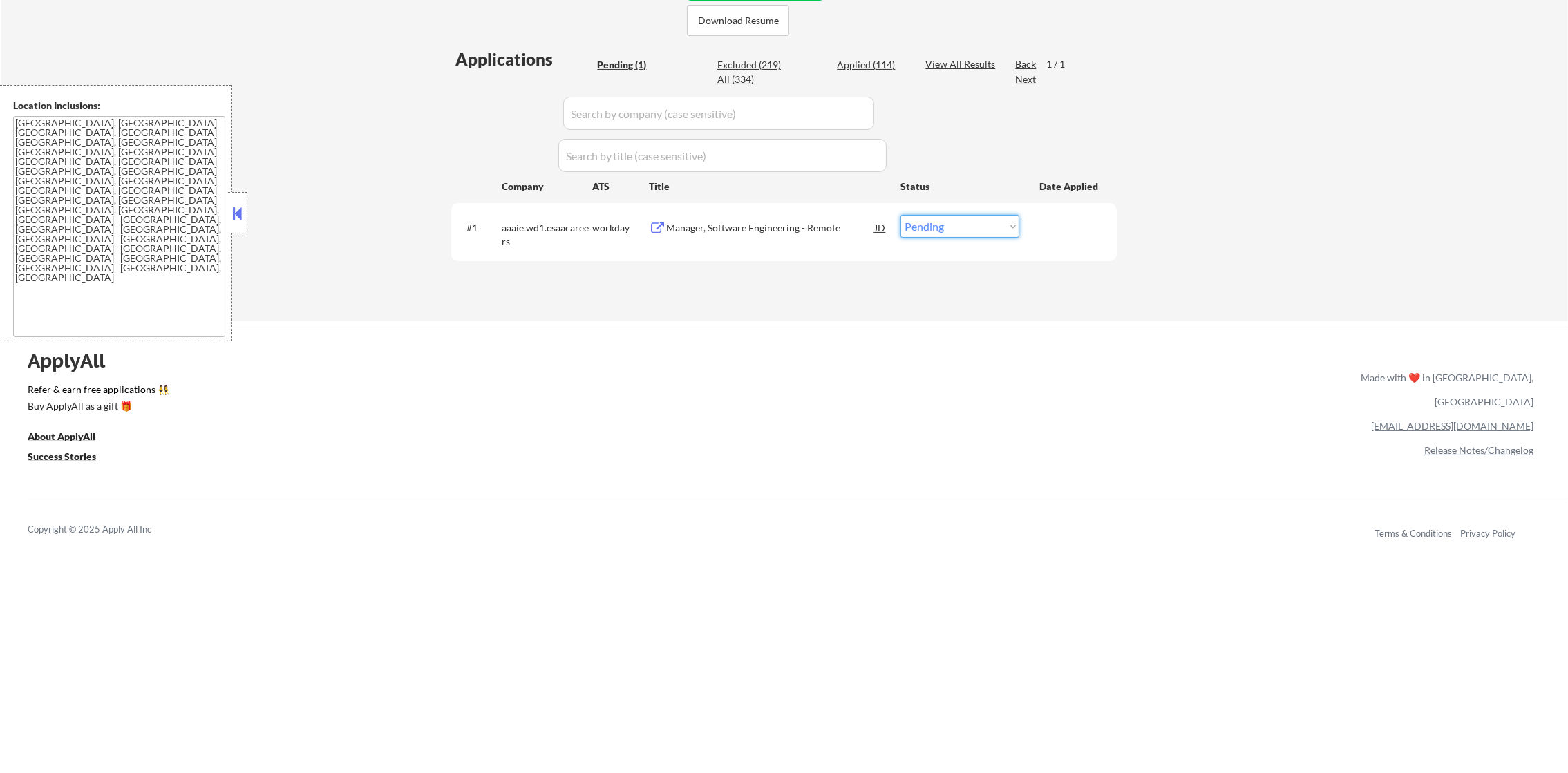
drag, startPoint x: 928, startPoint y: 215, endPoint x: 931, endPoint y: 224, distance: 9.5
click at [928, 216] on select "Choose an option... Pending Applied Excluded (Questions) Excluded (Expired) Exc…" at bounding box center [960, 227] width 119 height 23
click at [901, 215] on select "Choose an option... Pending Applied Excluded (Questions) Excluded (Expired) Exc…" at bounding box center [960, 227] width 119 height 23
click at [861, 61] on div "Applied (114)" at bounding box center [872, 66] width 69 height 14
select select ""applied""
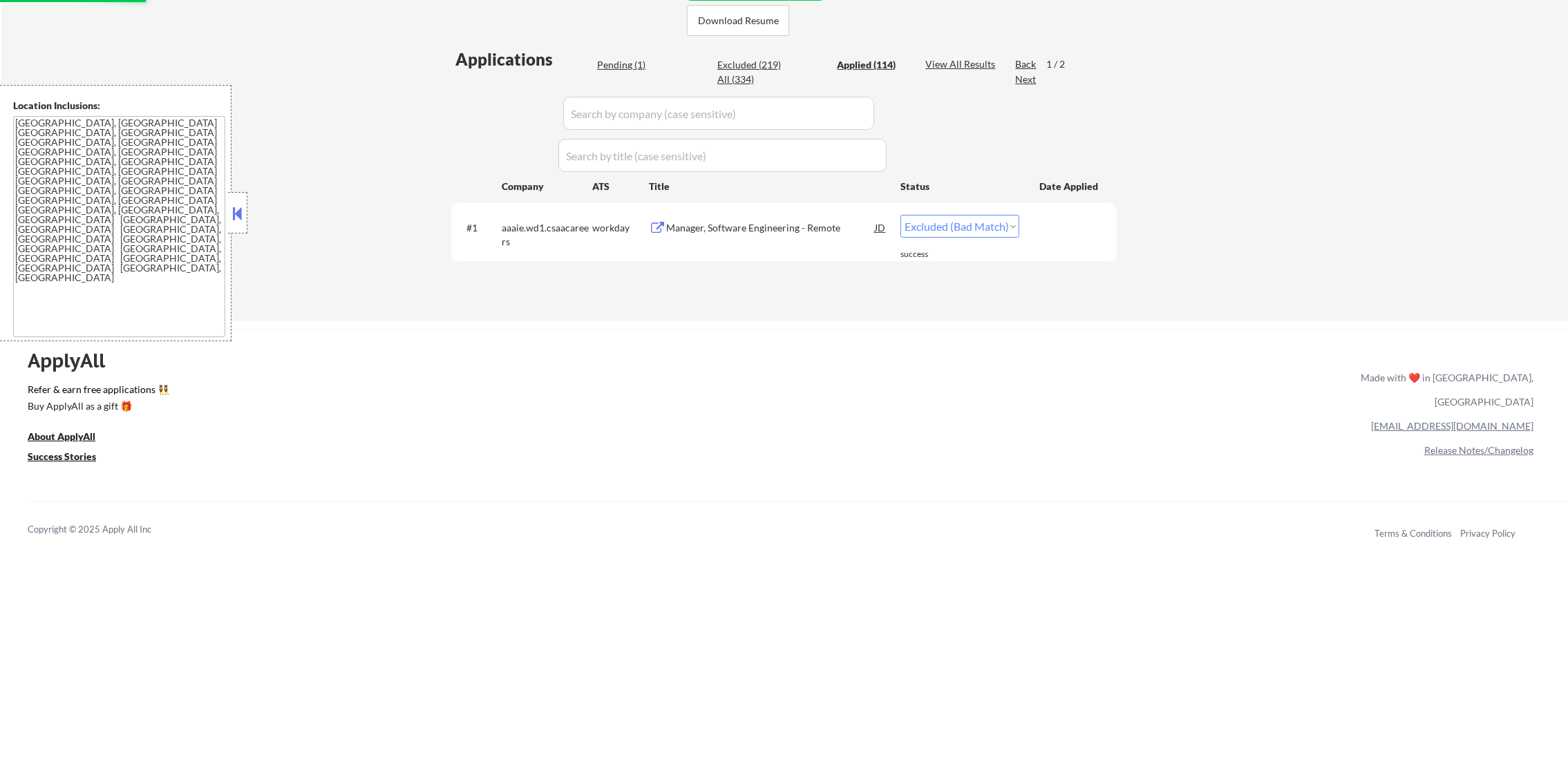
select select ""applied""
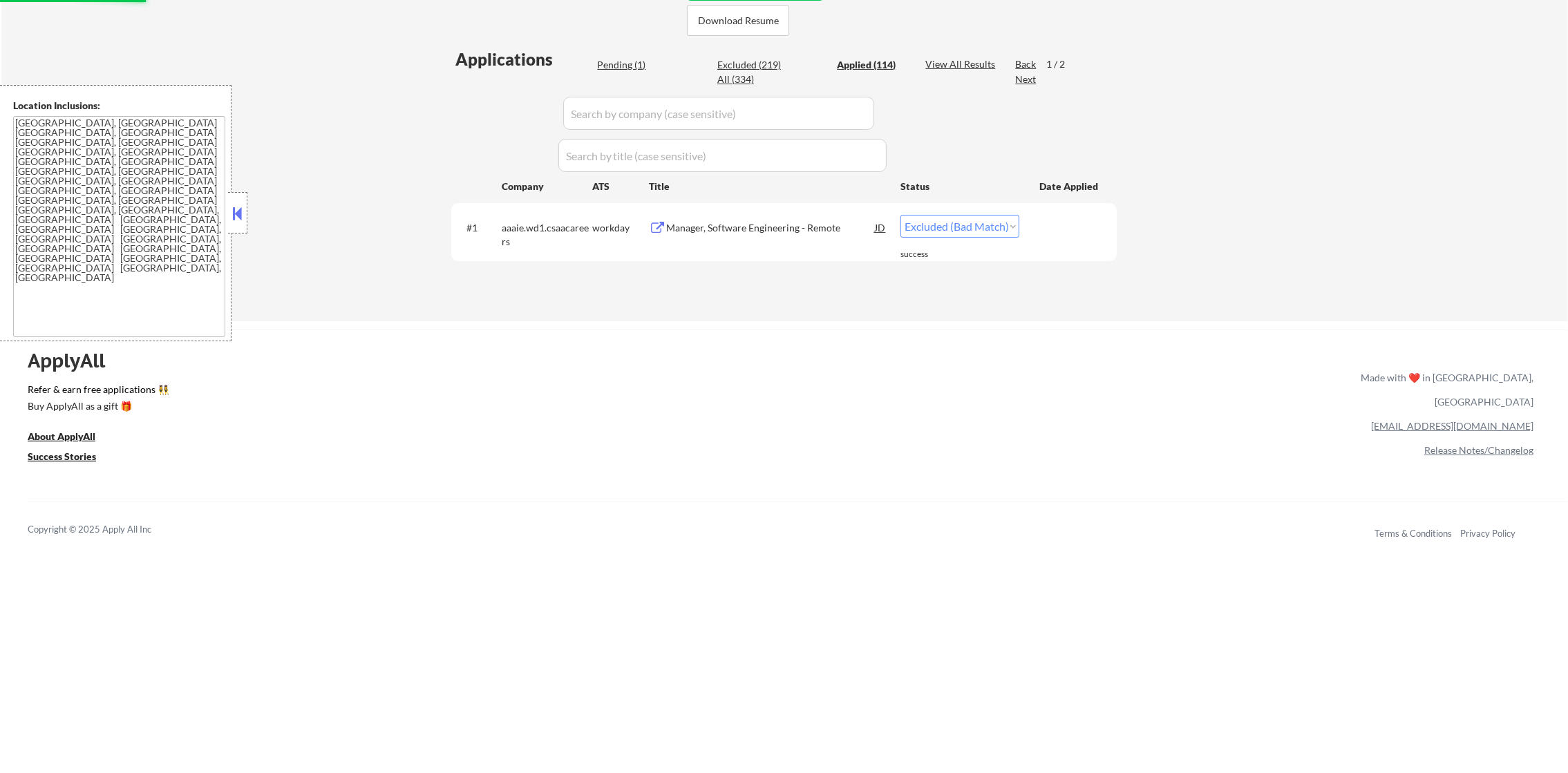
select select ""applied""
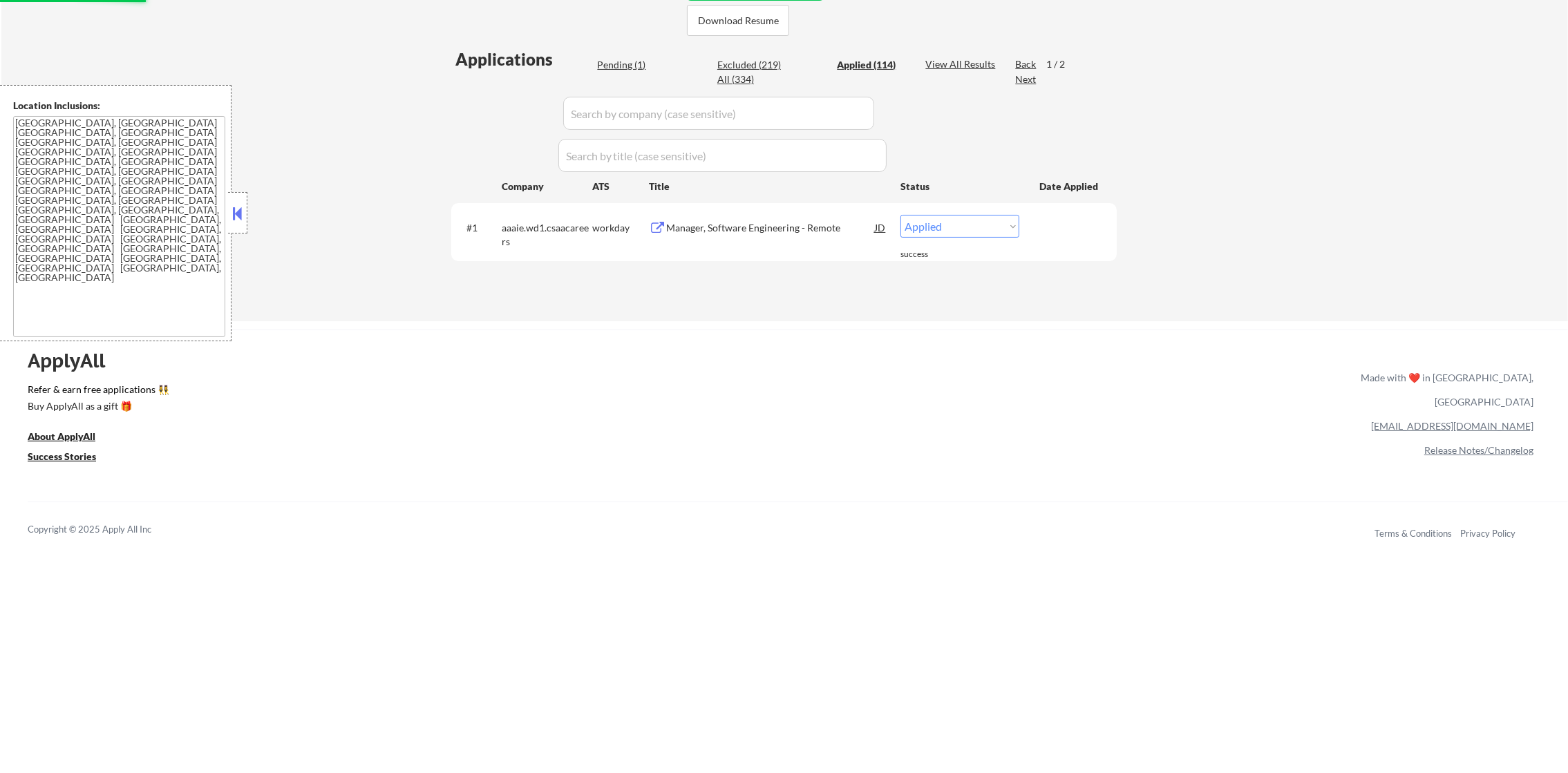
select select ""applied""
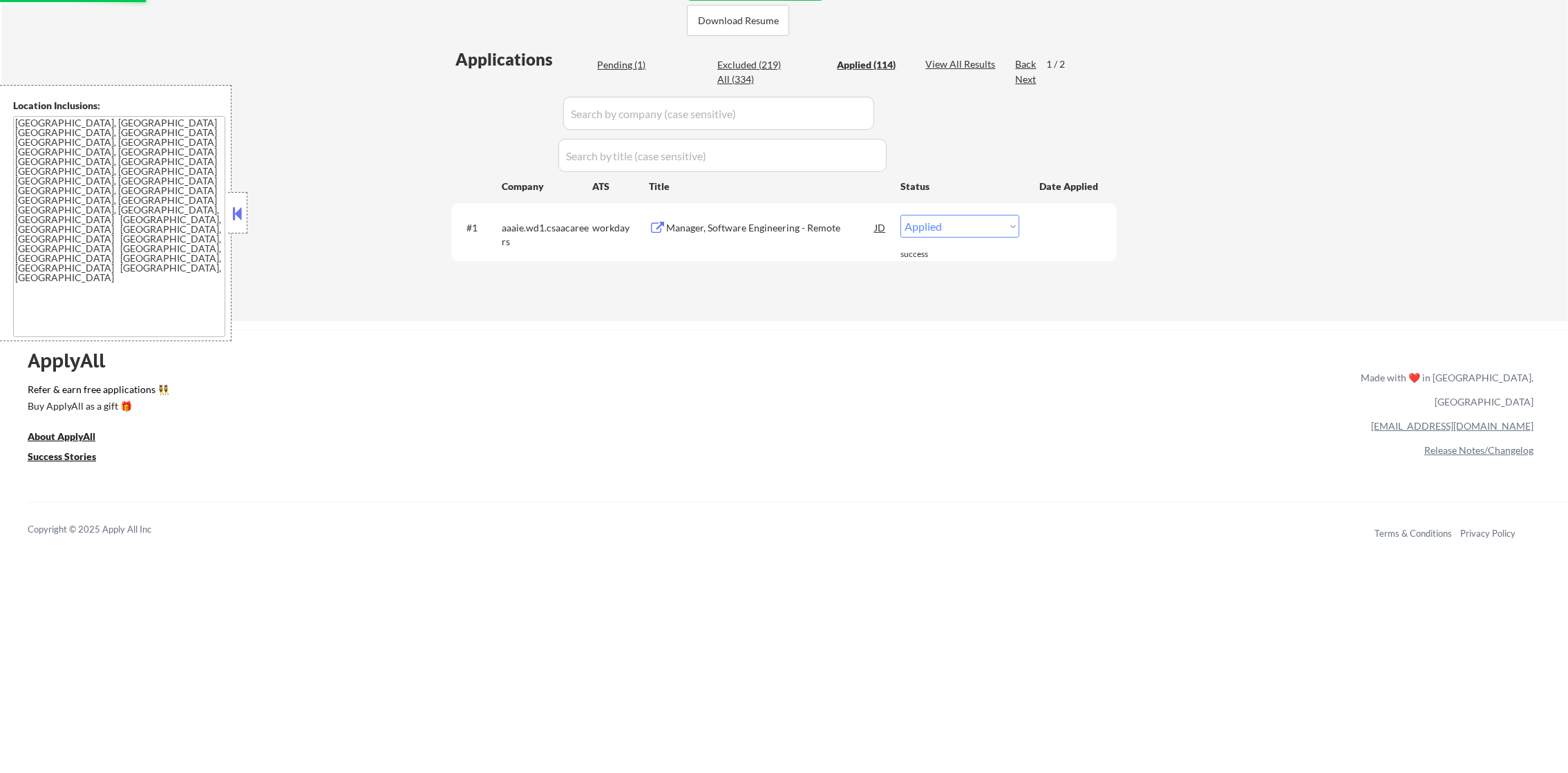
select select ""applied""
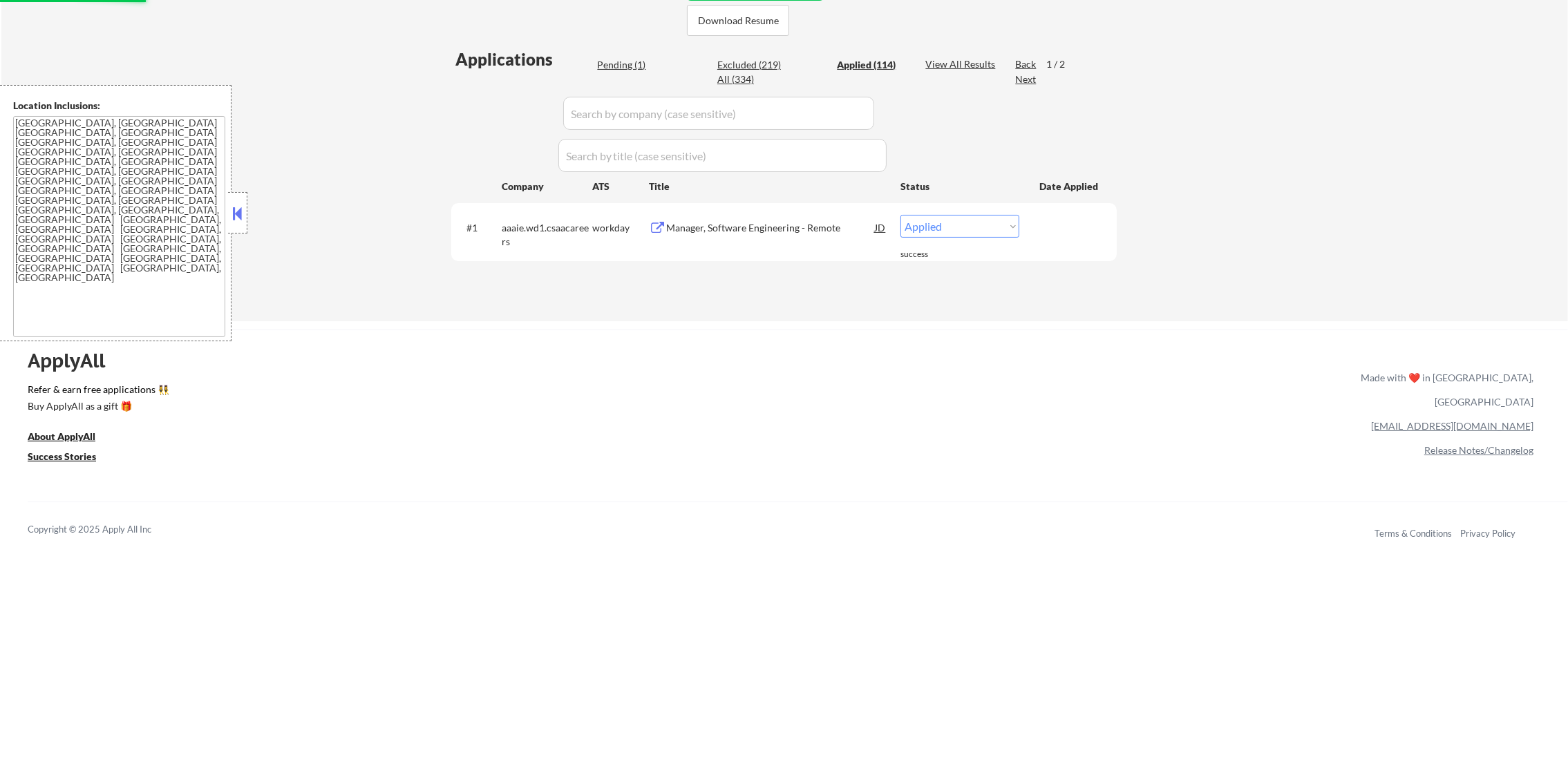
select select ""applied""
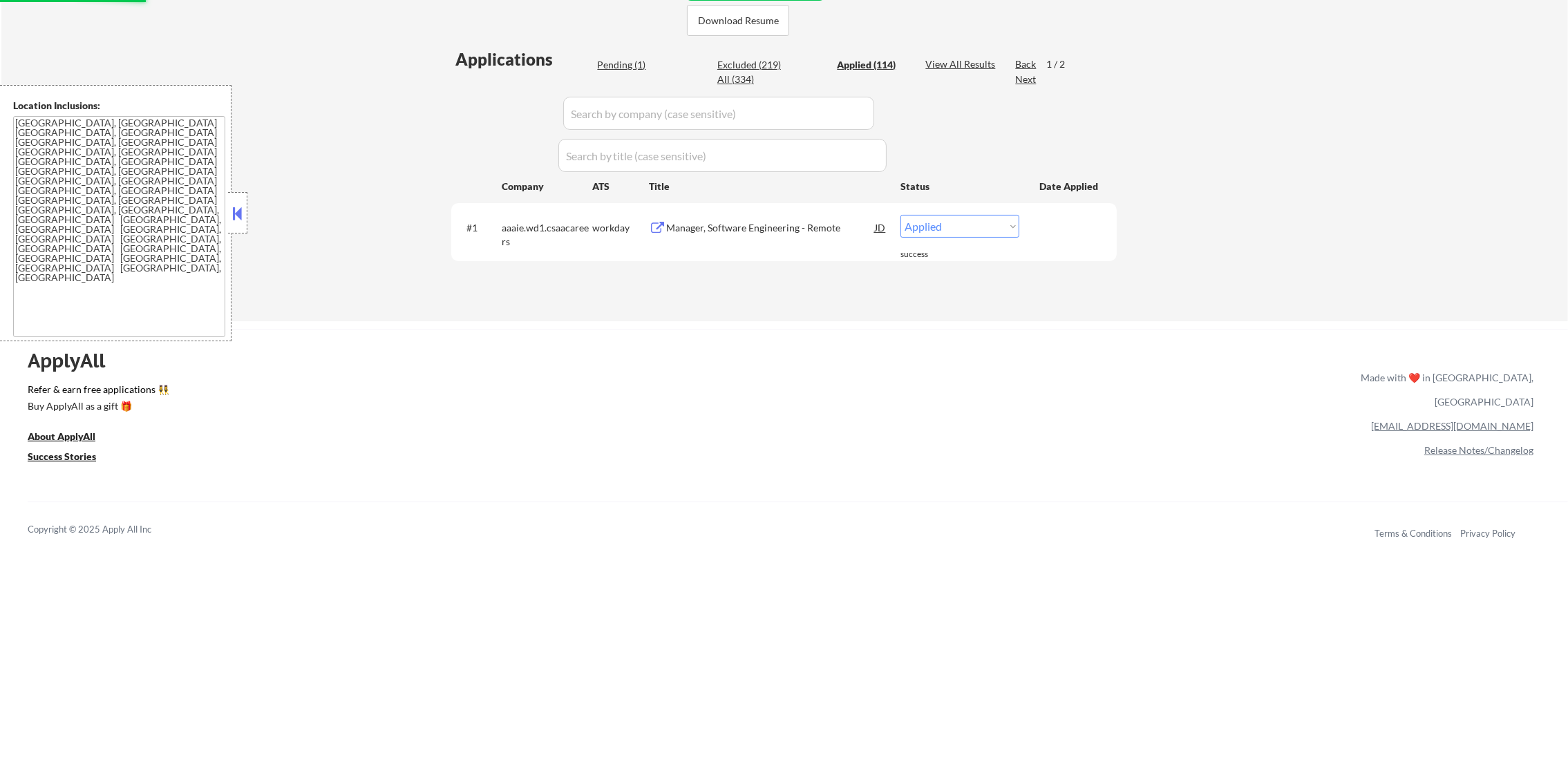
select select ""applied""
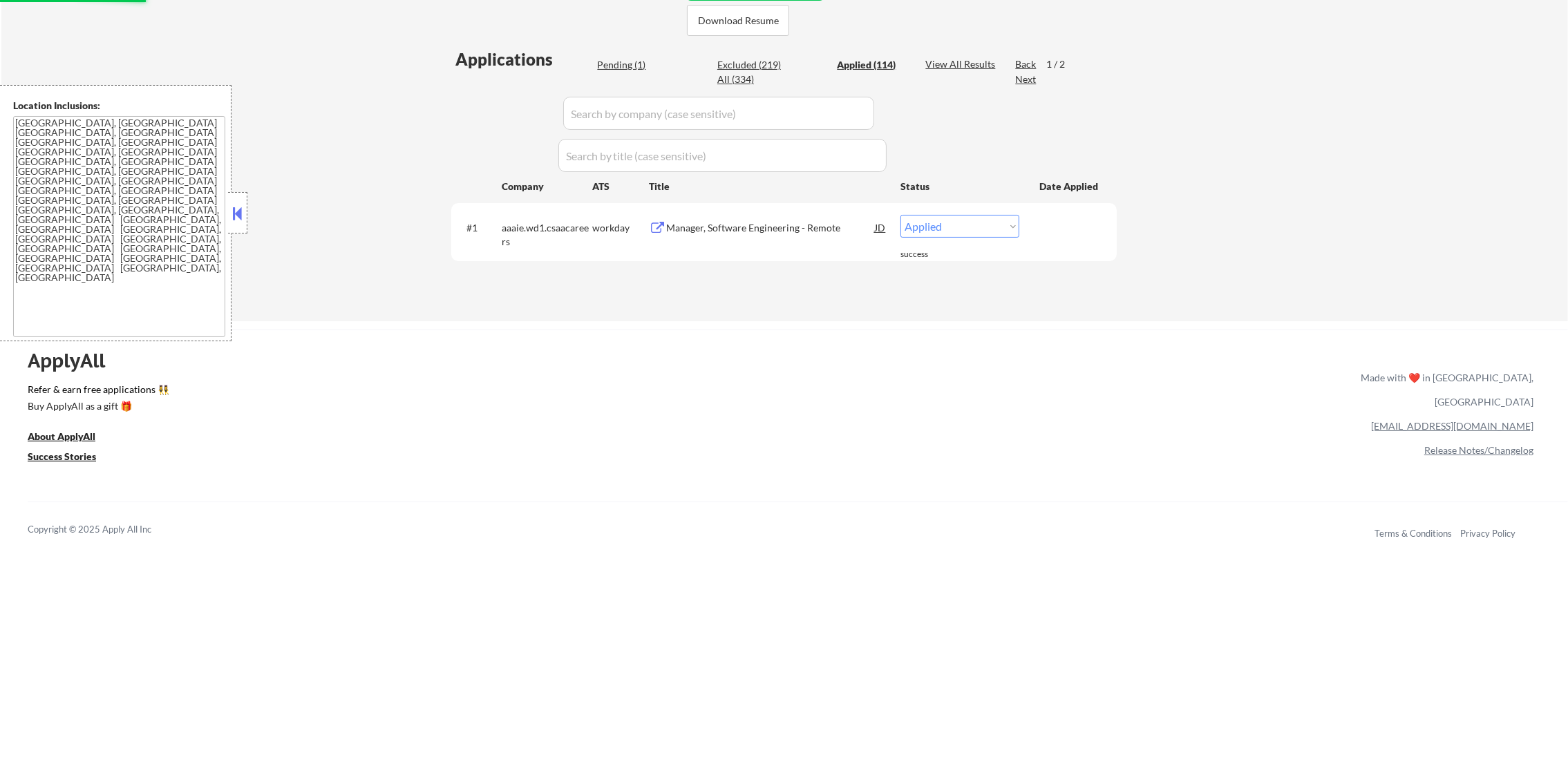
select select ""applied""
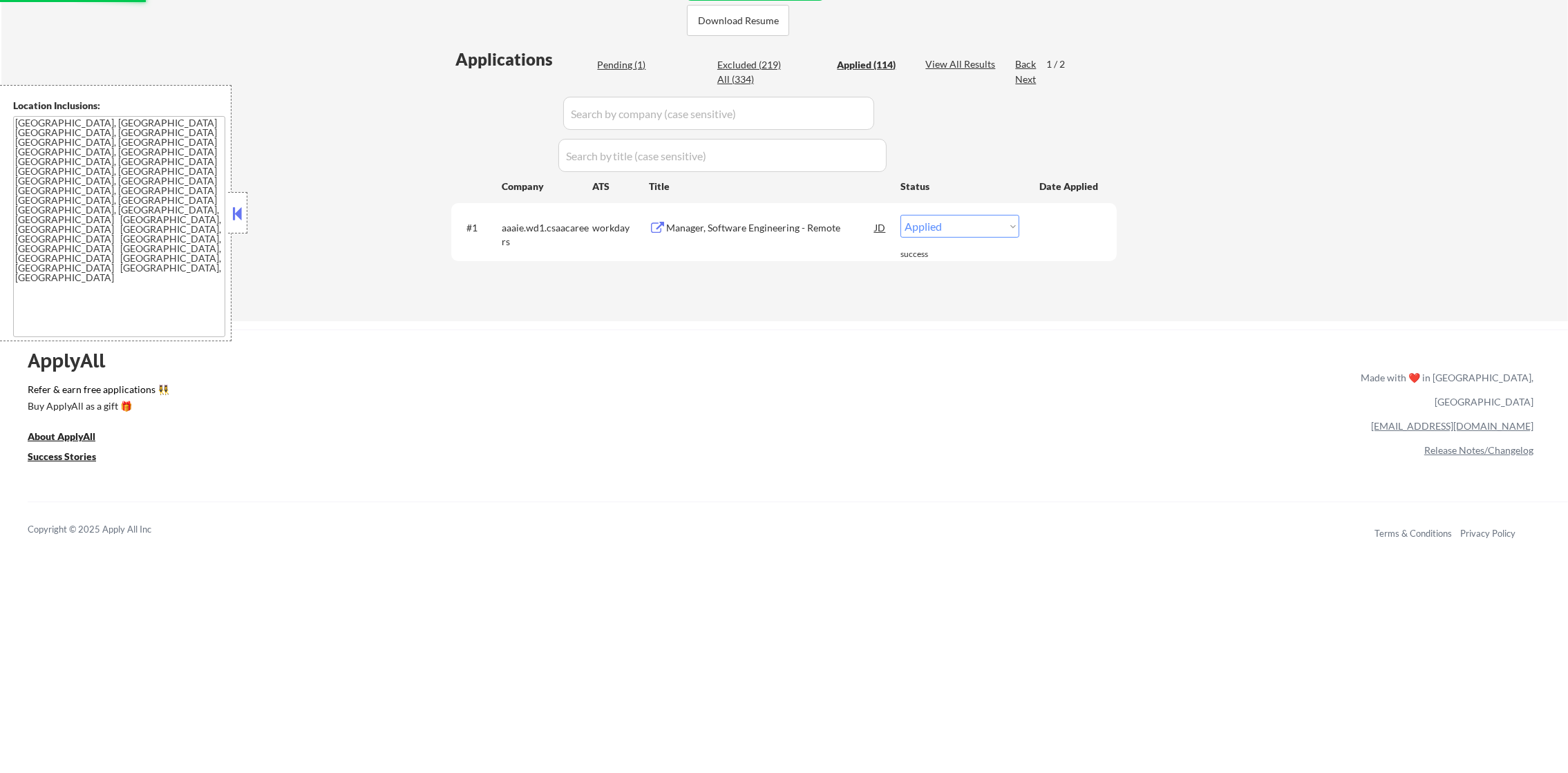
select select ""applied""
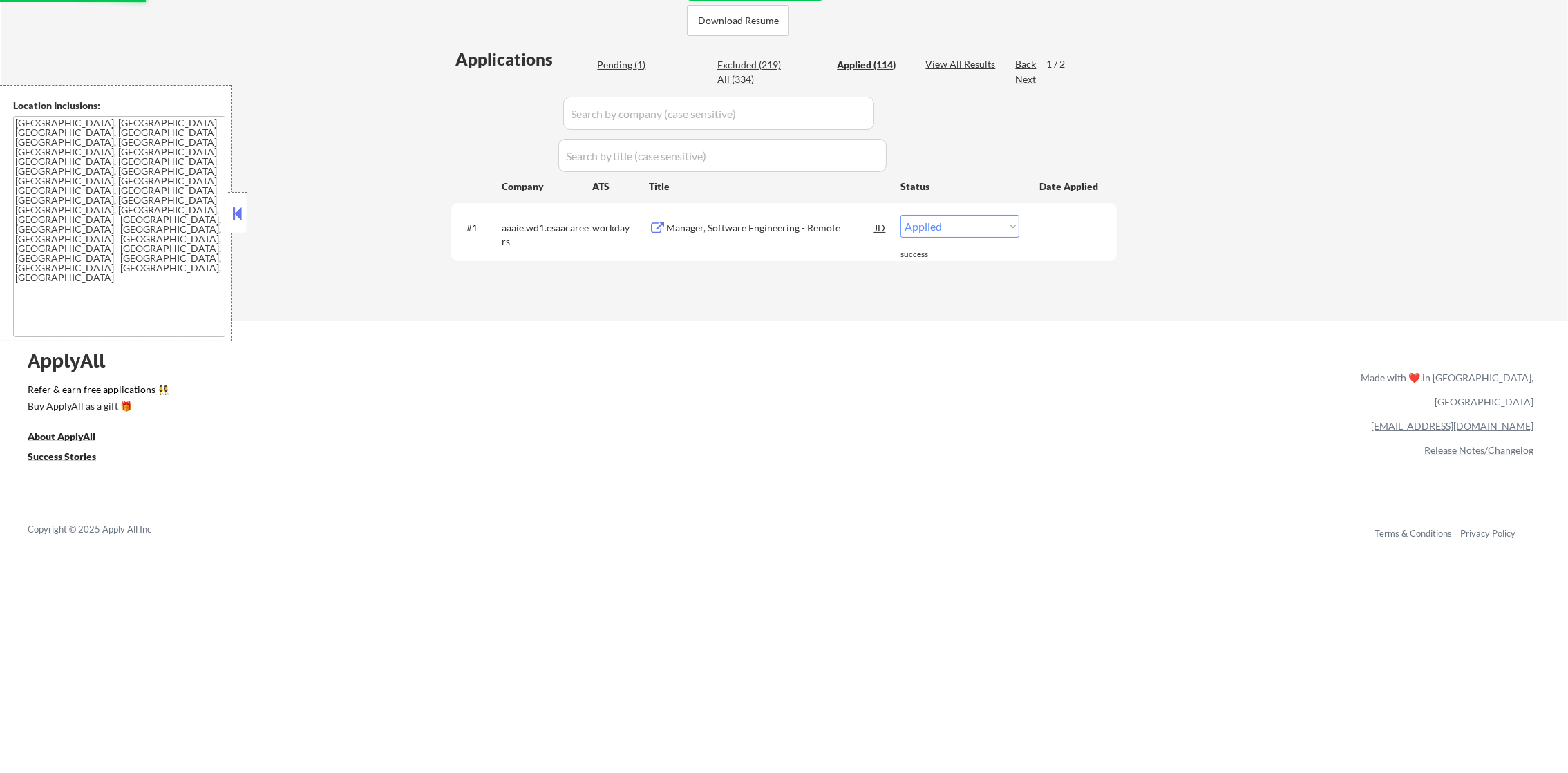
select select ""applied""
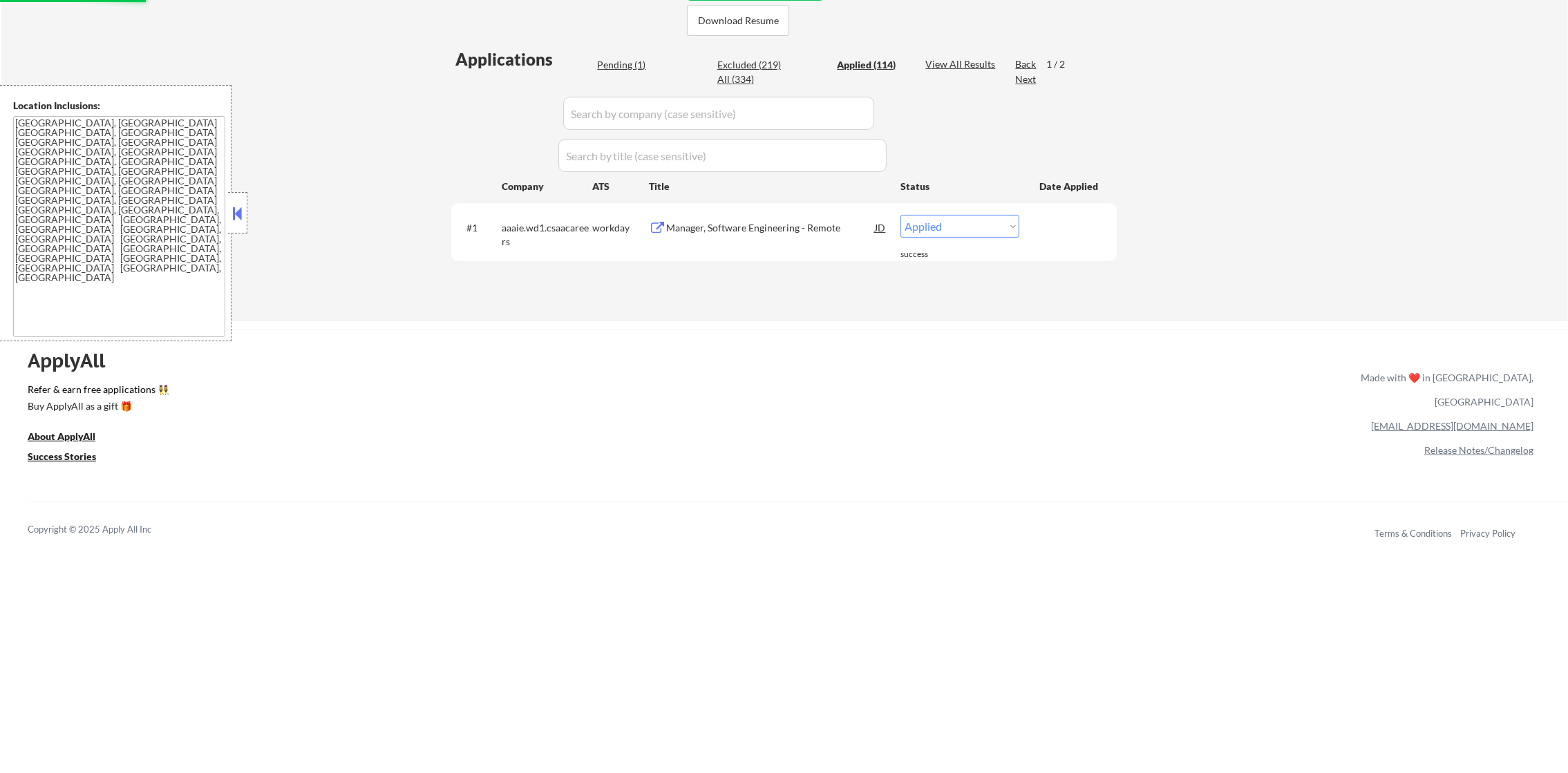
select select ""applied""
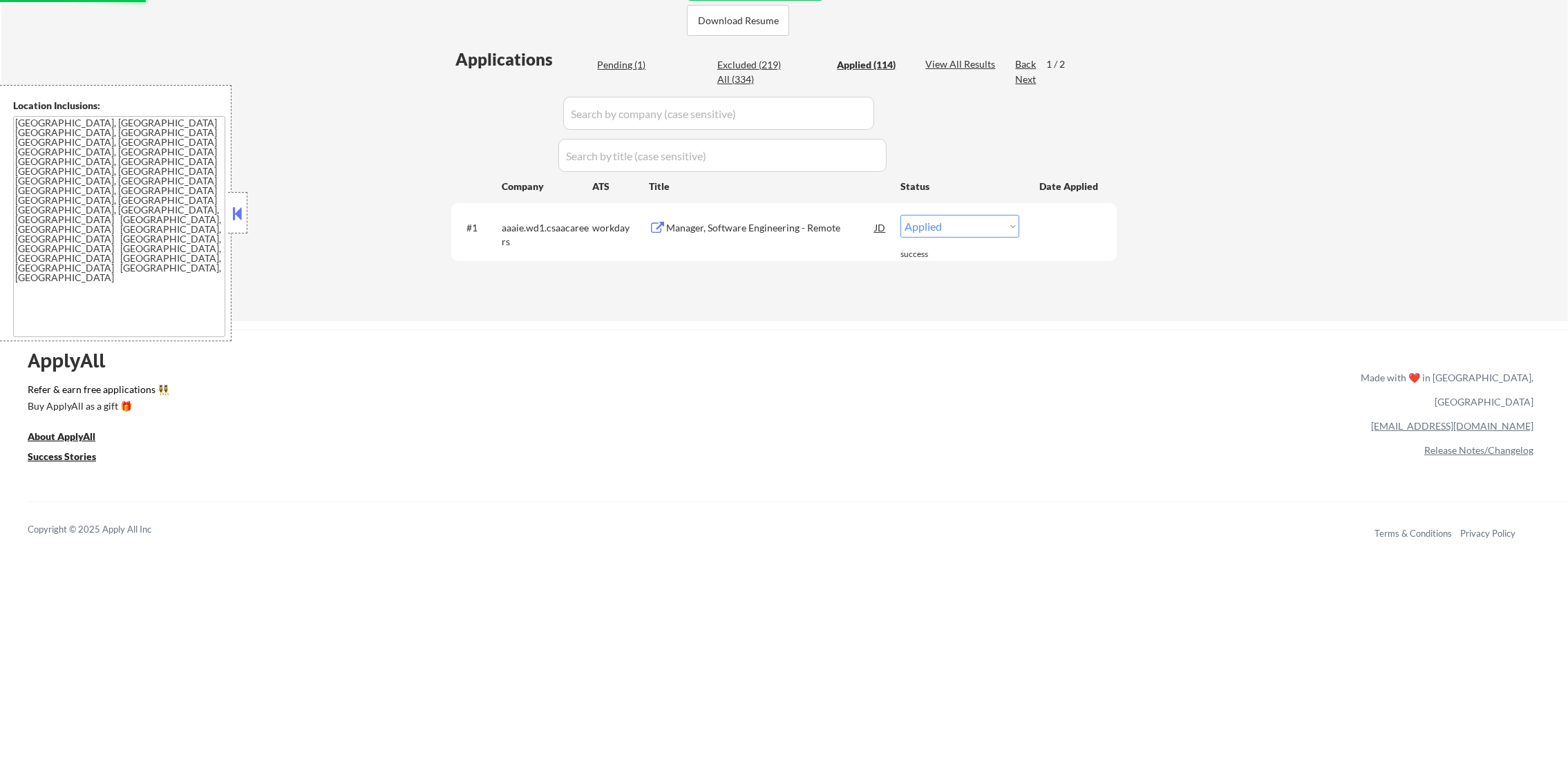
select select ""applied""
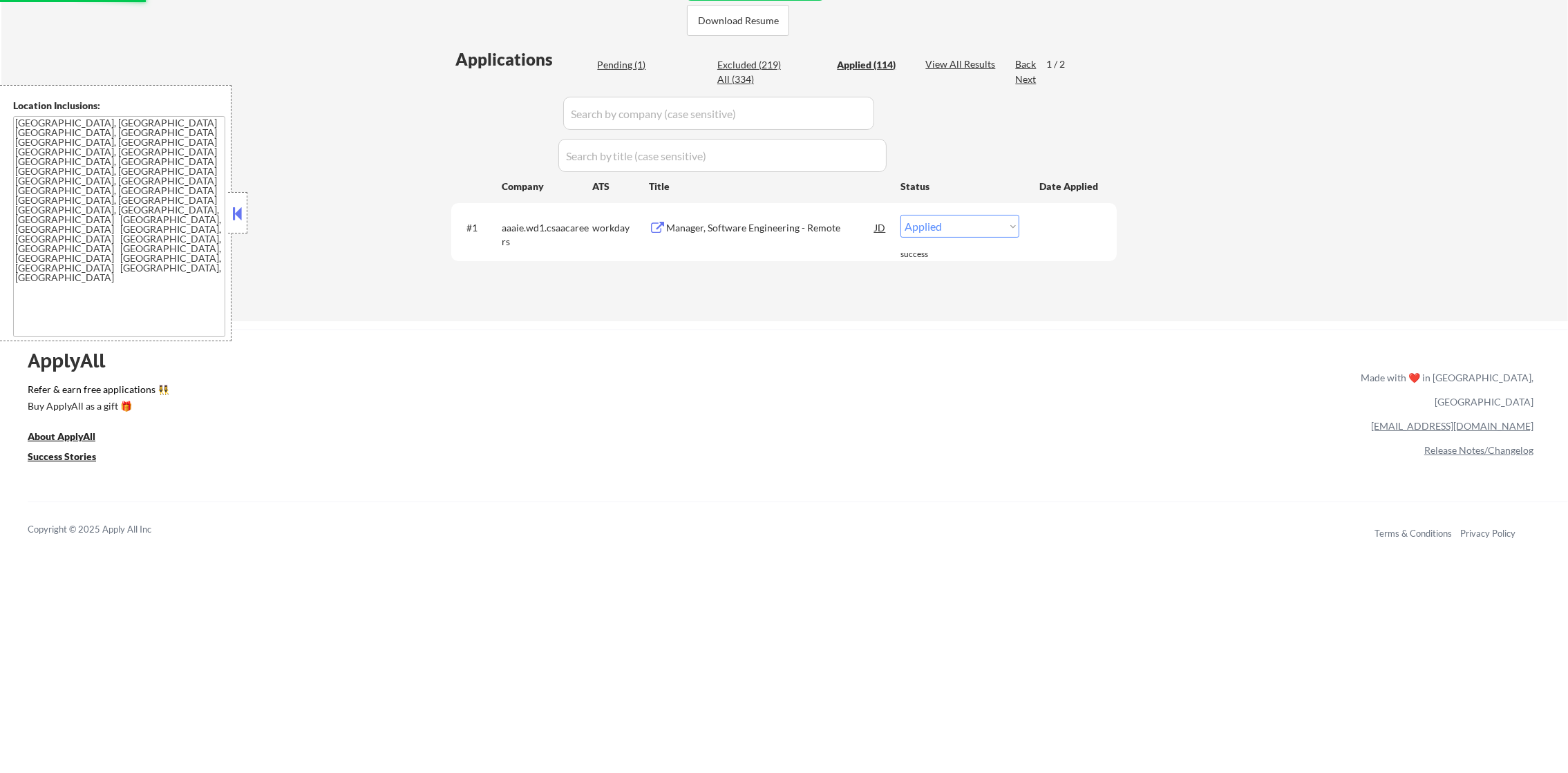
select select ""applied""
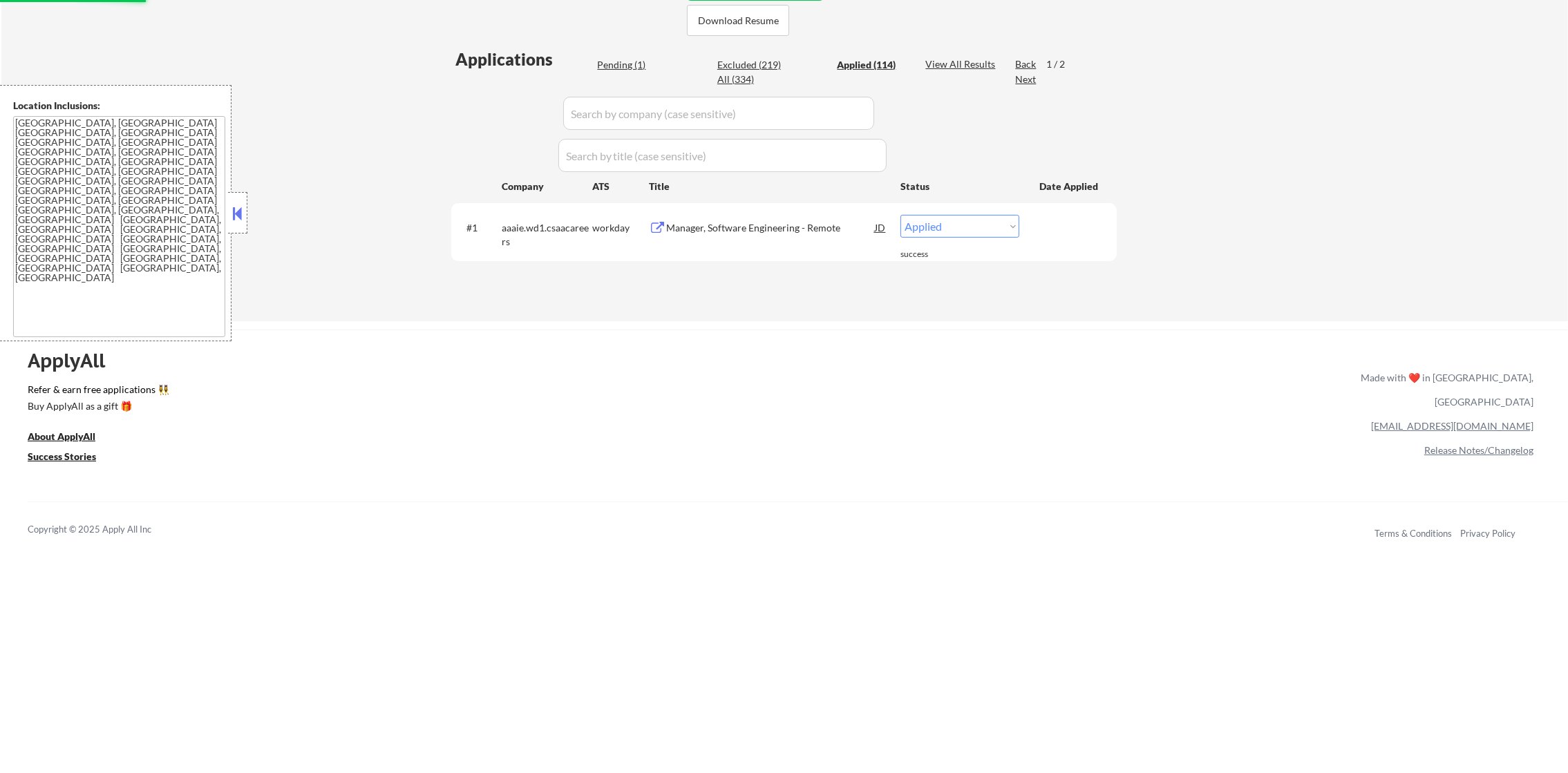
select select ""applied""
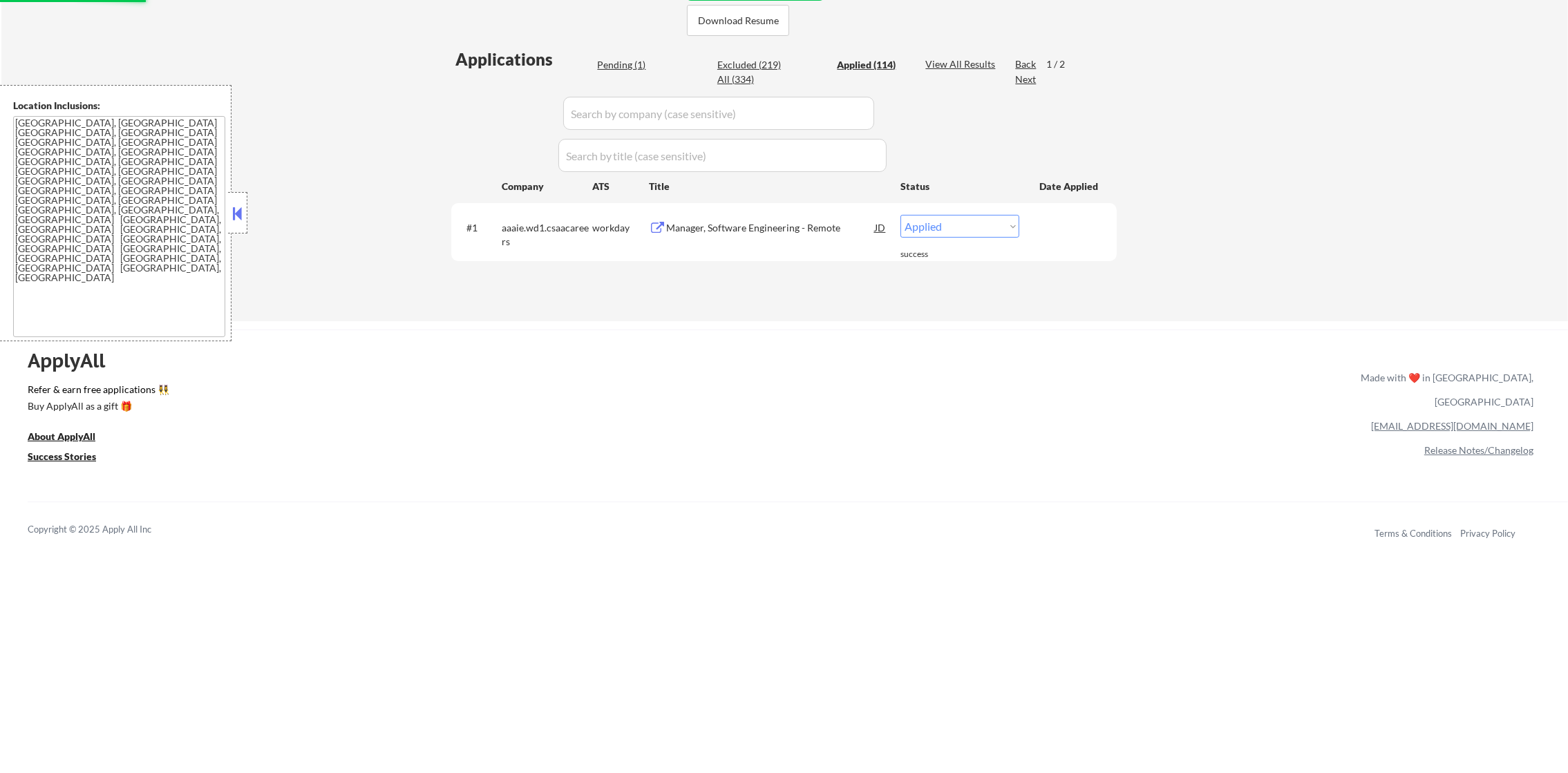
select select ""applied""
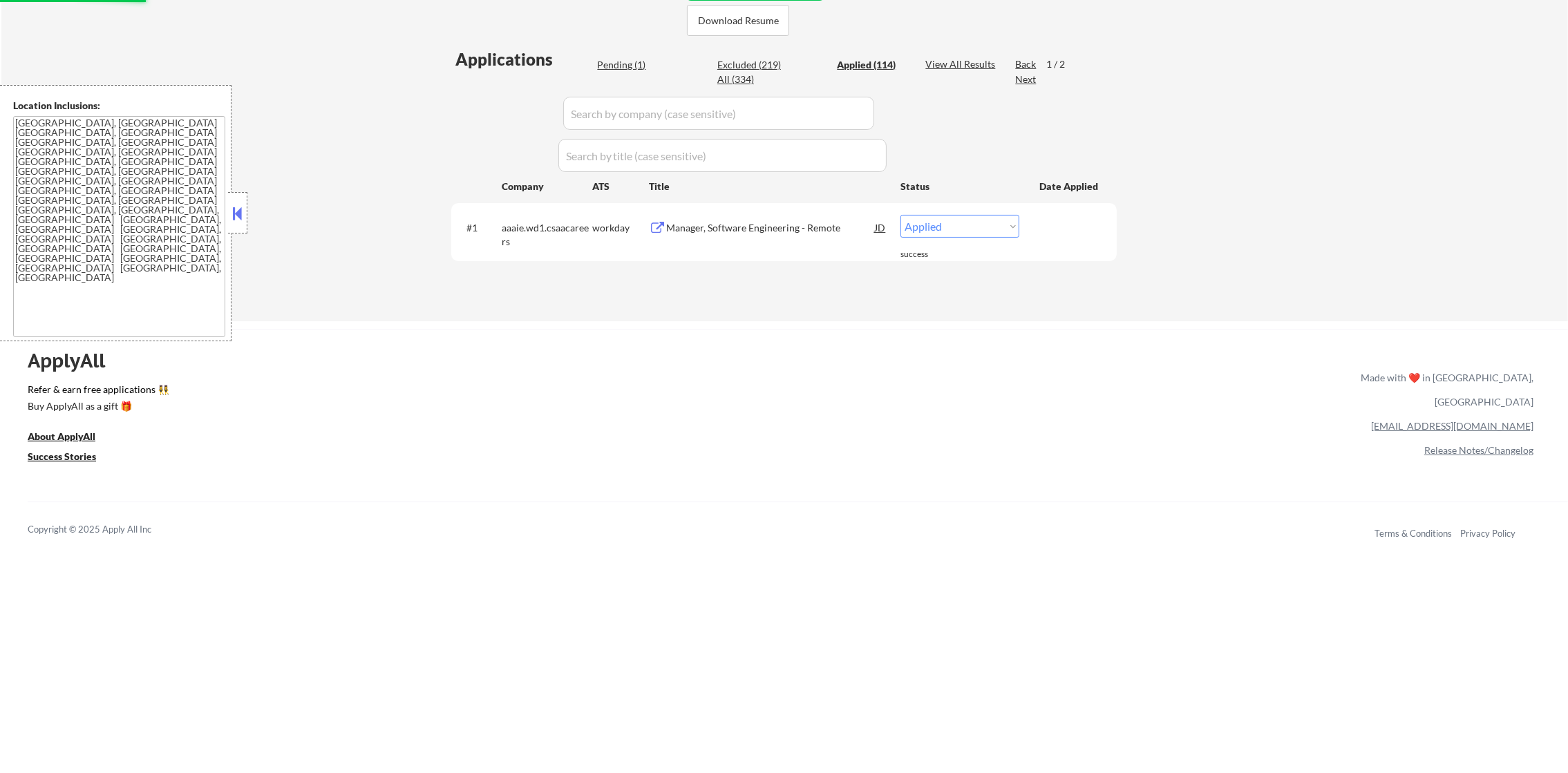
select select ""applied""
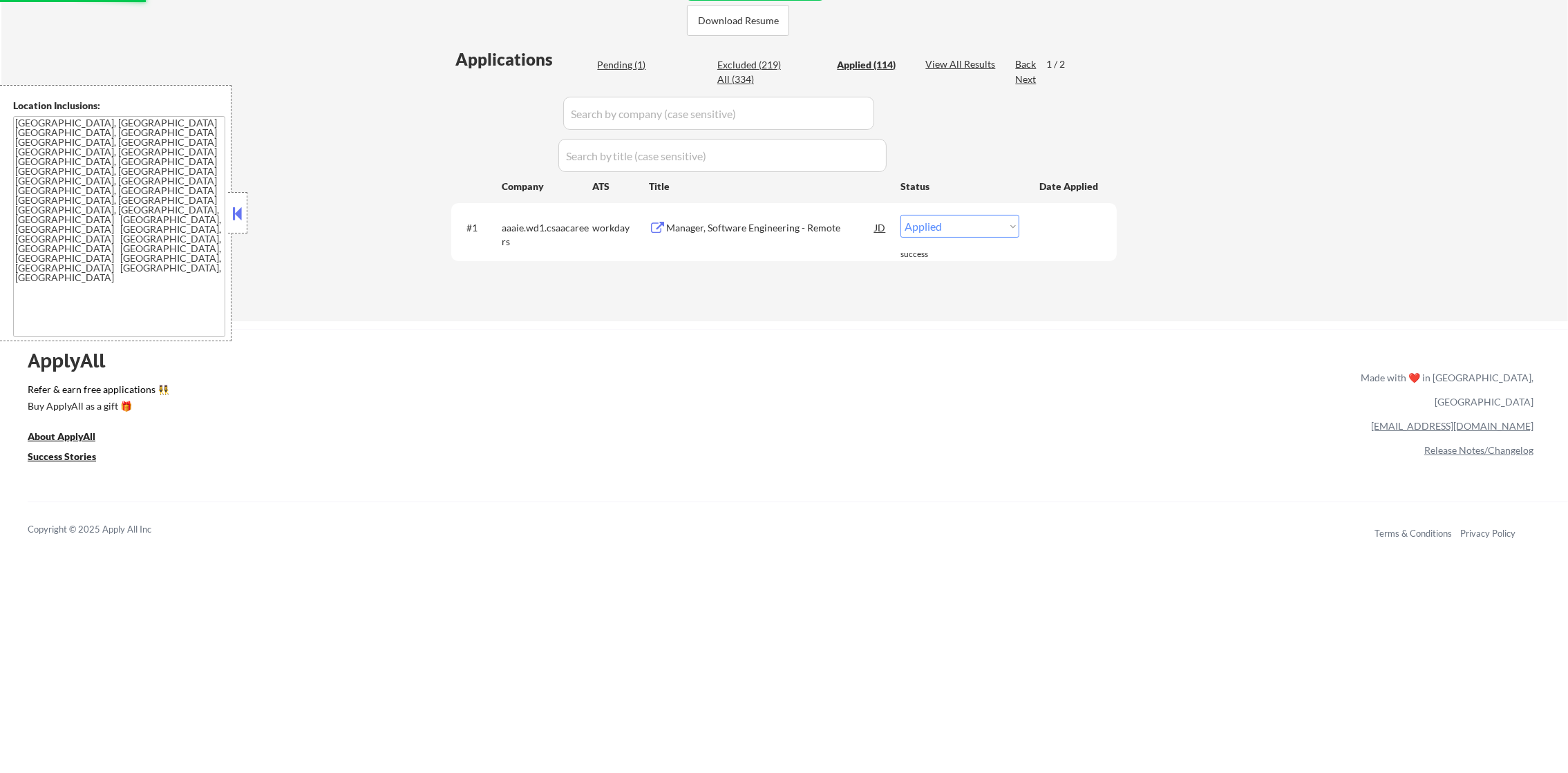
select select ""applied""
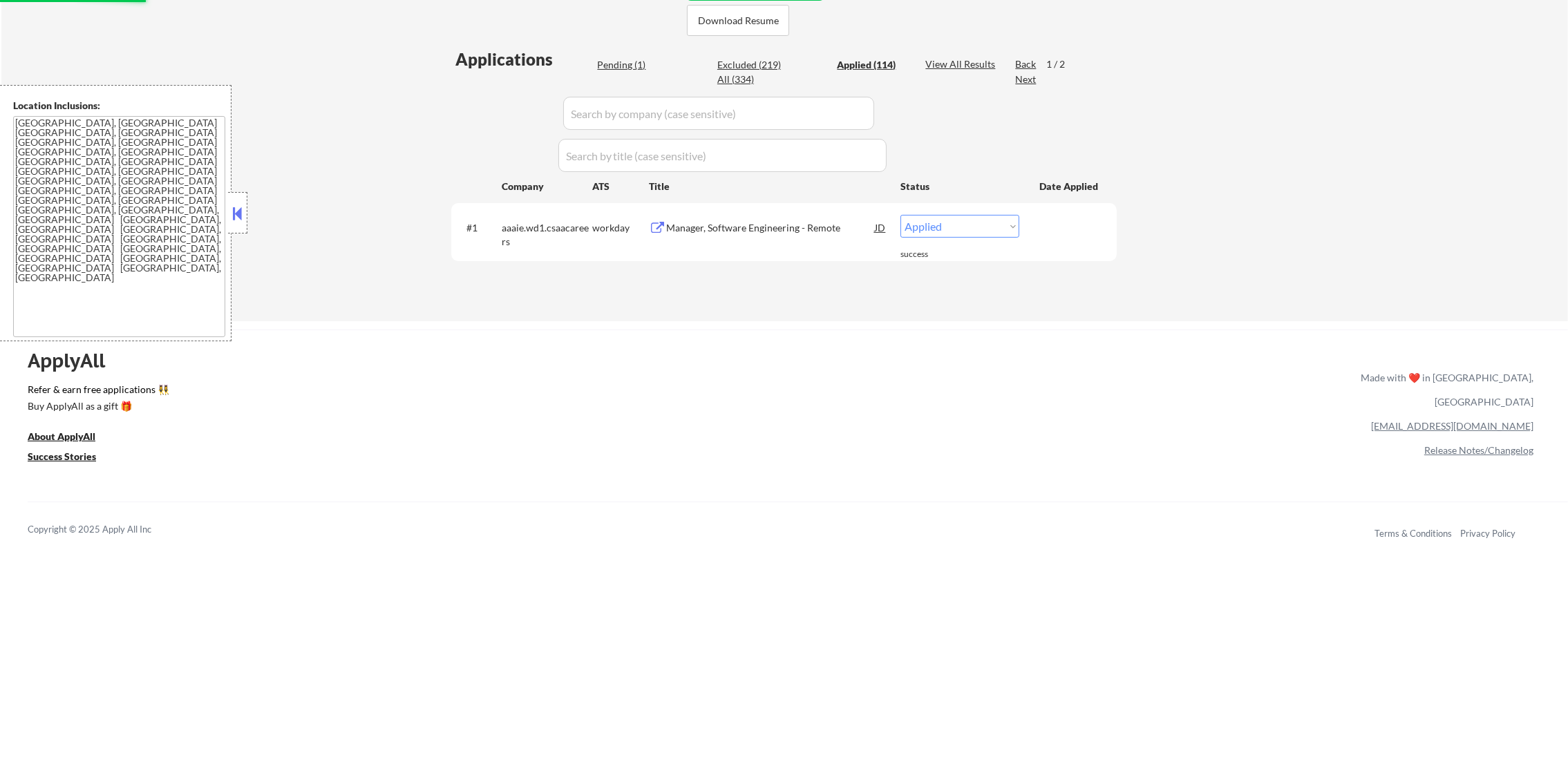
select select ""applied""
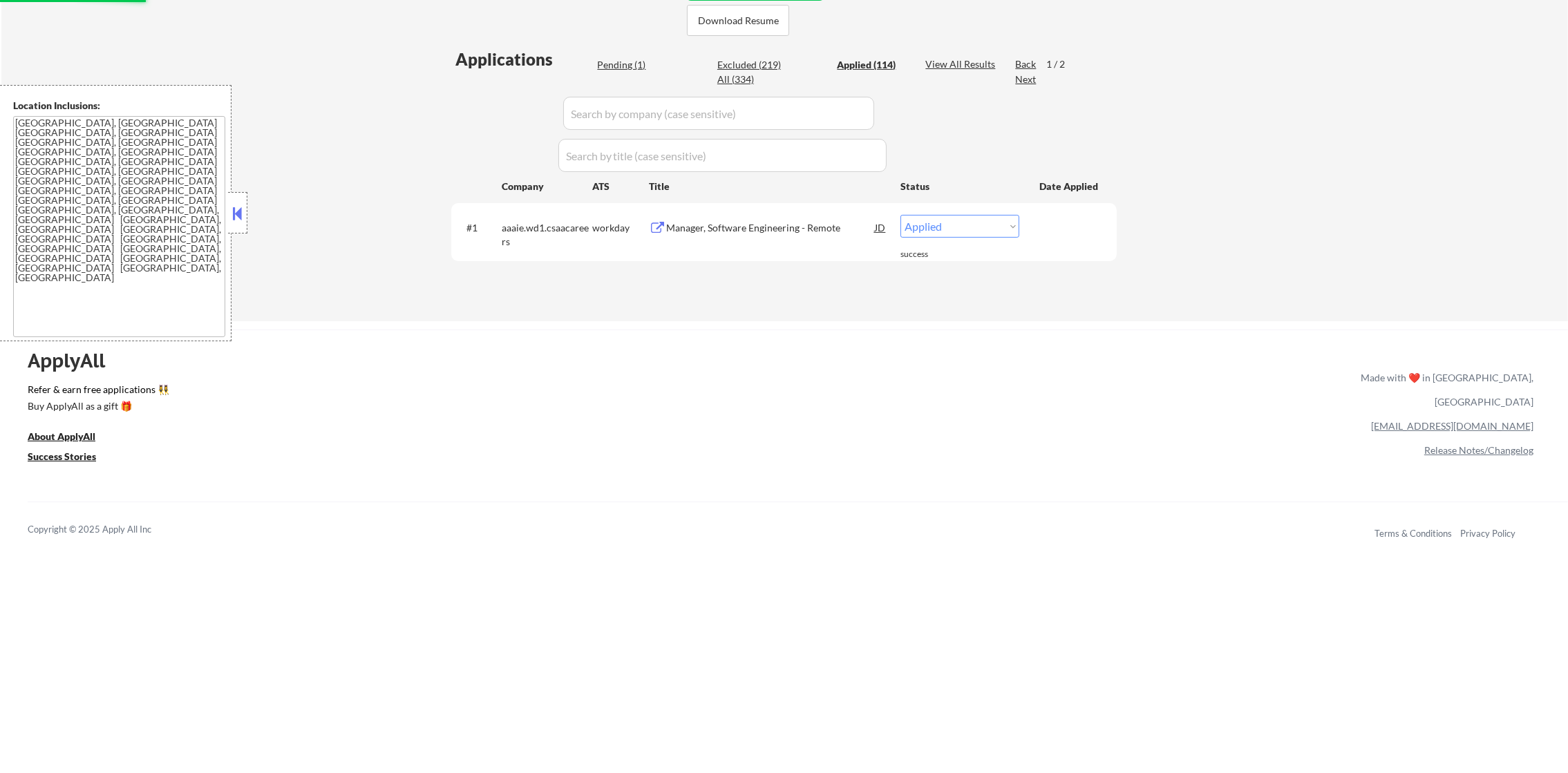
select select ""applied""
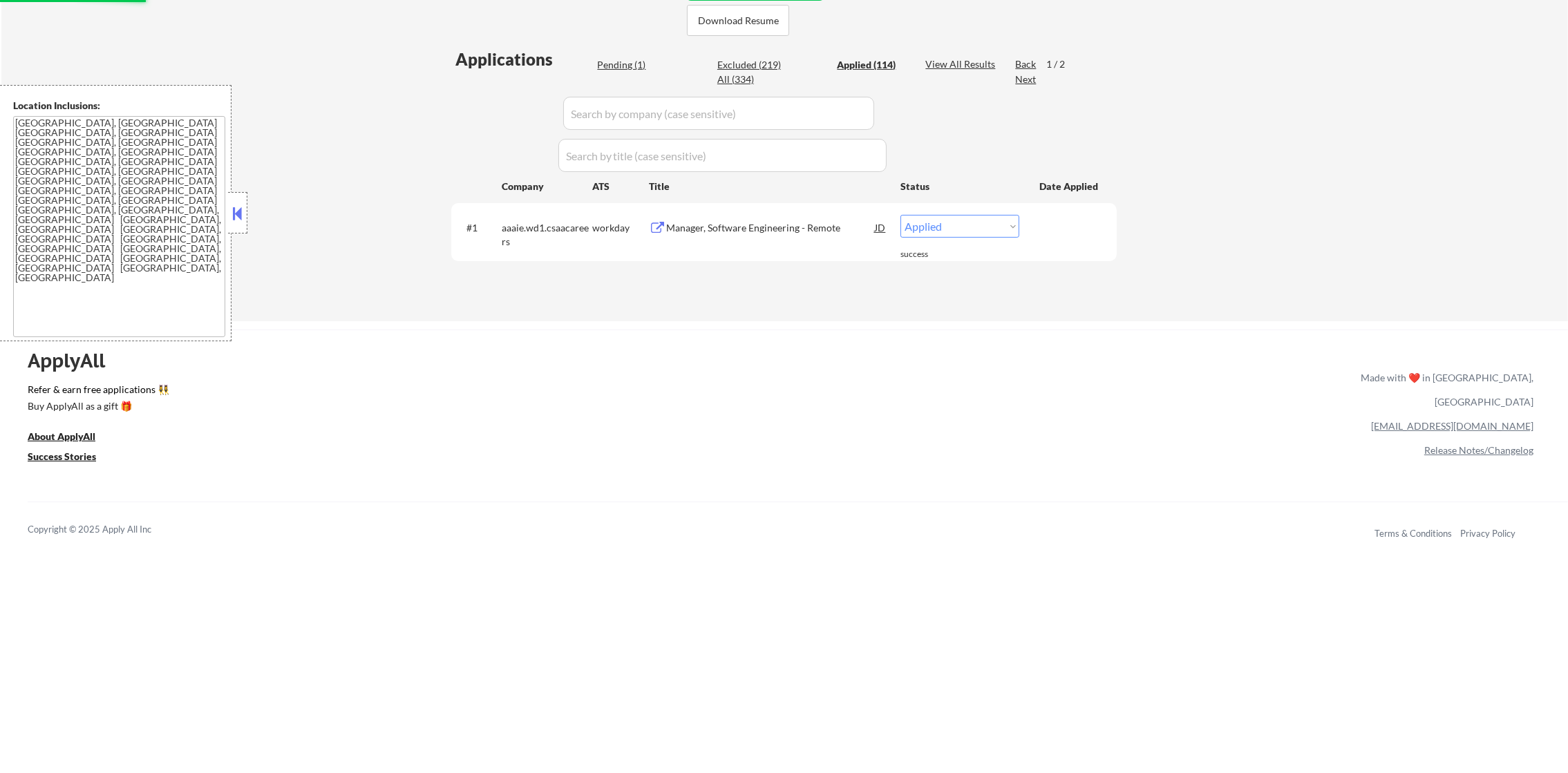
select select ""applied""
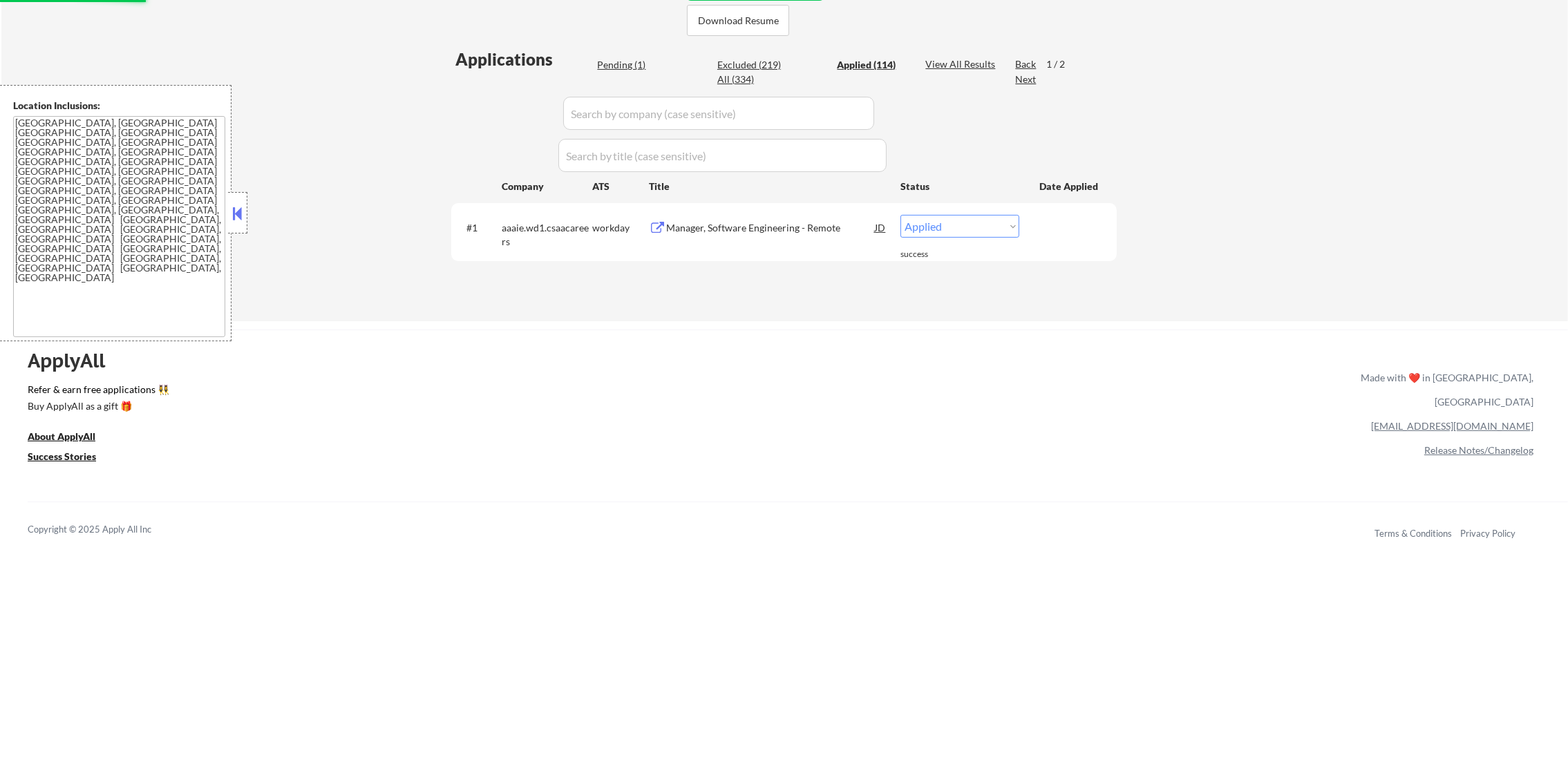
select select ""applied""
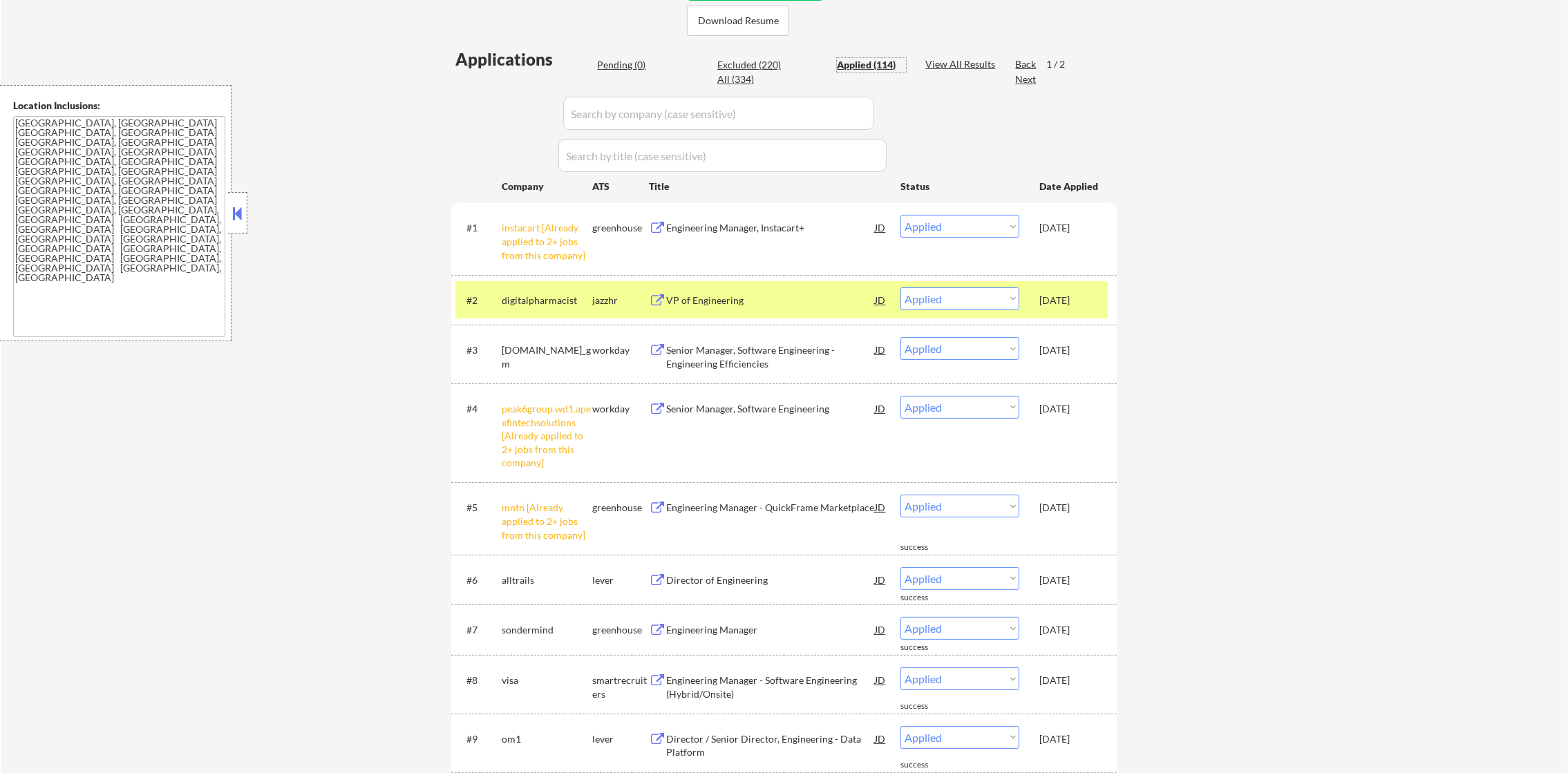
click at [556, 306] on div "digitalpharmacist" at bounding box center [547, 301] width 90 height 14
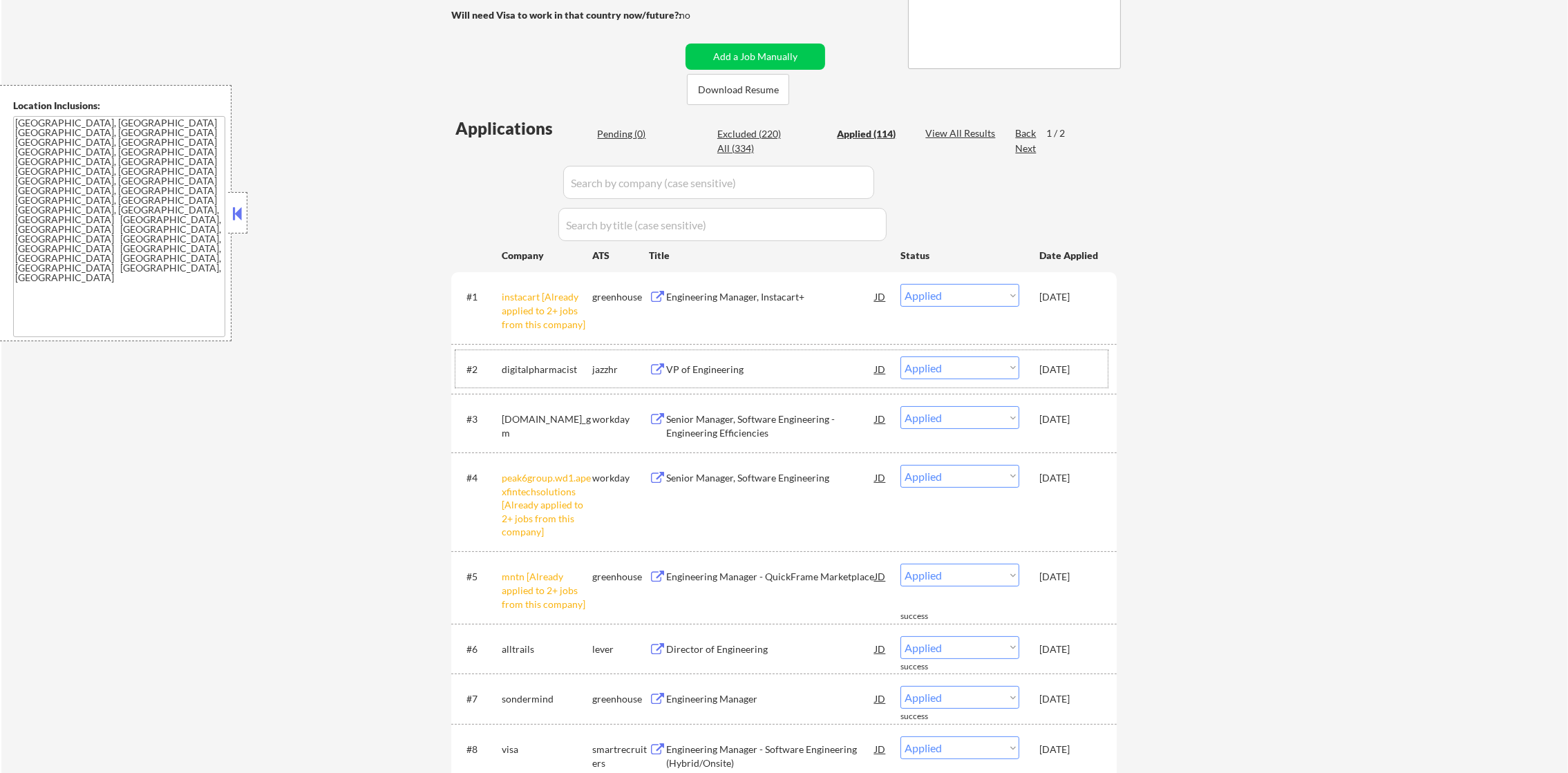
scroll to position [275, 0]
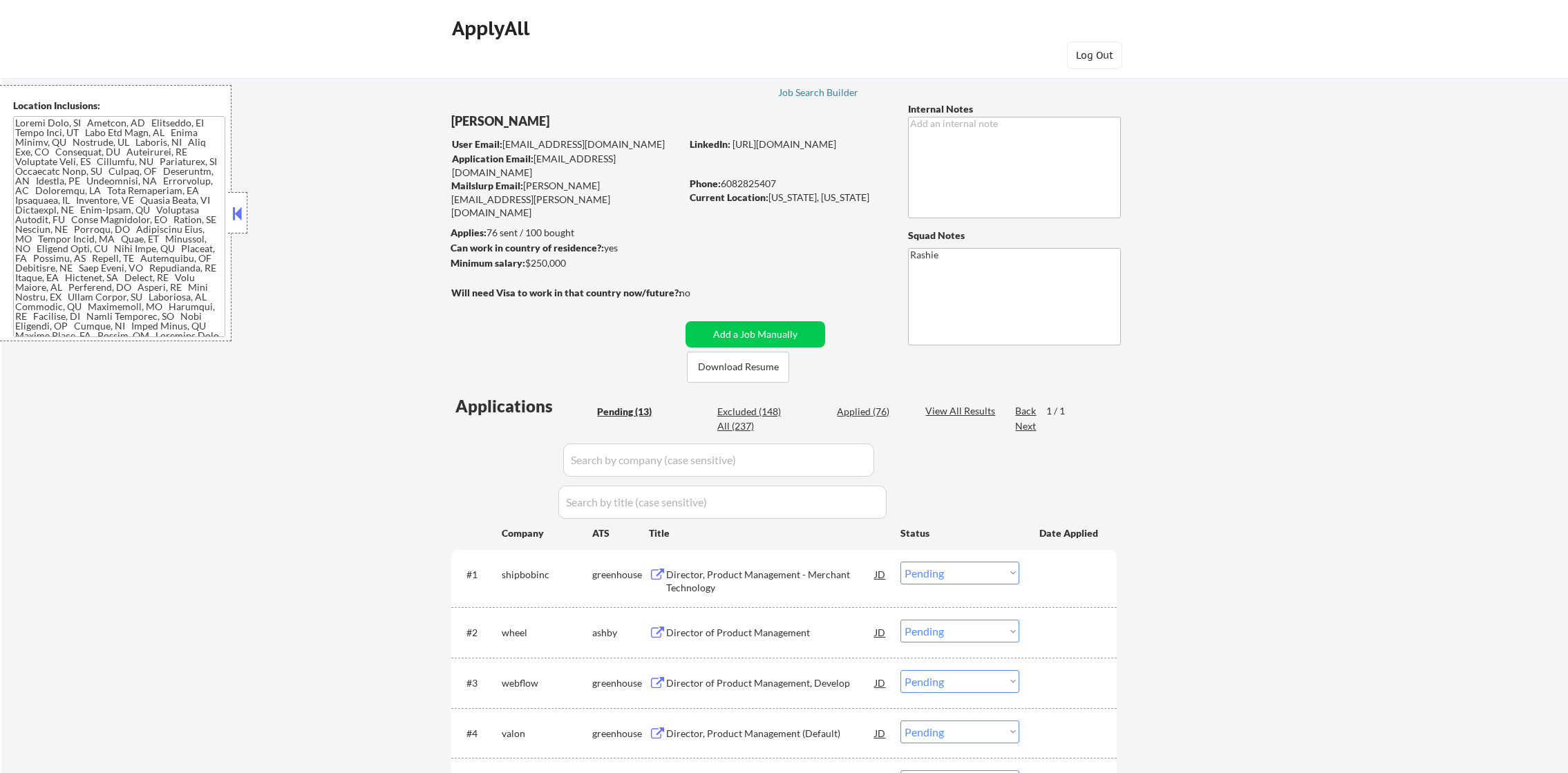
select select ""pending""
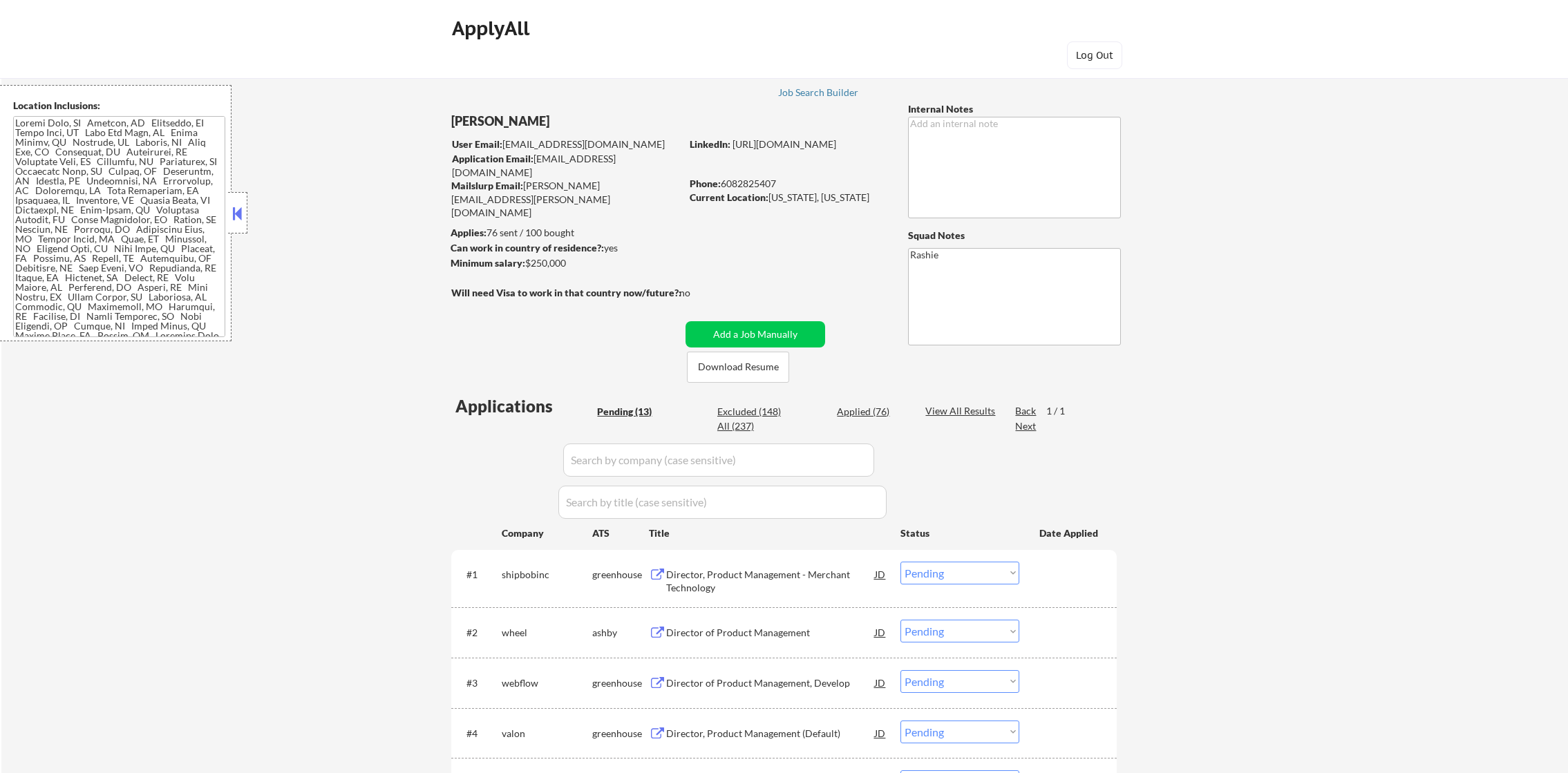
select select ""pending""
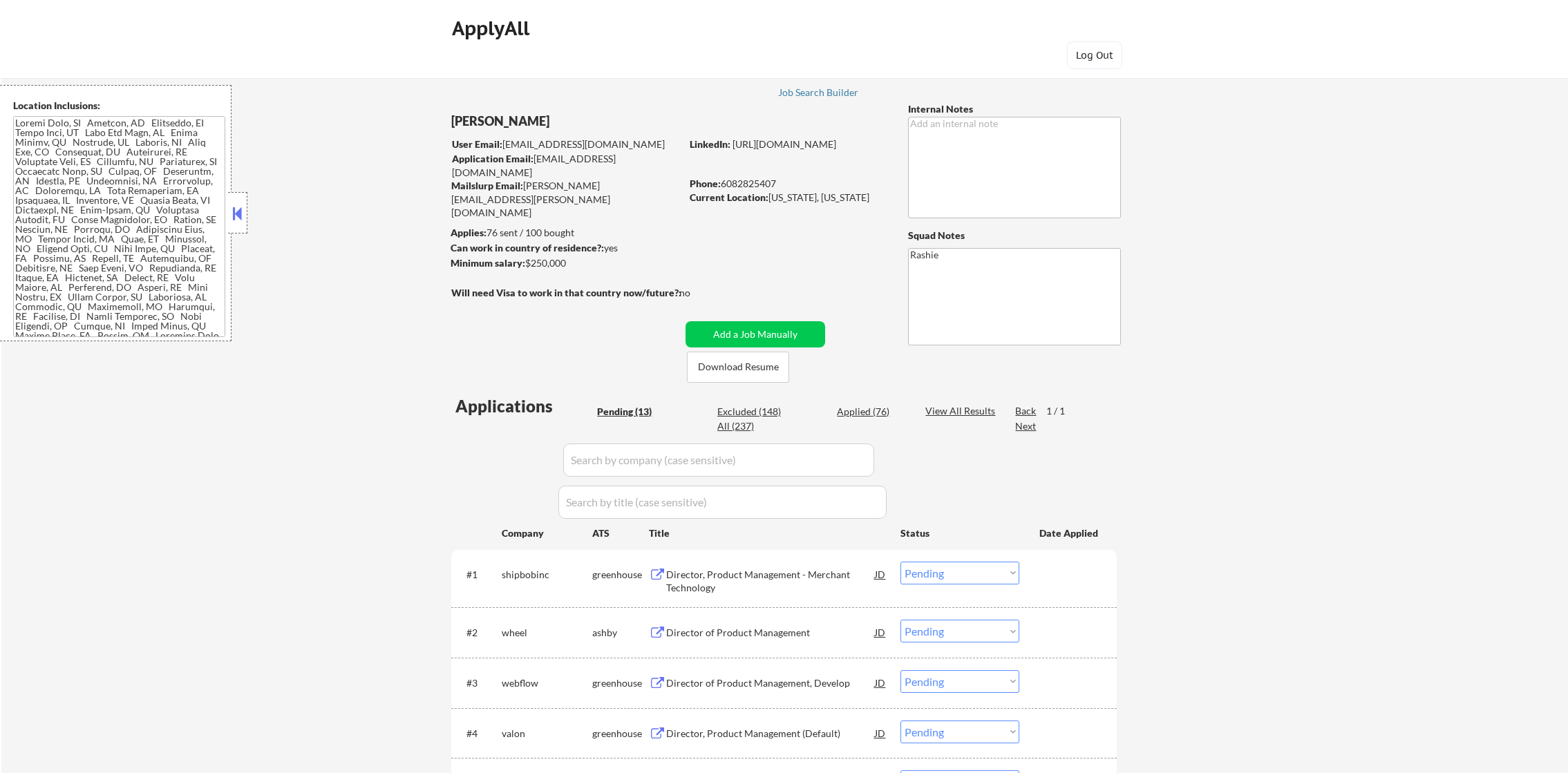
select select ""pending""
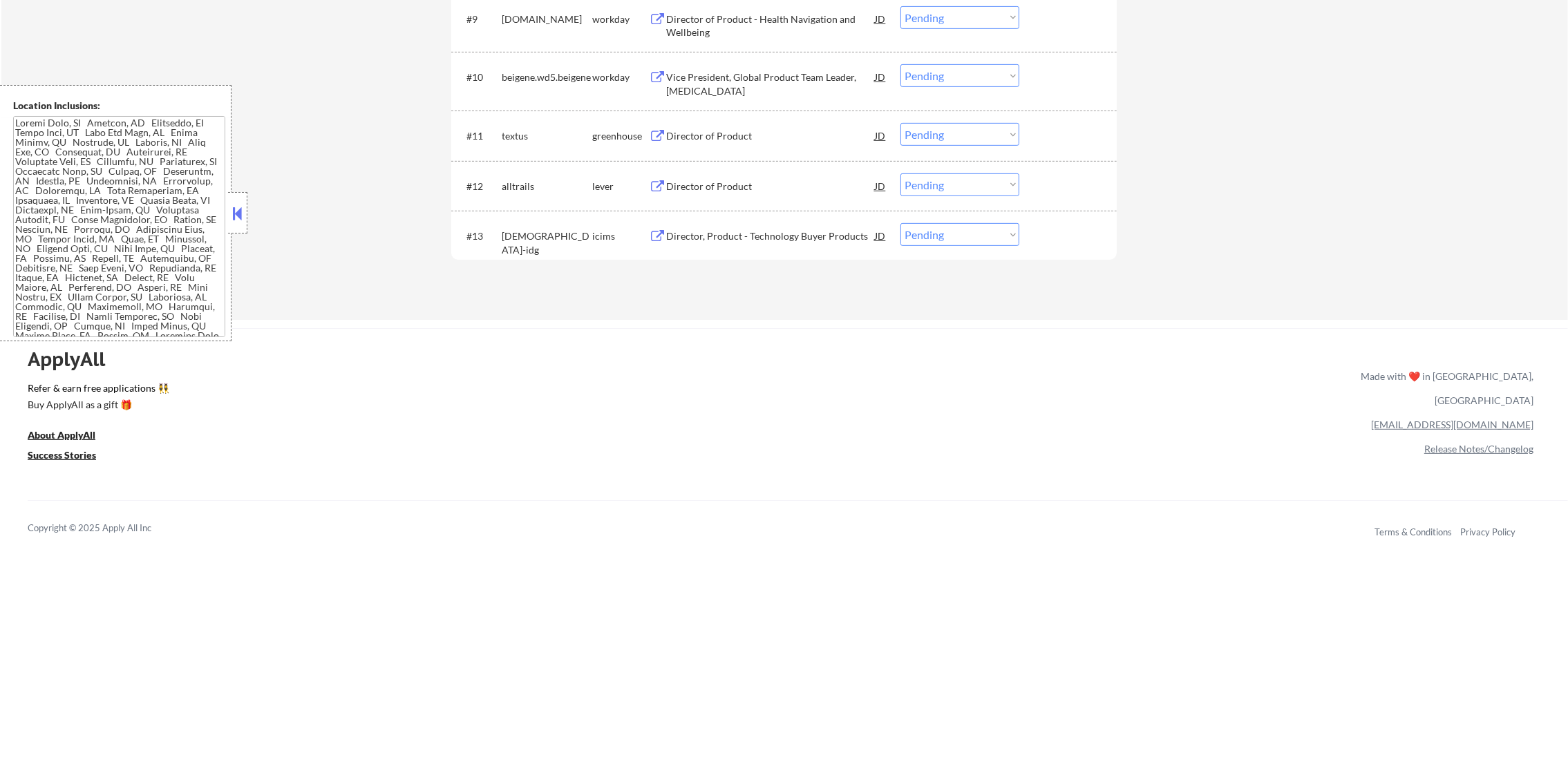
scroll to position [967, 0]
click at [758, 180] on div "Director of Product" at bounding box center [771, 185] width 209 height 14
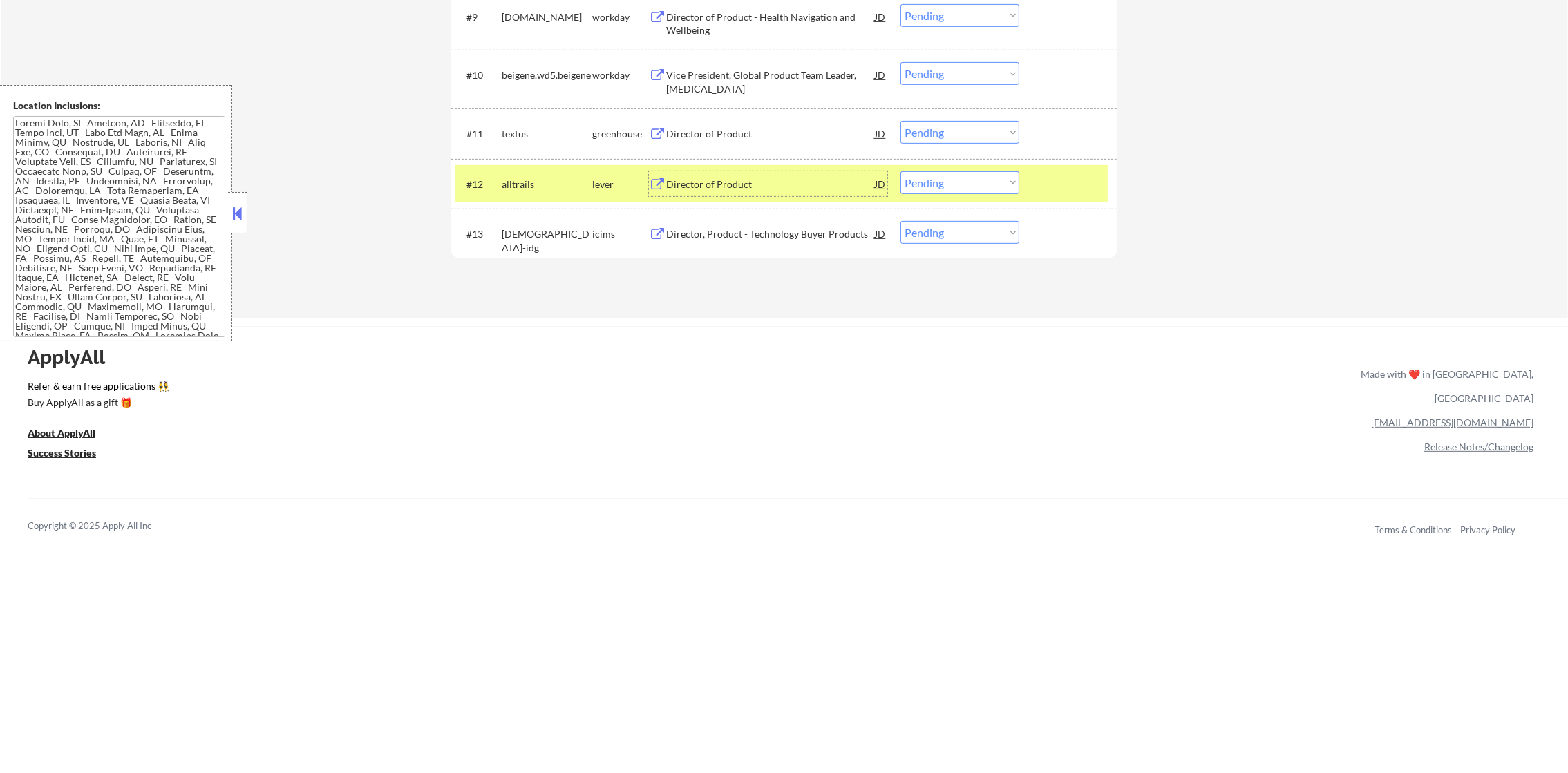
click at [955, 193] on select "Choose an option... Pending Applied Excluded (Questions) Excluded (Expired) Exc…" at bounding box center [960, 182] width 119 height 23
click at [901, 171] on select "Choose an option... Pending Applied Excluded (Questions) Excluded (Expired) Exc…" at bounding box center [960, 182] width 119 height 23
click at [530, 166] on div "#12 alltrails lever Director of Product JD Choose an option... Pending Applied …" at bounding box center [781, 183] width 653 height 37
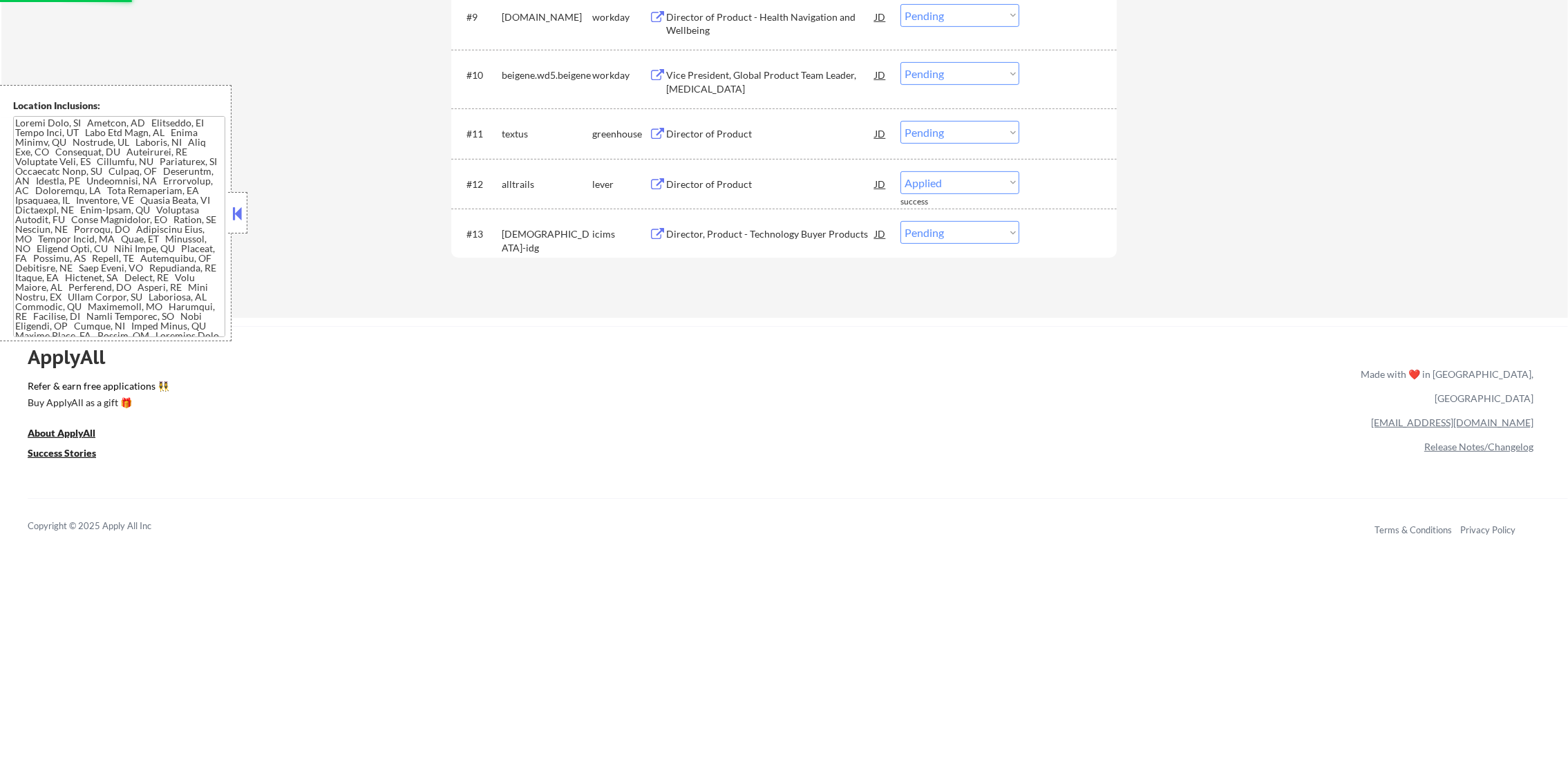
select select ""pending""
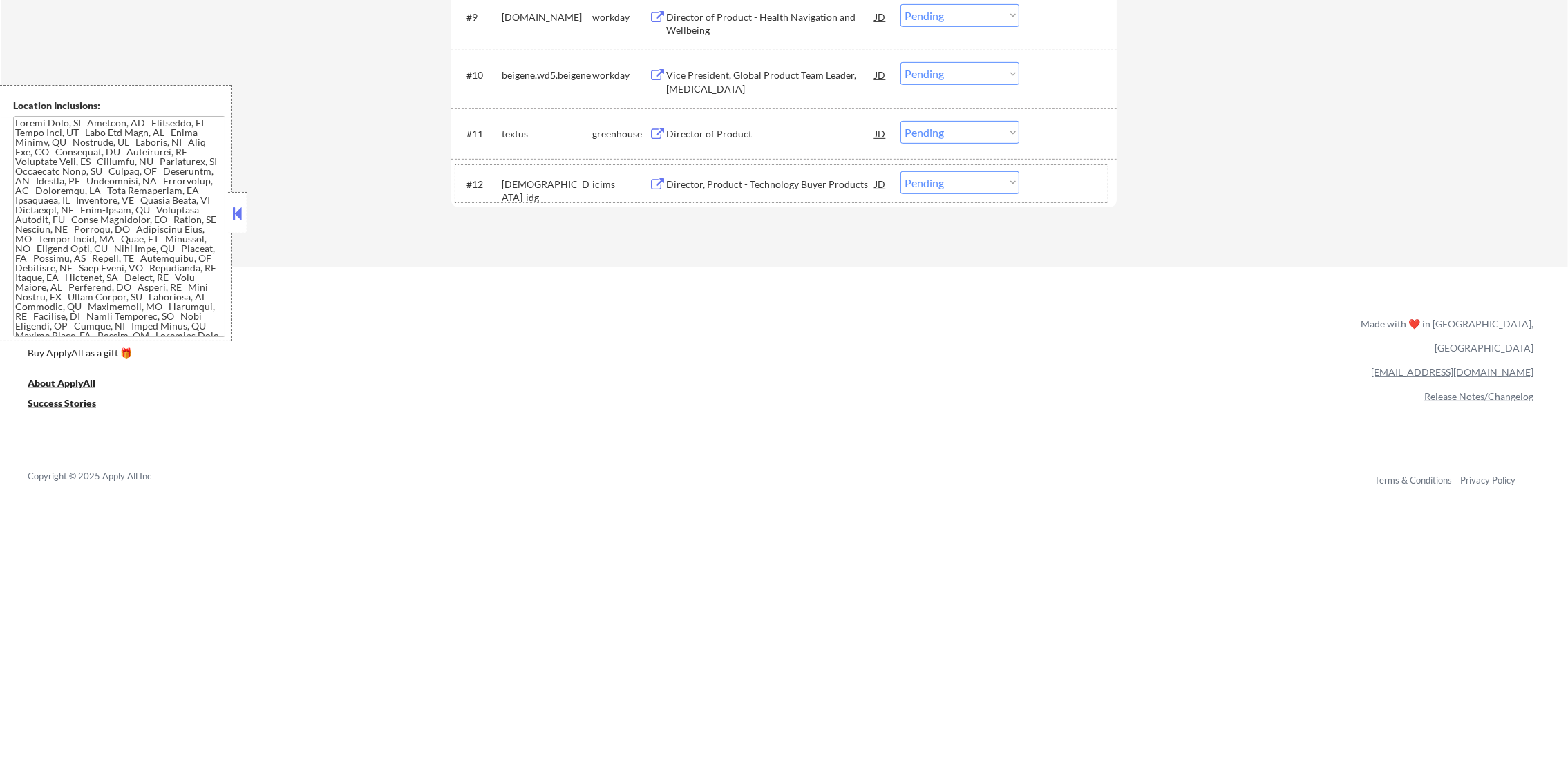
click at [766, 133] on div "Director of Product" at bounding box center [771, 135] width 209 height 14
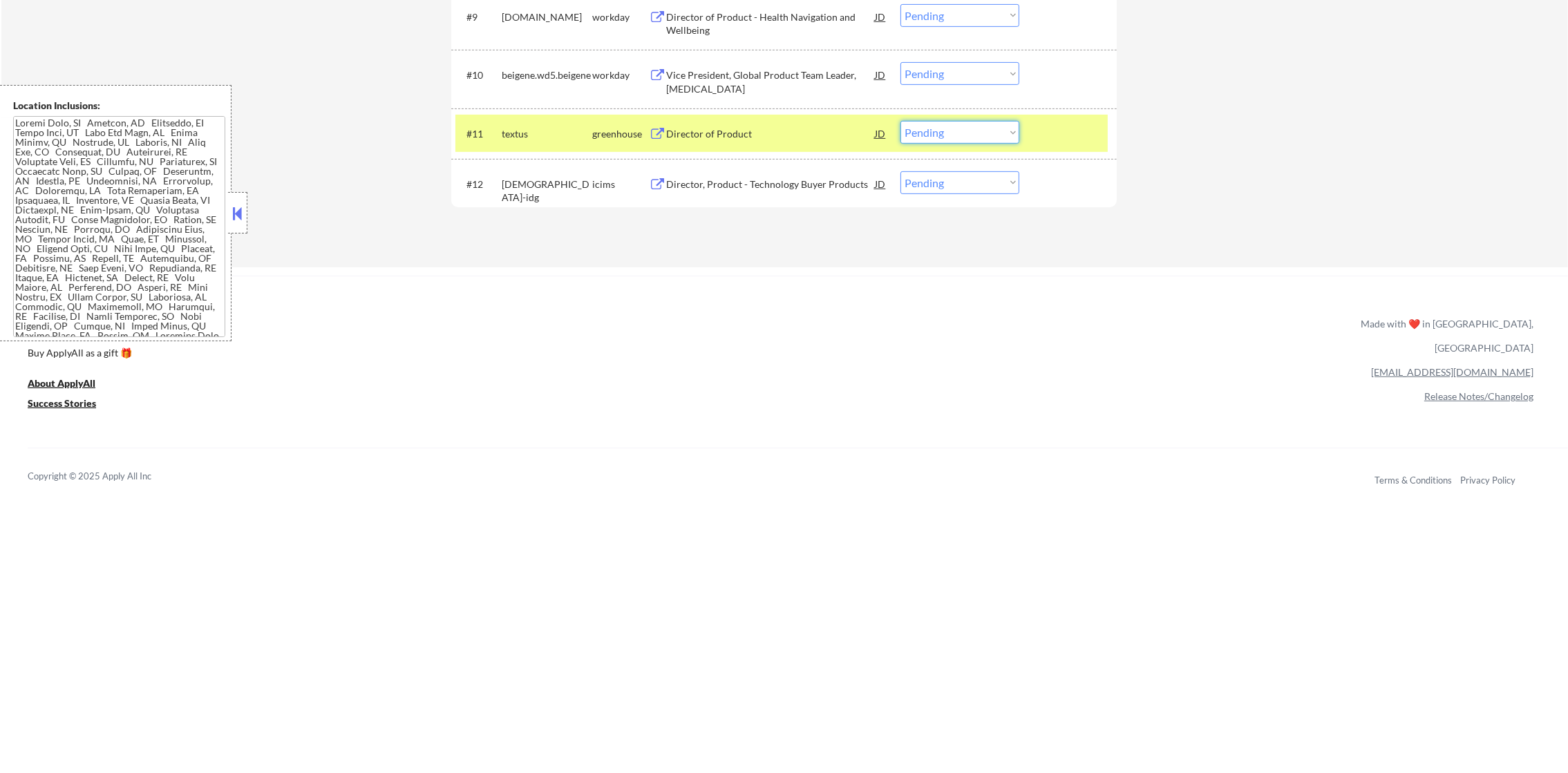
click at [978, 129] on select "Choose an option... Pending Applied Excluded (Questions) Excluded (Expired) Exc…" at bounding box center [960, 133] width 119 height 23
click at [901, 121] on select "Choose an option... Pending Applied Excluded (Questions) Excluded (Expired) Exc…" at bounding box center [960, 133] width 119 height 23
click at [530, 152] on div "#11 textus greenhouse Director of Product JD Choose an option... Pending Applie…" at bounding box center [783, 133] width 665 height 50
click at [548, 136] on div "textus" at bounding box center [547, 135] width 90 height 14
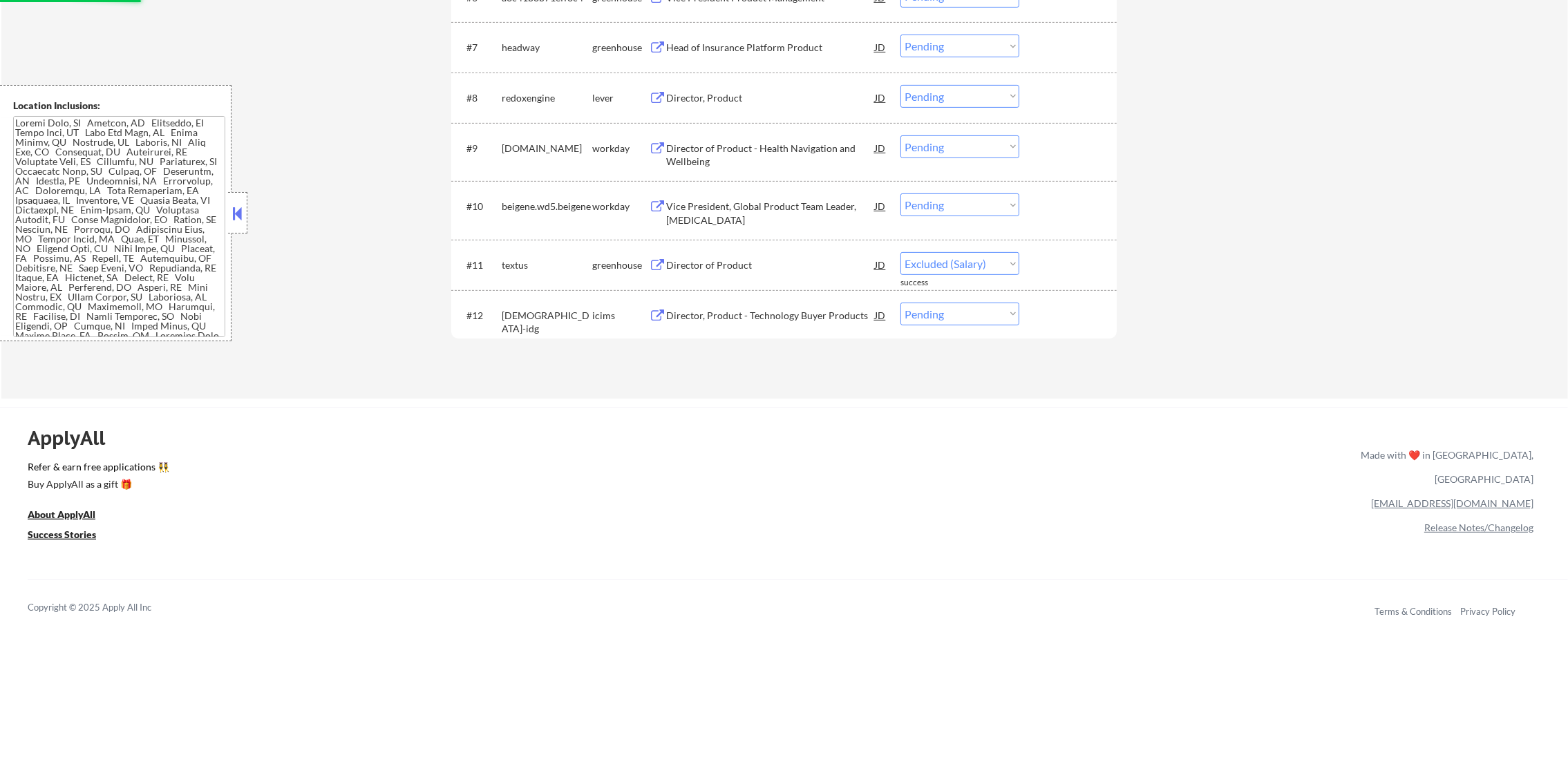
scroll to position [829, 0]
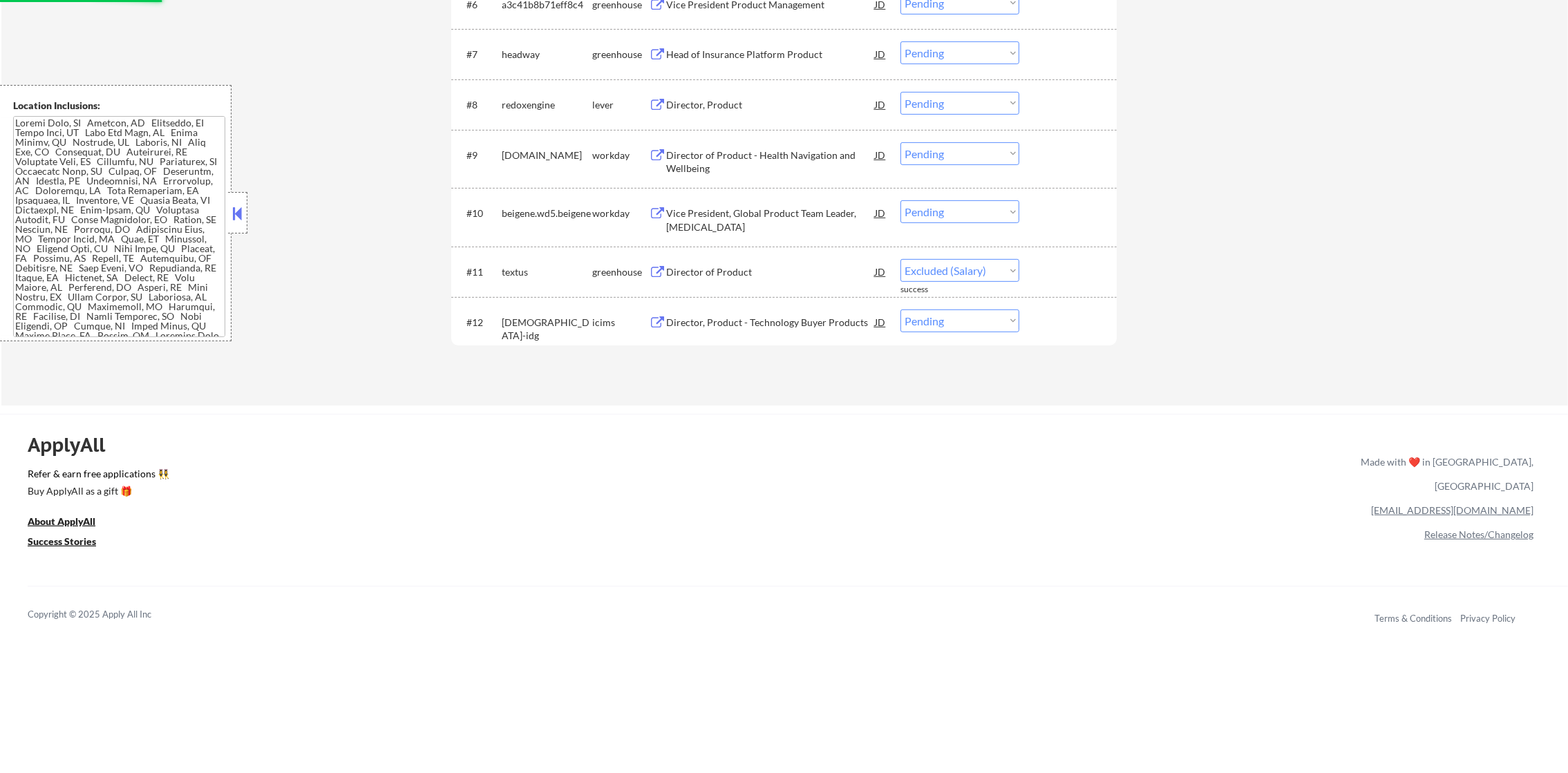
select select ""pending""
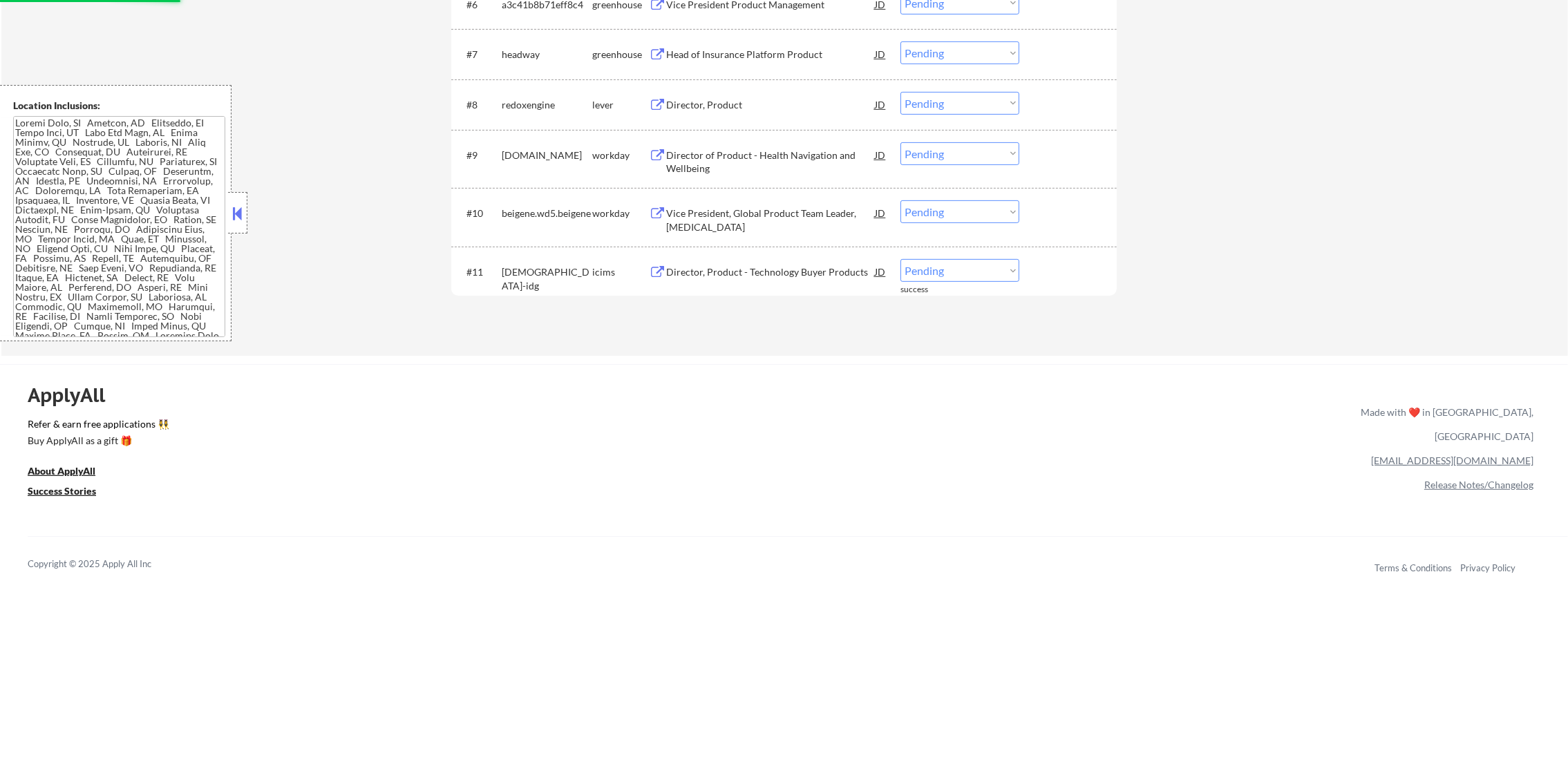
scroll to position [793, 0]
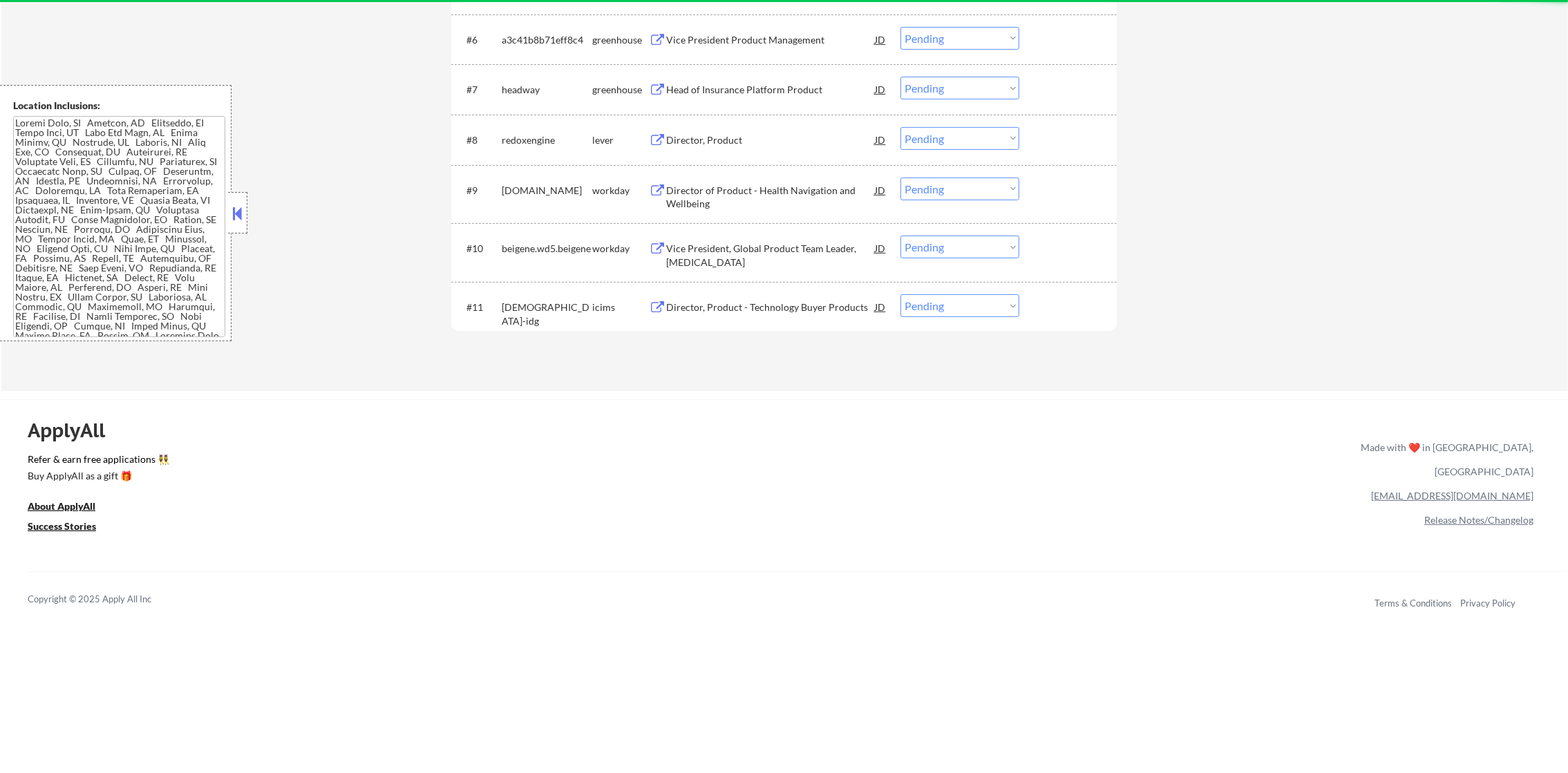
click at [772, 148] on div "Director, Product" at bounding box center [771, 140] width 209 height 25
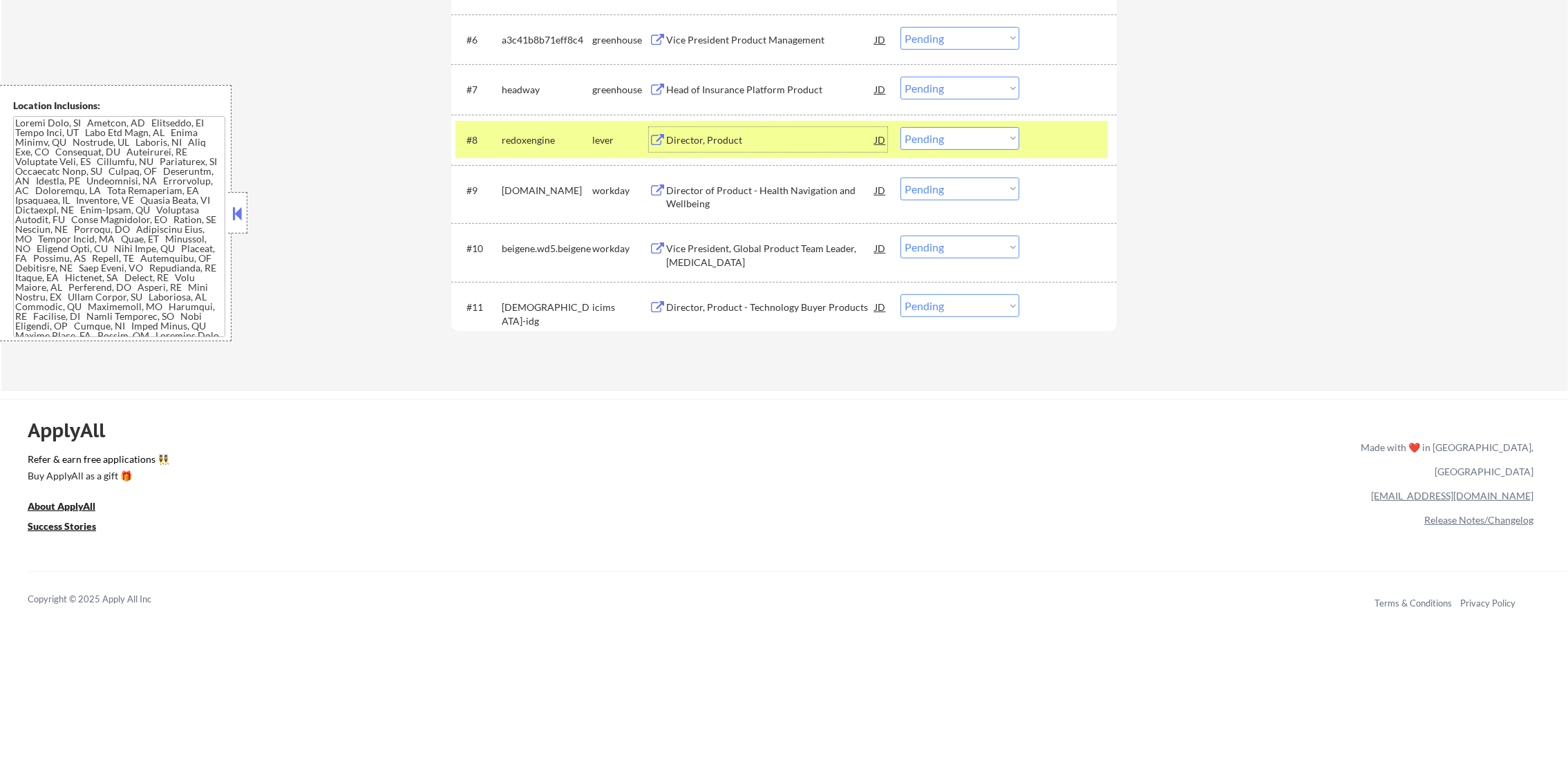
click at [943, 131] on select "Choose an option... Pending Applied Excluded (Questions) Excluded (Expired) Exc…" at bounding box center [960, 139] width 119 height 23
click at [901, 128] on select "Choose an option... Pending Applied Excluded (Questions) Excluded (Expired) Exc…" at bounding box center [960, 139] width 119 height 23
click at [550, 136] on div "redoxengine" at bounding box center [547, 141] width 90 height 14
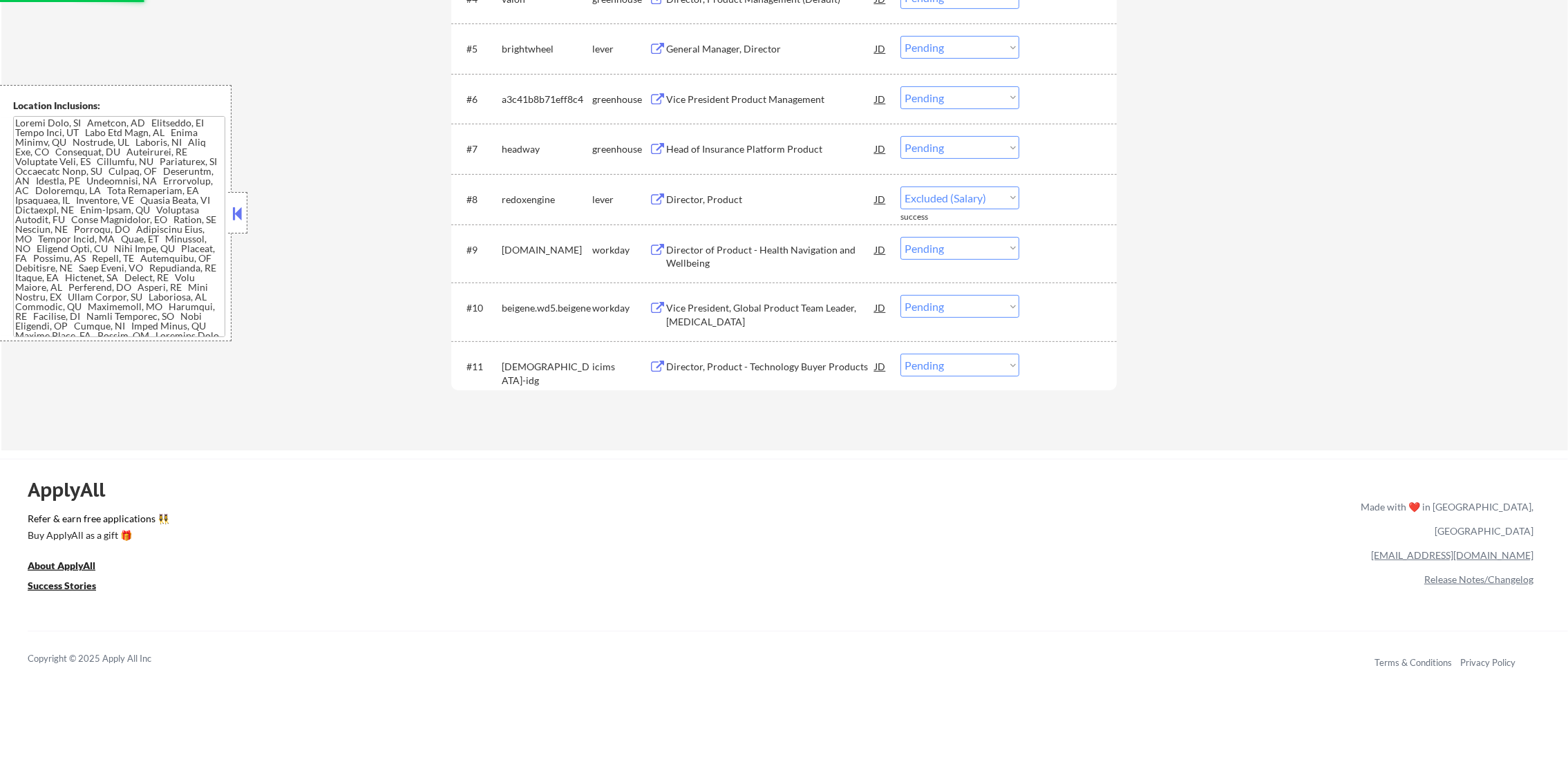
scroll to position [690, 0]
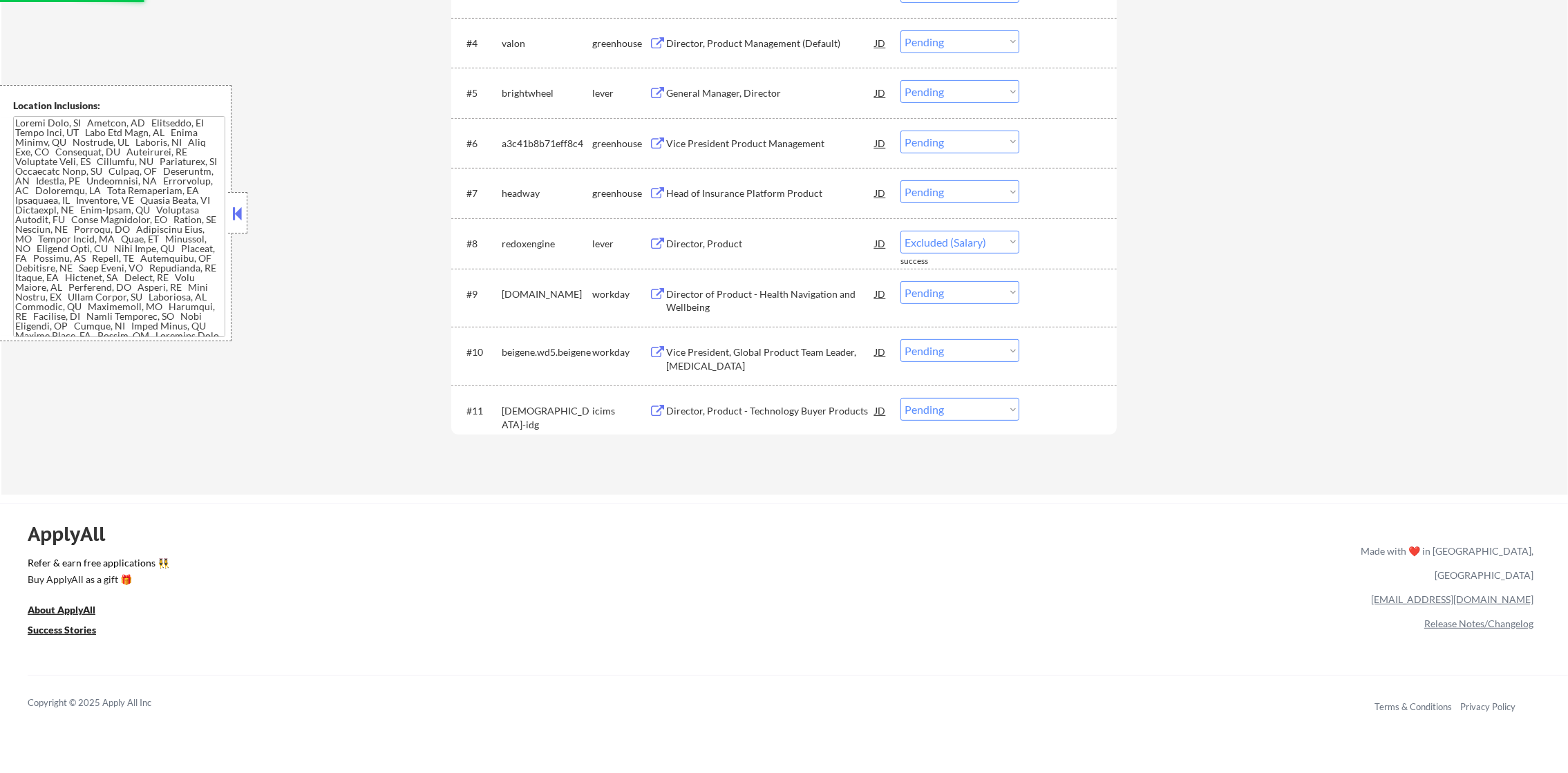
select select ""pending""
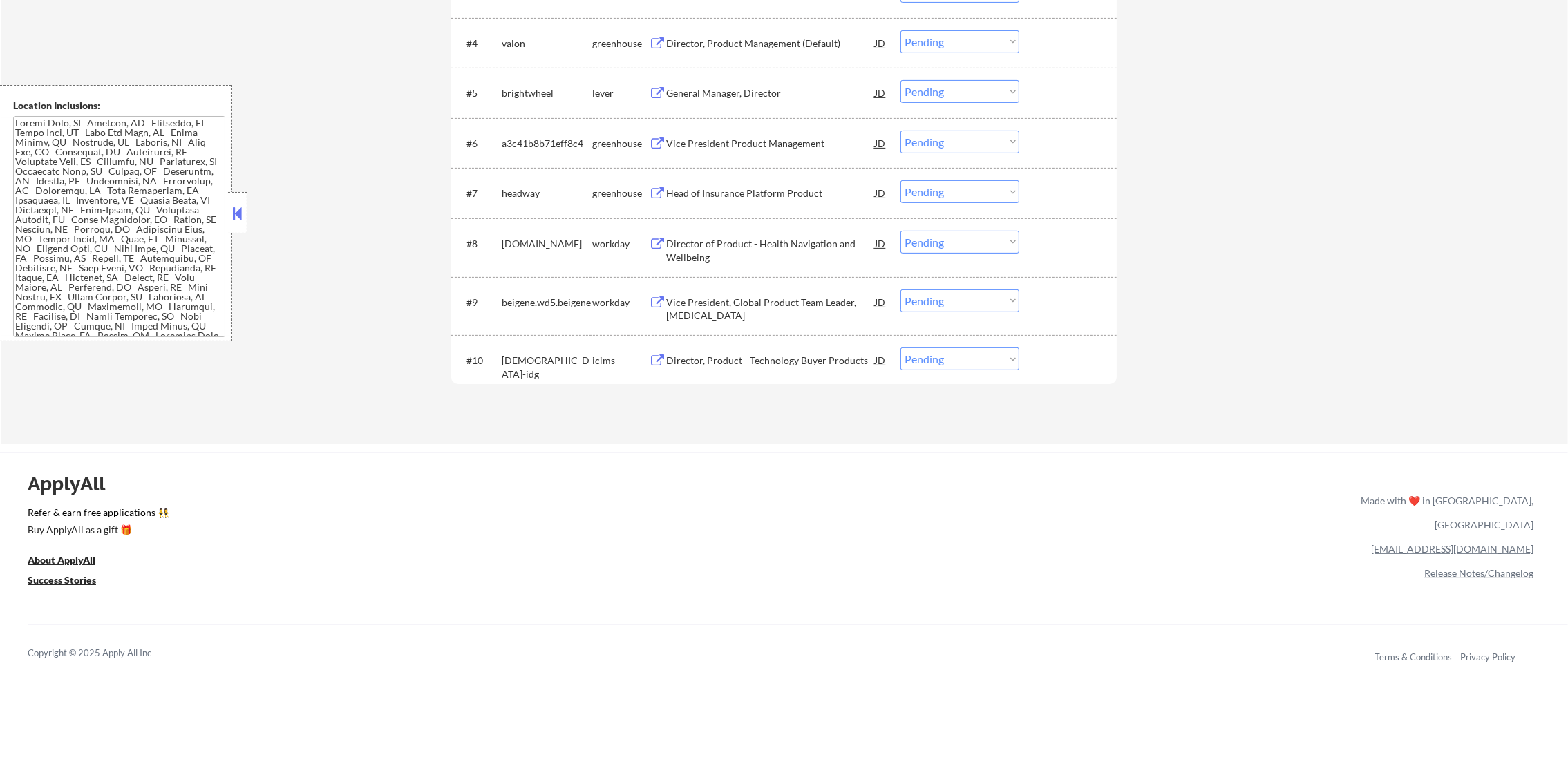
click at [777, 197] on div "Head of Insurance Platform Product" at bounding box center [771, 194] width 209 height 14
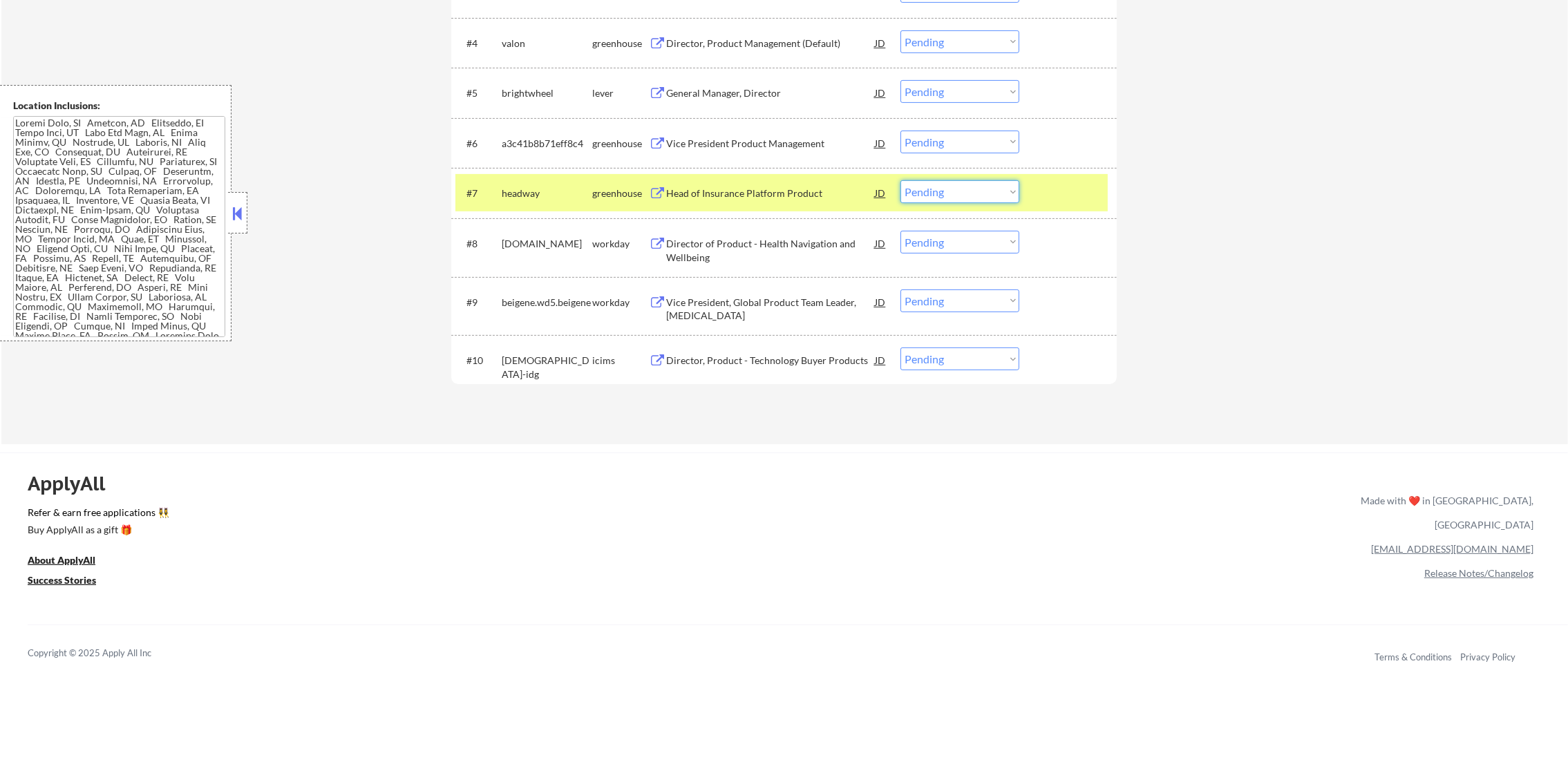
click at [973, 189] on select "Choose an option... Pending Applied Excluded (Questions) Excluded (Expired) Exc…" at bounding box center [960, 192] width 119 height 23
click at [901, 181] on select "Choose an option... Pending Applied Excluded (Questions) Excluded (Expired) Exc…" at bounding box center [960, 192] width 119 height 23
click at [542, 181] on div "headway" at bounding box center [547, 193] width 90 height 25
select select ""pending""
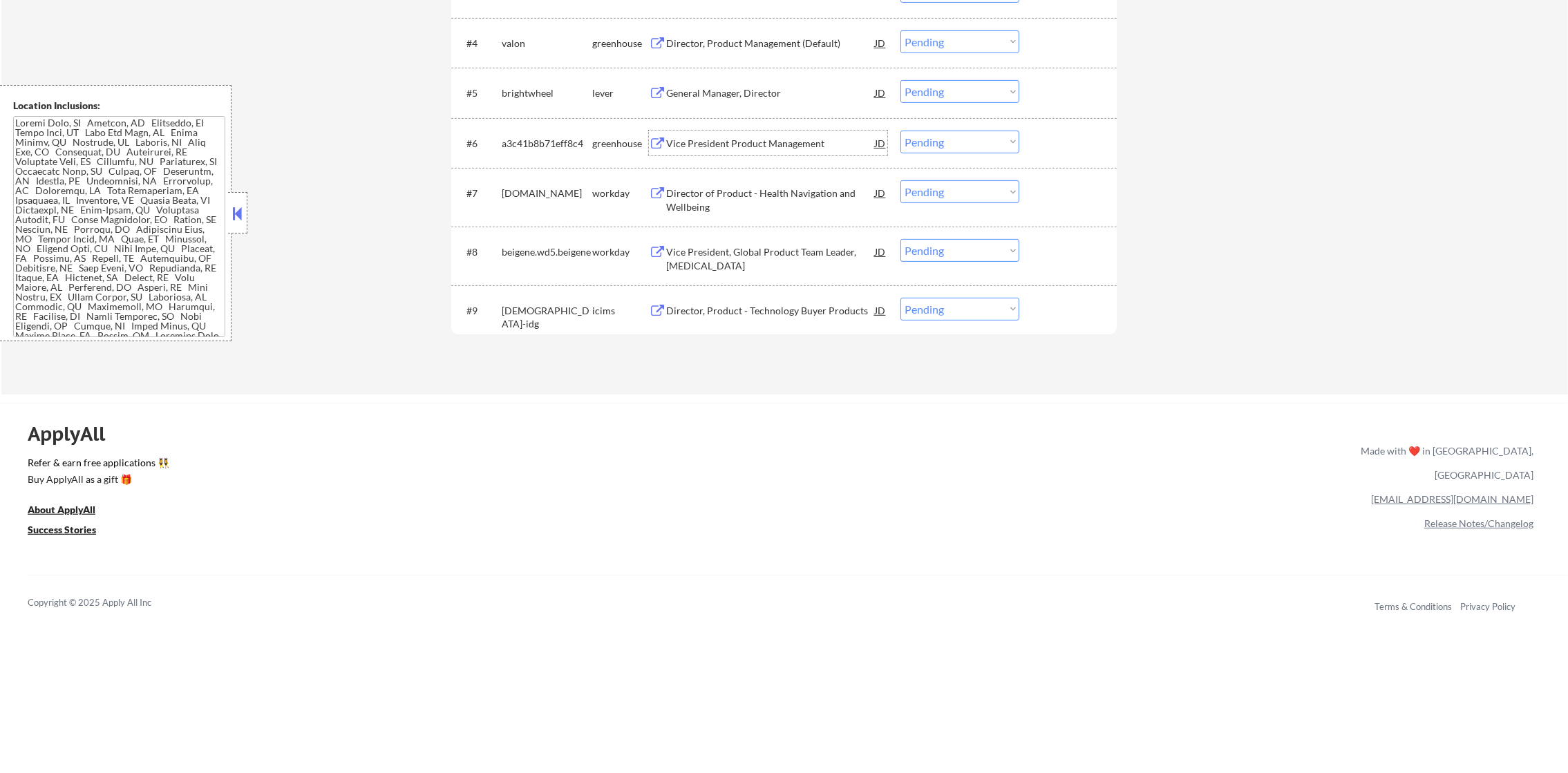
click at [745, 145] on div "Vice President Product Management" at bounding box center [771, 143] width 209 height 14
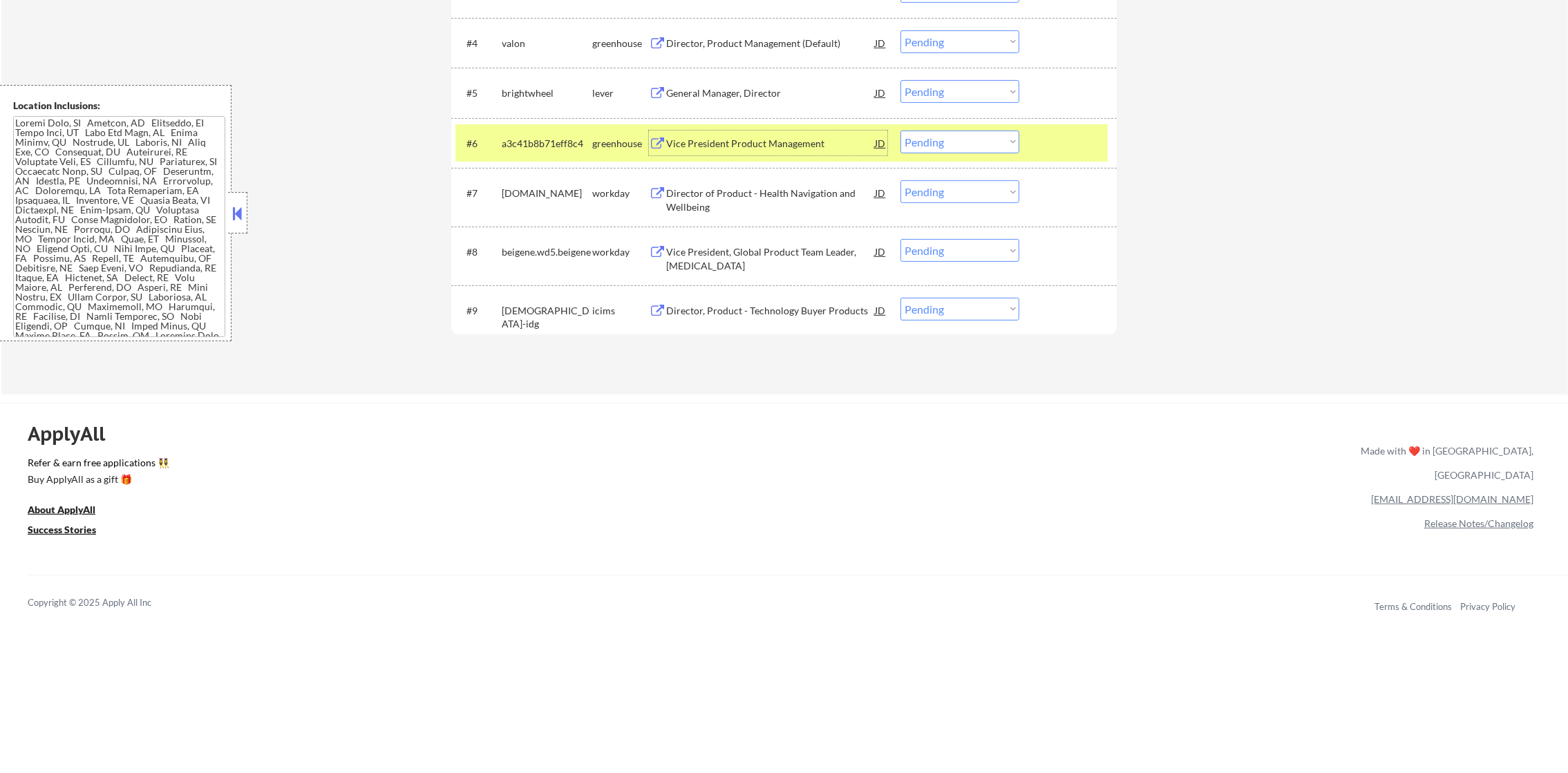
click at [927, 138] on select "Choose an option... Pending Applied Excluded (Questions) Excluded (Expired) Exc…" at bounding box center [960, 142] width 119 height 23
click at [747, 144] on div "Vice President Product Management" at bounding box center [771, 143] width 209 height 14
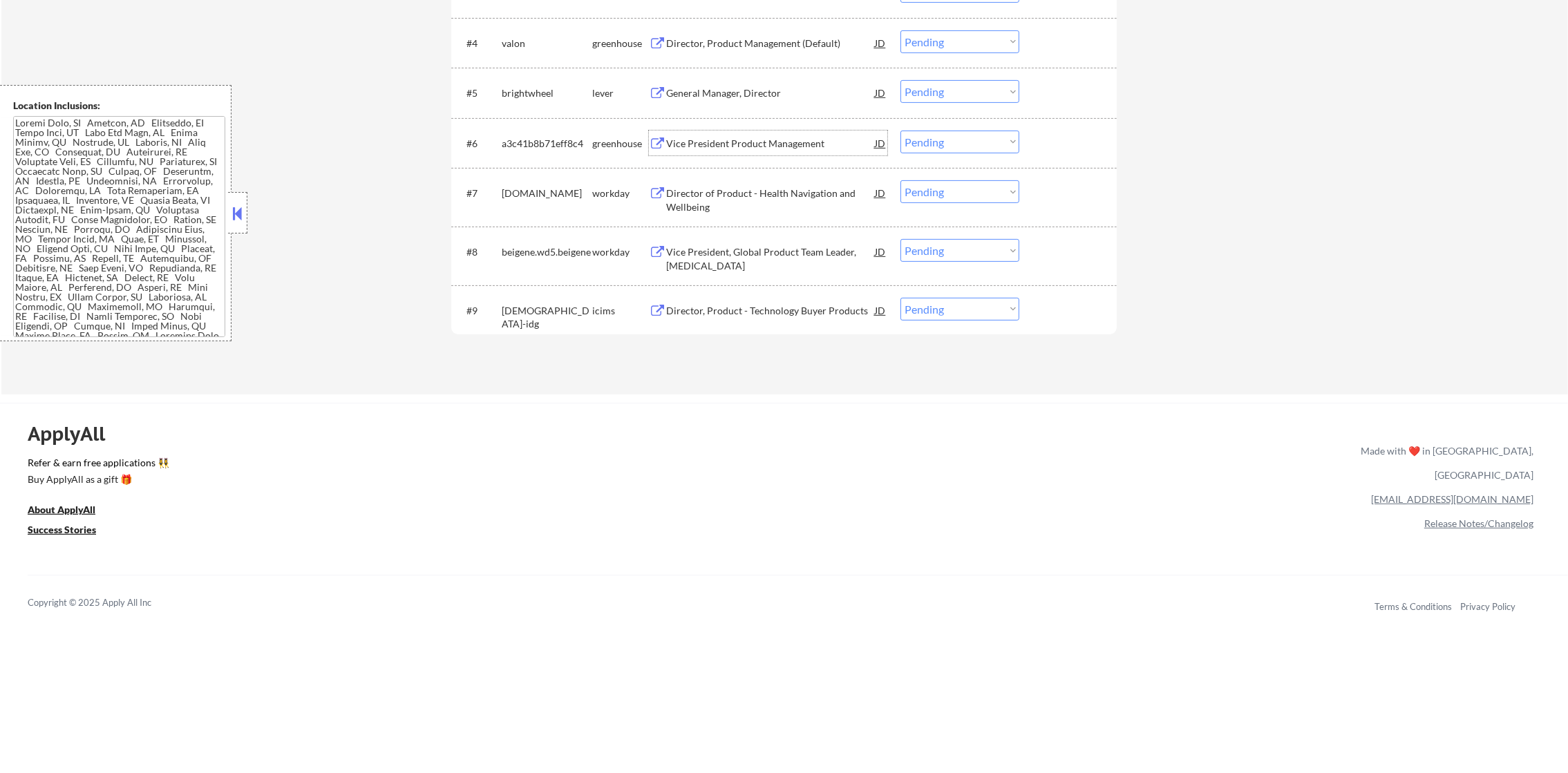
click at [952, 138] on select "Choose an option... Pending Applied Excluded (Questions) Excluded (Expired) Exc…" at bounding box center [960, 142] width 119 height 23
click at [901, 130] on select "Choose an option... Pending Applied Excluded (Questions) Excluded (Expired) Exc…" at bounding box center [960, 142] width 119 height 23
select select ""pending""
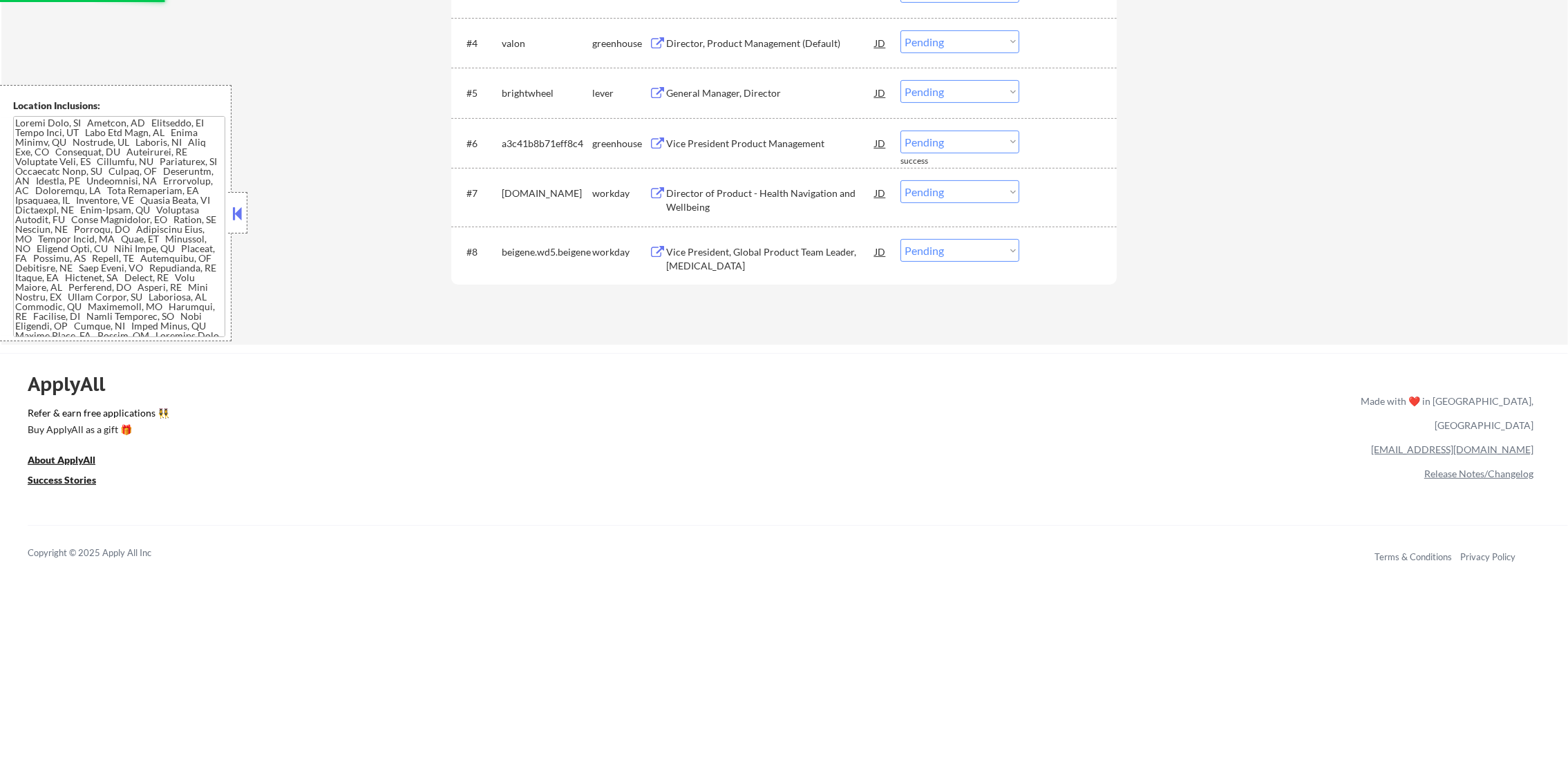
scroll to position [656, 0]
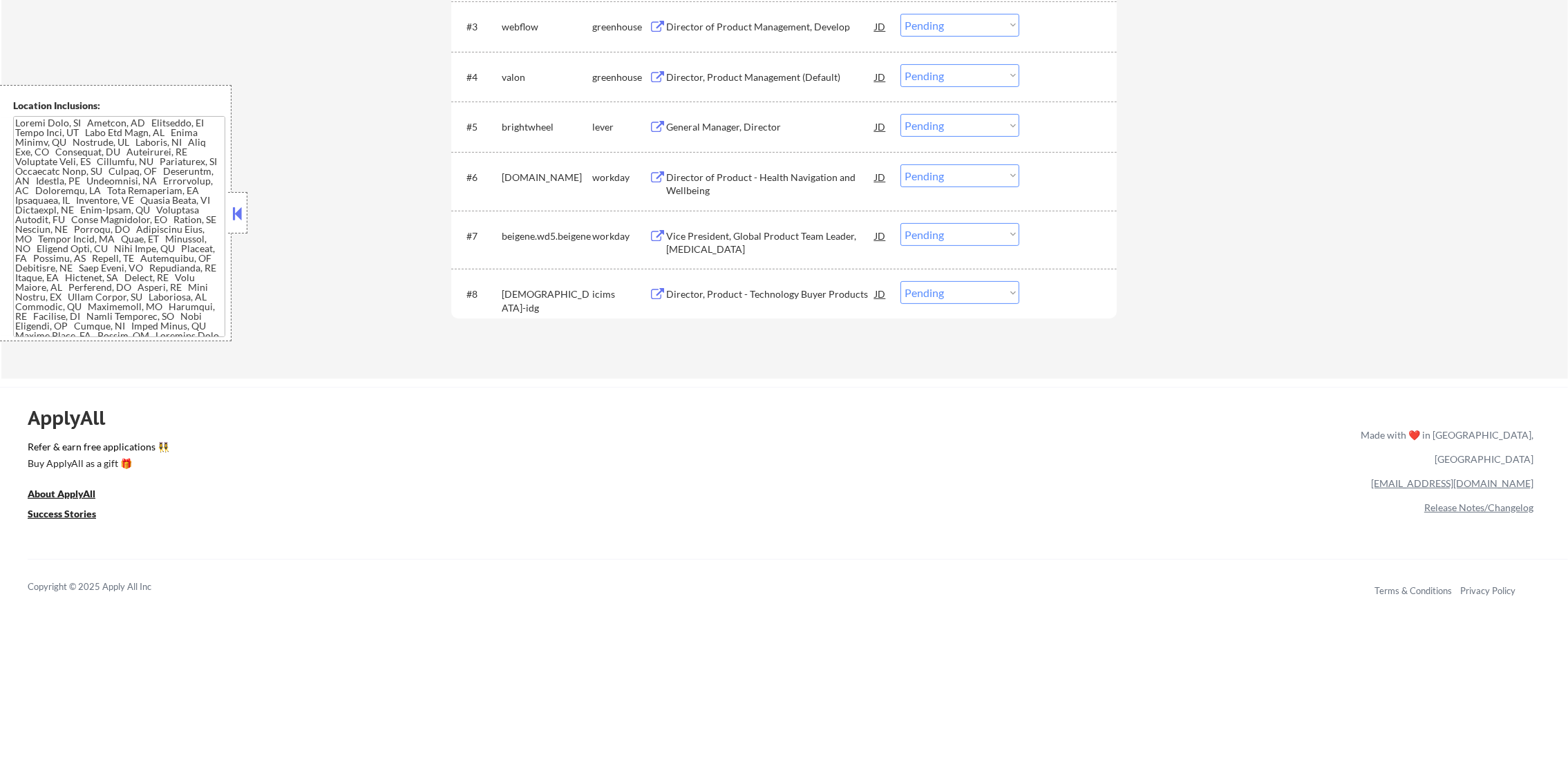
click at [765, 121] on div "General Manager, Director" at bounding box center [771, 128] width 209 height 14
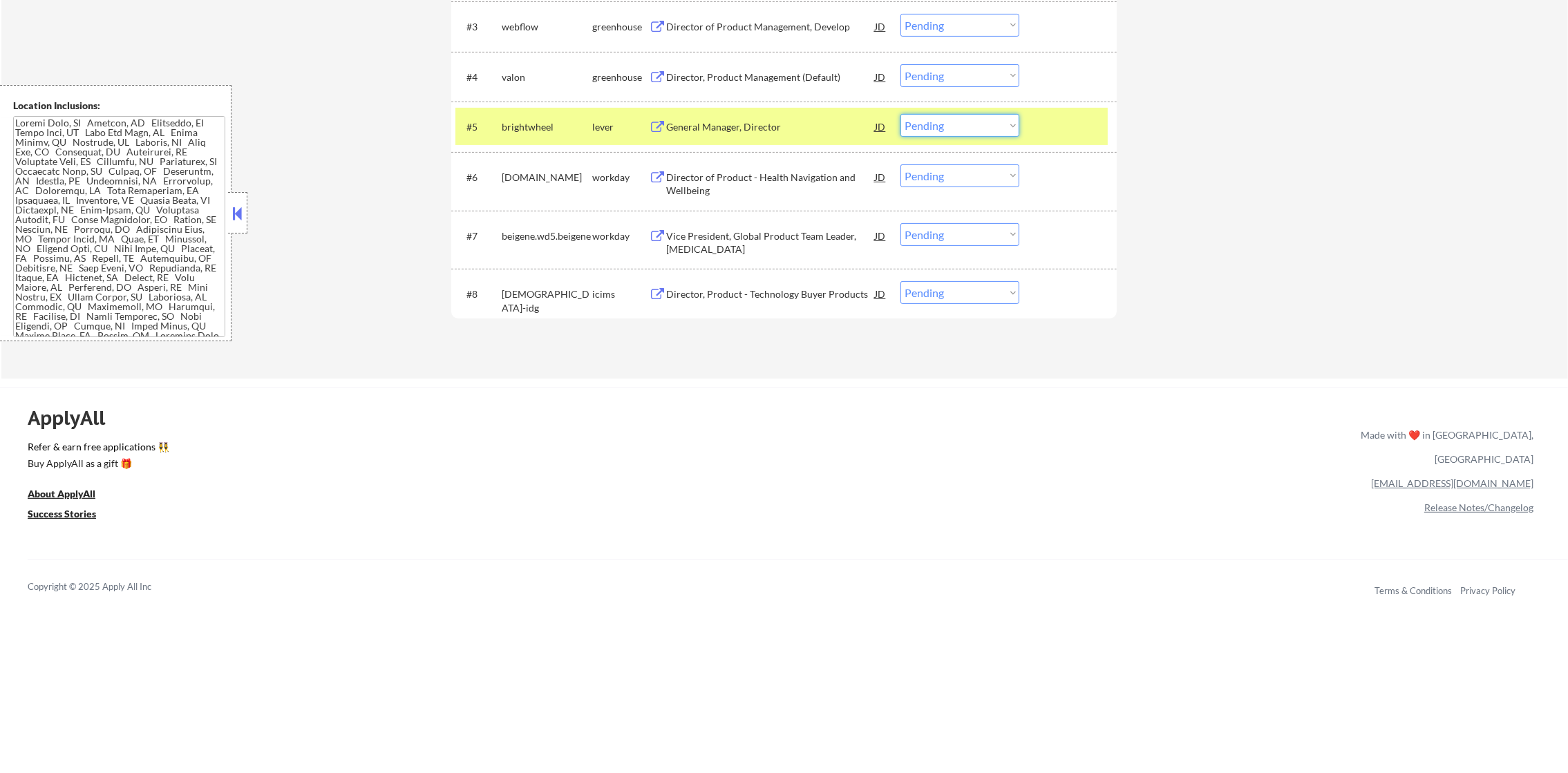
click at [963, 134] on select "Choose an option... Pending Applied Excluded (Questions) Excluded (Expired) Exc…" at bounding box center [960, 126] width 119 height 23
click at [901, 114] on select "Choose an option... Pending Applied Excluded (Questions) Excluded (Expired) Exc…" at bounding box center [960, 126] width 119 height 23
click at [500, 121] on div "#5 brightwheel lever General Manager, Director [PERSON_NAME] an option... Pendi…" at bounding box center [781, 127] width 653 height 37
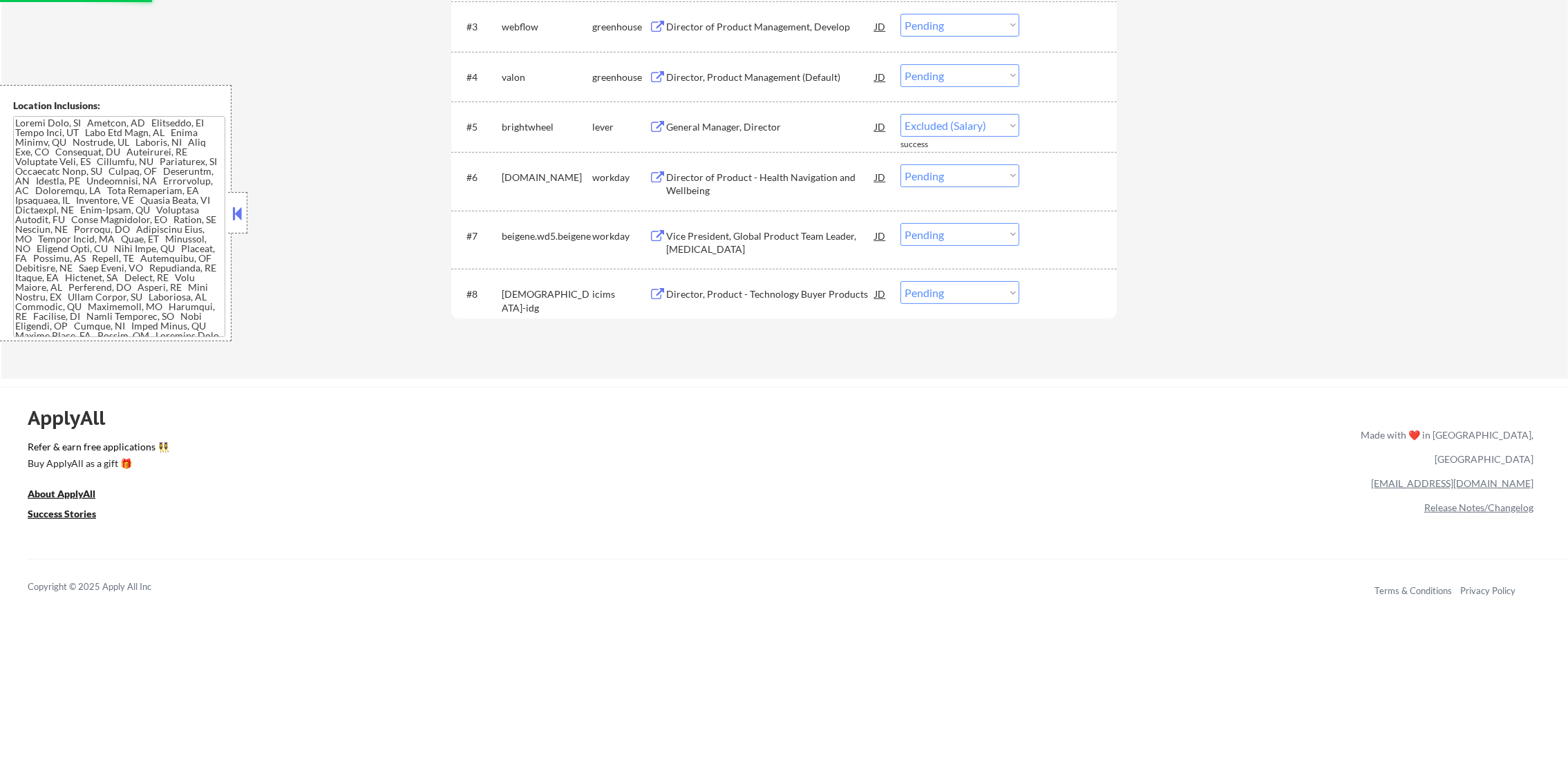
select select ""pending""
